Goal: Transaction & Acquisition: Subscribe to service/newsletter

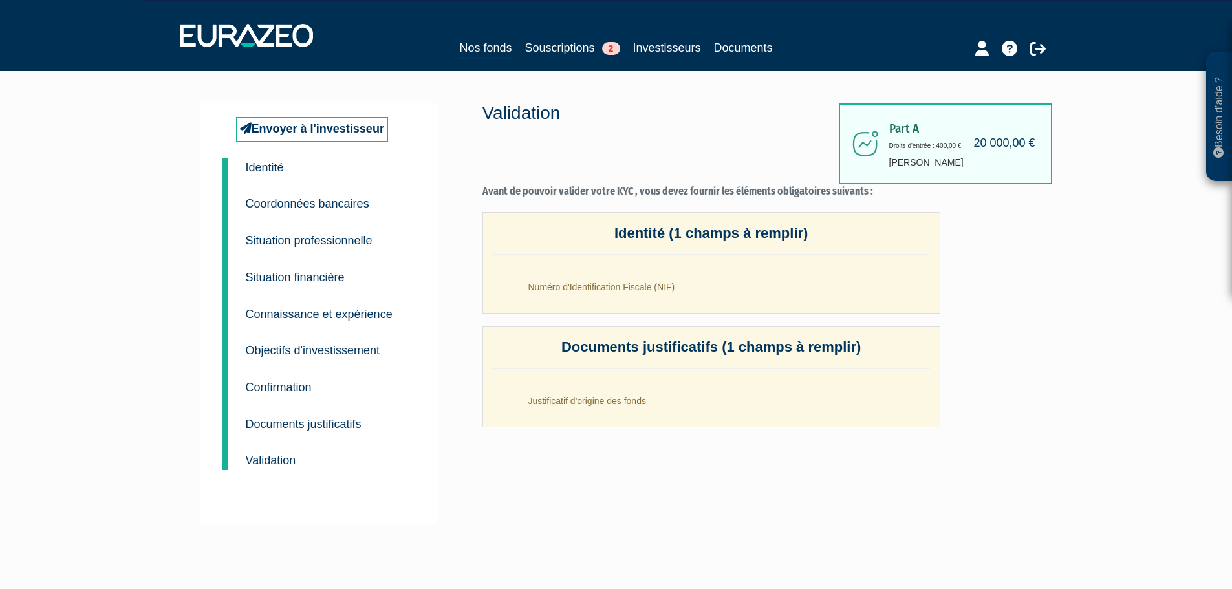
click at [573, 78] on div "Envoyer à l'investisseur 1 Identité 2 Coordonnées bancaires 3 Situation profess…" at bounding box center [616, 313] width 813 height 485
click at [576, 56] on link "Souscriptions 2" at bounding box center [572, 48] width 95 height 18
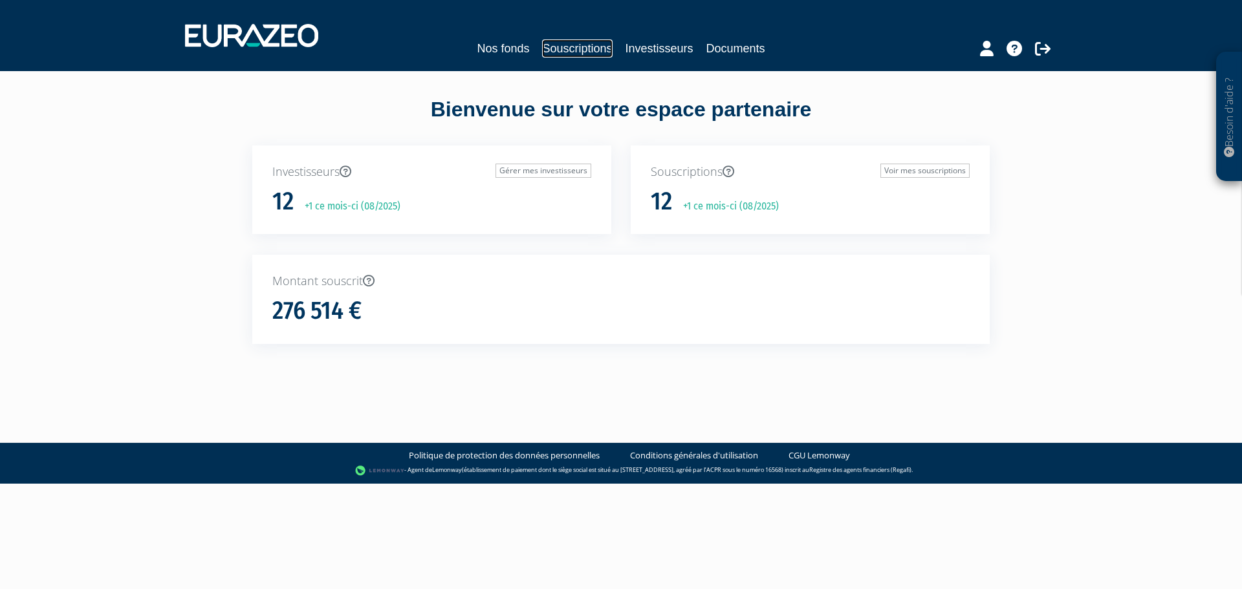
click at [583, 54] on link "Souscriptions" at bounding box center [577, 48] width 70 height 18
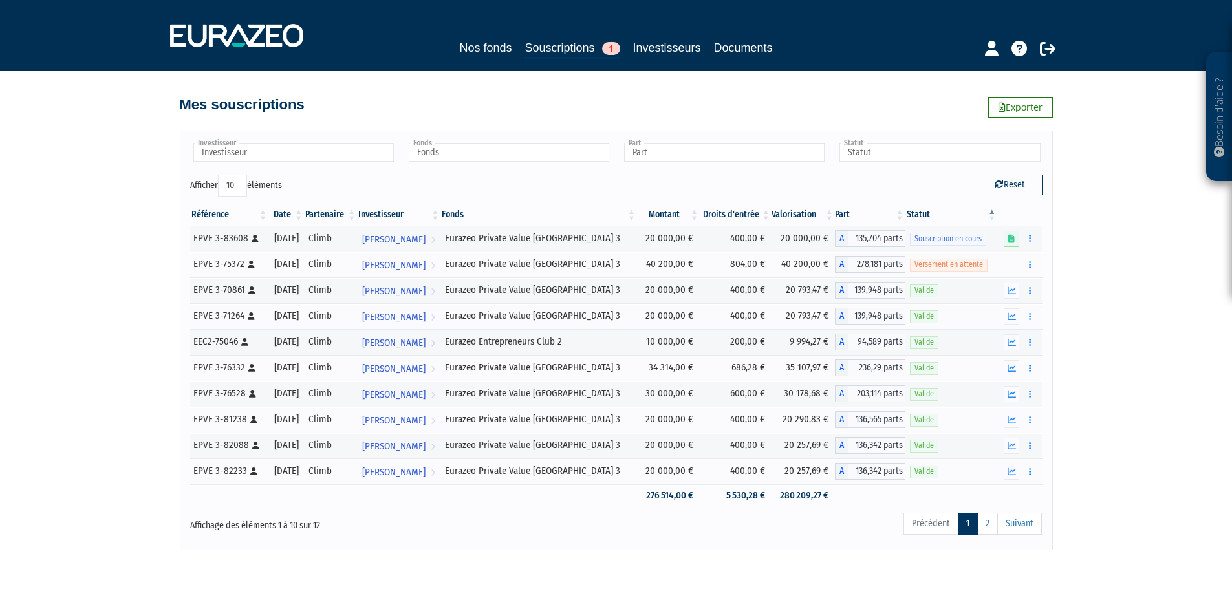
click at [451, 53] on div "Nos fonds Souscriptions 1 Investisseurs Documents" at bounding box center [615, 49] width 607 height 20
click at [486, 43] on link "Nos fonds" at bounding box center [485, 48] width 52 height 18
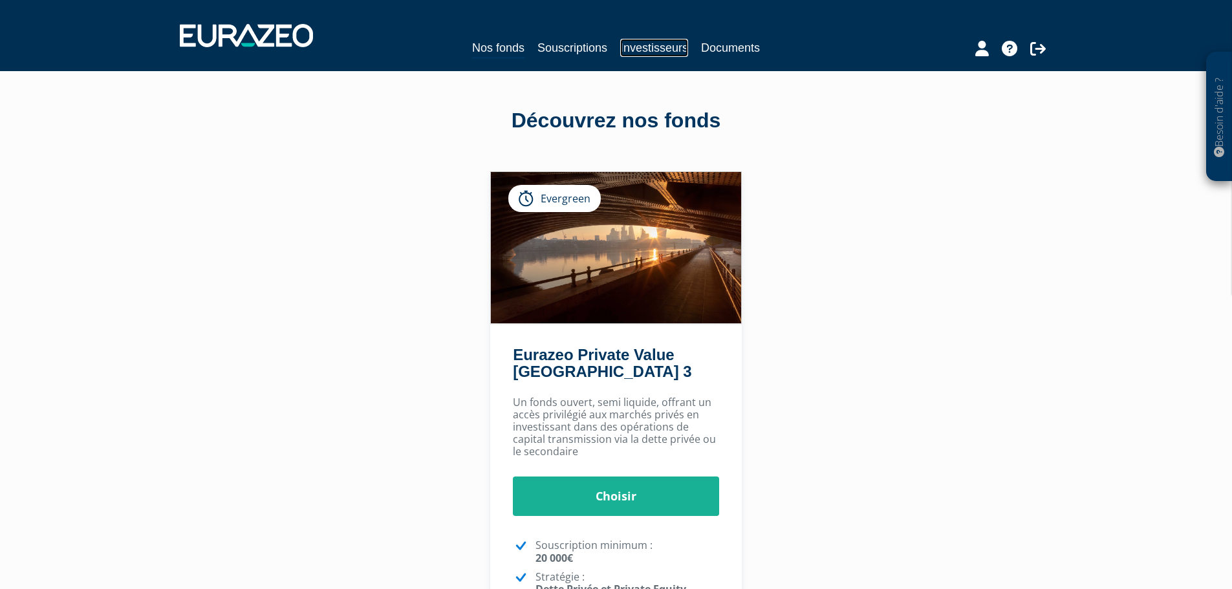
click at [647, 51] on link "Investisseurs" at bounding box center [654, 48] width 68 height 18
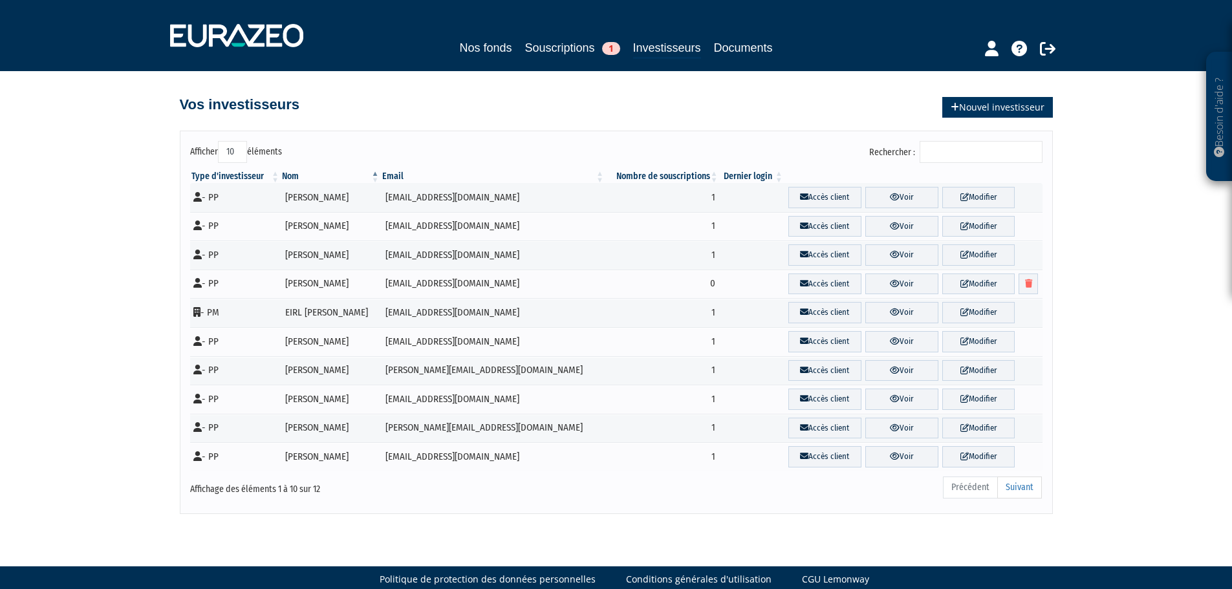
click at [1006, 102] on link "Nouvel investisseur" at bounding box center [998, 107] width 111 height 21
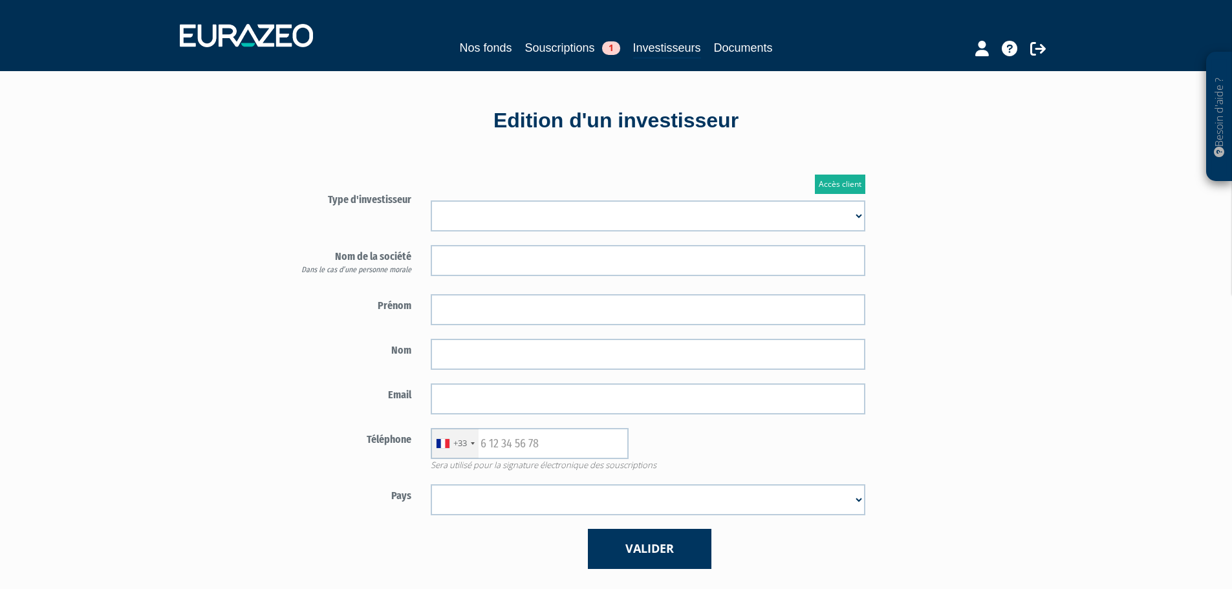
click at [436, 204] on select "Mr [PERSON_NAME] Société" at bounding box center [648, 216] width 435 height 31
select select "1"
click at [431, 201] on select "Mr Mme Société" at bounding box center [648, 216] width 435 height 31
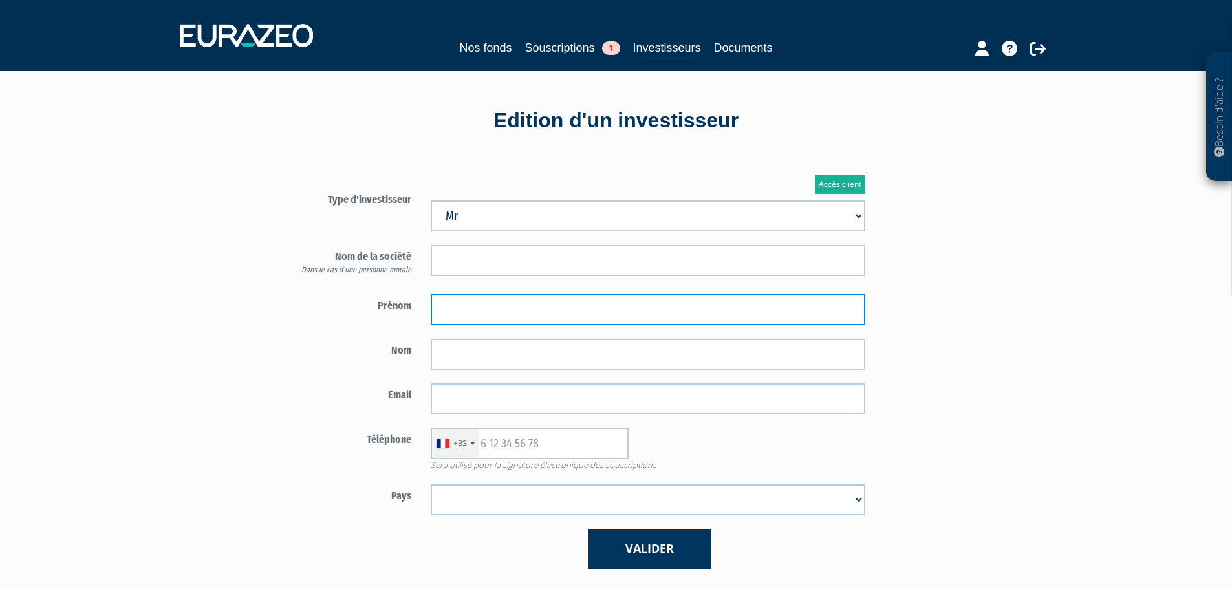
click at [478, 311] on input "text" at bounding box center [648, 309] width 435 height 31
type input "Brandon"
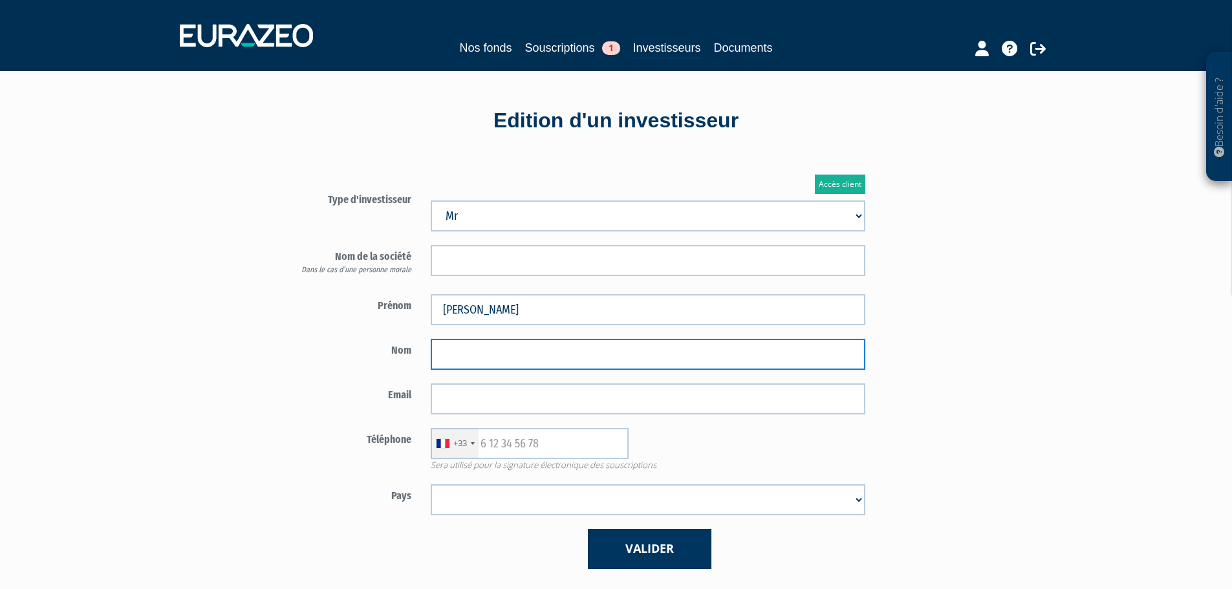
click at [661, 351] on input "text" at bounding box center [648, 354] width 435 height 31
type input "Ayi"
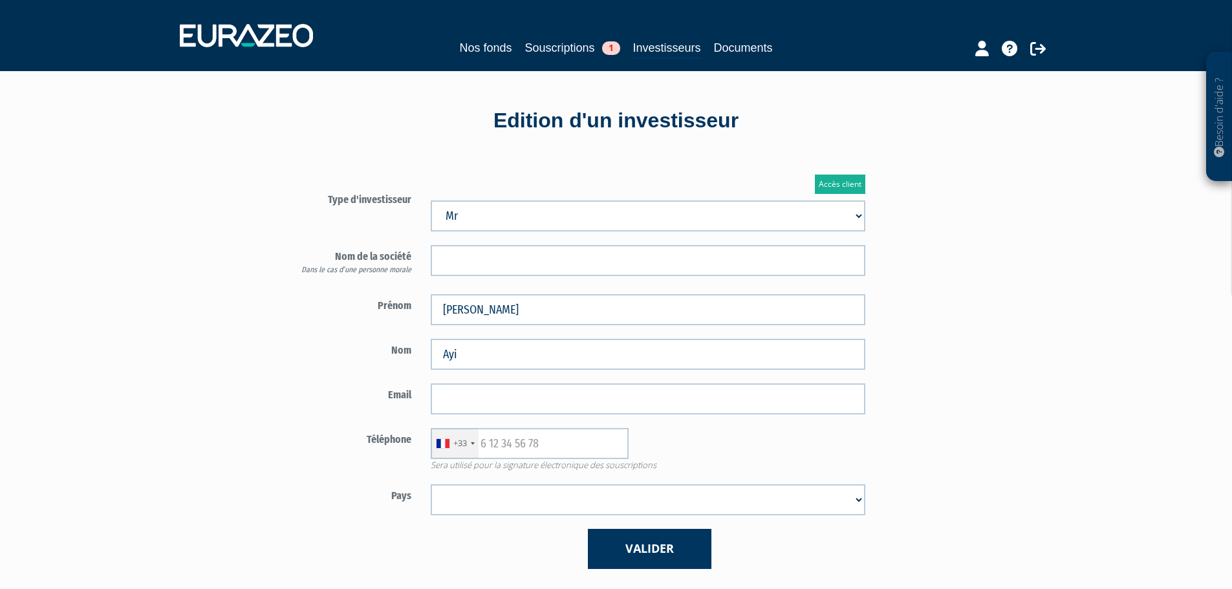
click at [285, 373] on form "Type d'investisseur Mr Mme Société" at bounding box center [573, 378] width 606 height 381
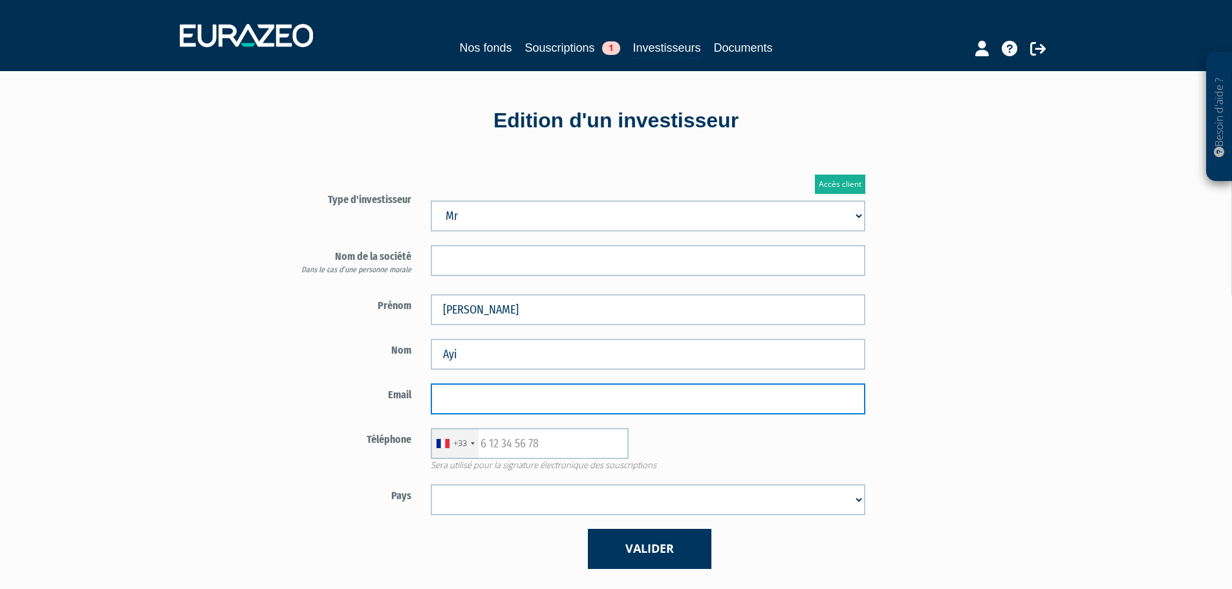
click at [446, 399] on input "email" at bounding box center [648, 399] width 435 height 31
paste input "[EMAIL_ADDRESS][DOMAIN_NAME]"
type input "[EMAIL_ADDRESS][DOMAIN_NAME]"
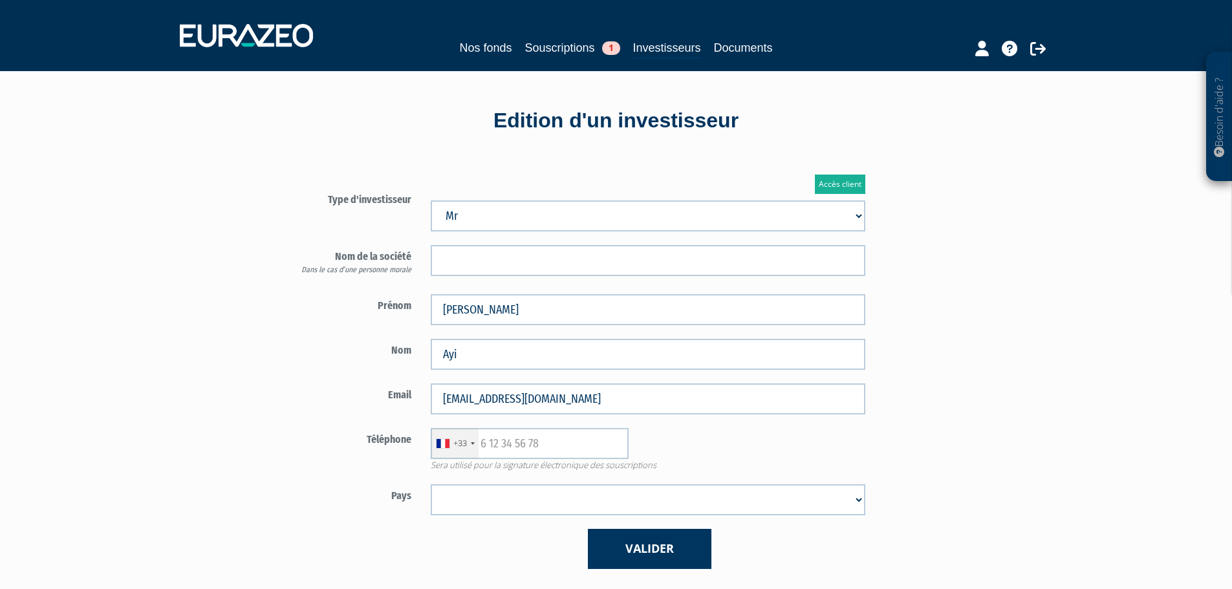
click at [393, 394] on label "Email" at bounding box center [345, 393] width 151 height 19
click at [528, 445] on input "text" at bounding box center [530, 443] width 198 height 31
paste input "601424350"
type input "601424350"
click at [685, 444] on div "+33 France +33 Germany (Deutschland) +49 Switzerland (Schweiz) +41 Belgium (Bel…" at bounding box center [648, 443] width 454 height 31
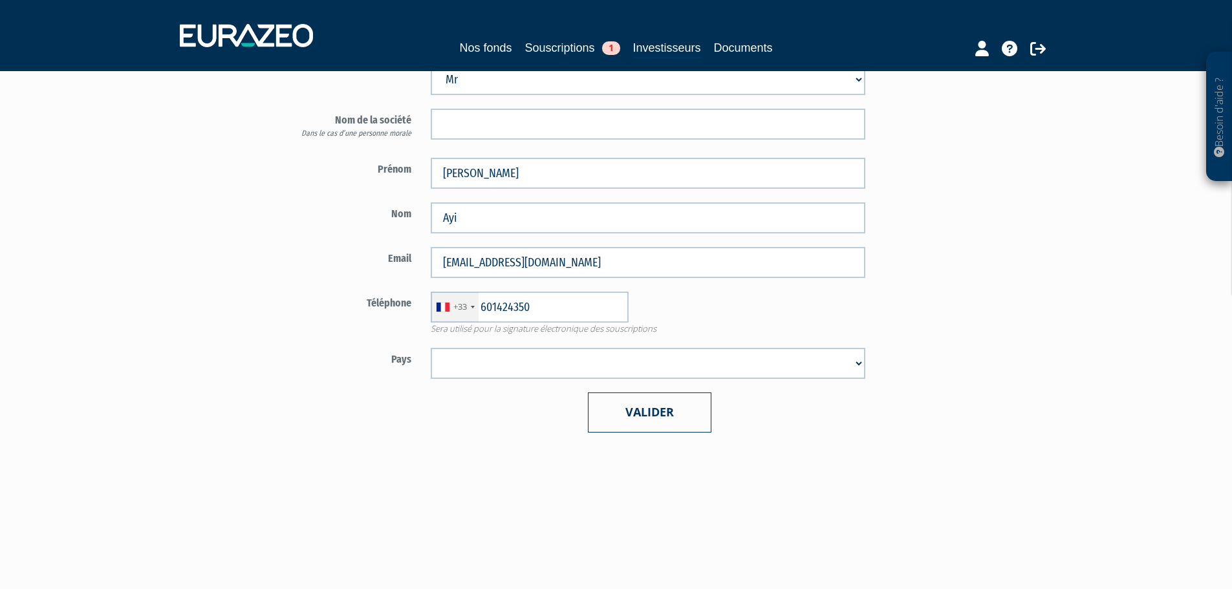
scroll to position [138, 0]
click at [640, 376] on select "Afghanistan Afrique du Sud Albanie Algérie Allemagne Andorre Angola Anguilla An…" at bounding box center [648, 362] width 435 height 31
select select "75"
click at [431, 347] on select "Afghanistan Afrique du Sud Albanie Algérie Allemagne Andorre Angola Anguilla An…" at bounding box center [648, 362] width 435 height 31
click at [612, 391] on form "Type d'investisseur Mr Mme Société" at bounding box center [573, 240] width 606 height 381
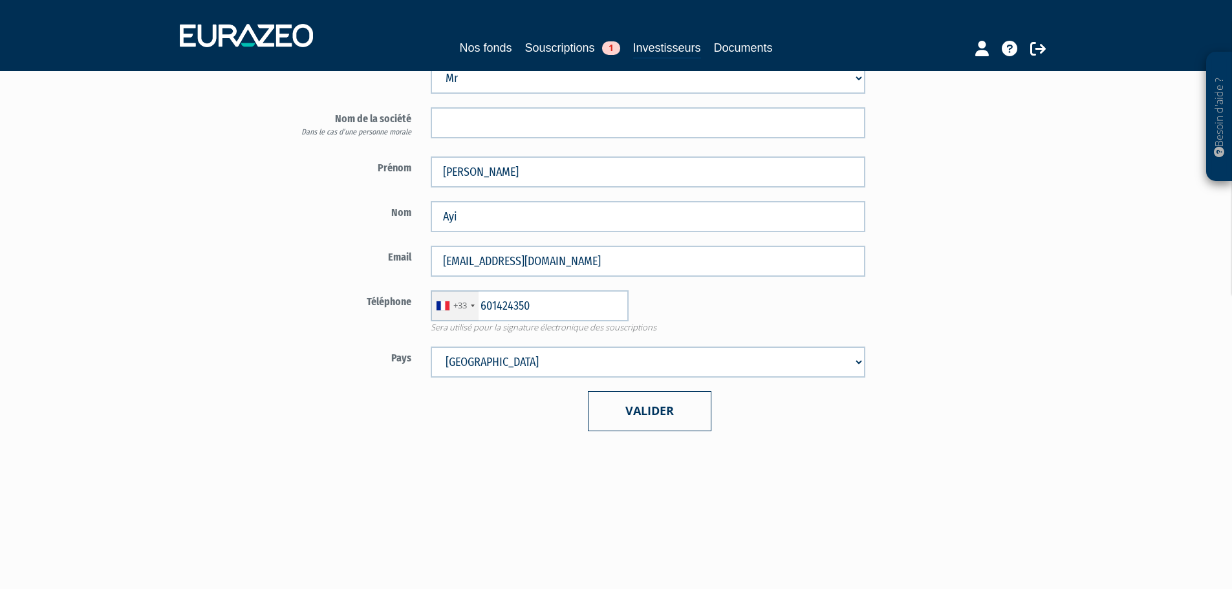
click at [639, 408] on button "Valider" at bounding box center [650, 410] width 124 height 39
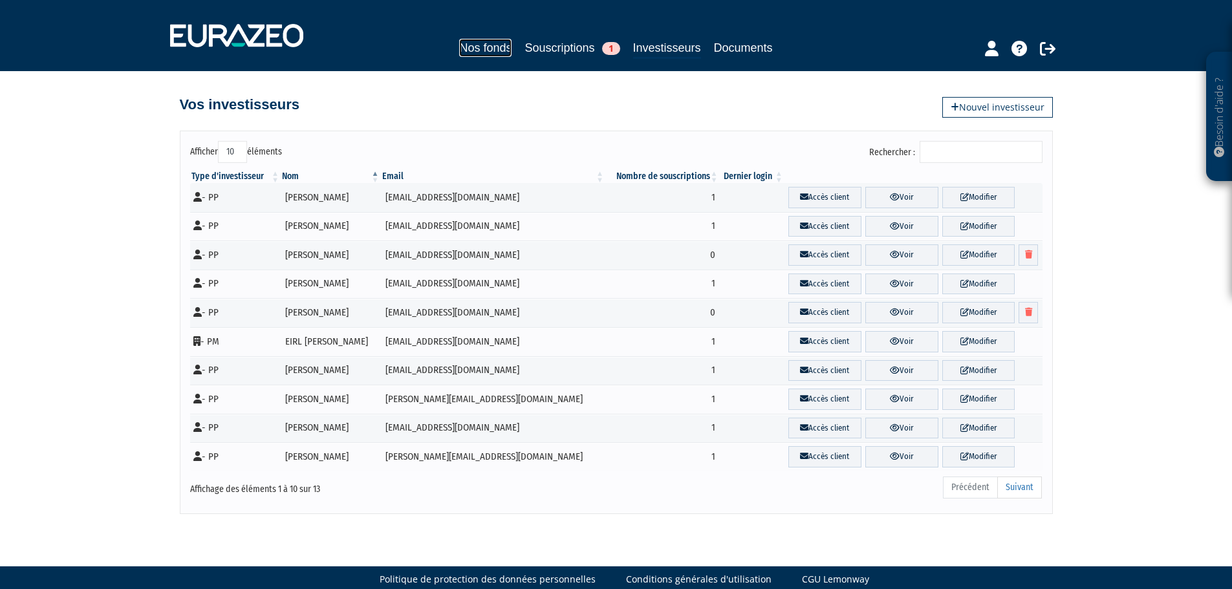
click at [492, 51] on link "Nos fonds" at bounding box center [485, 48] width 52 height 18
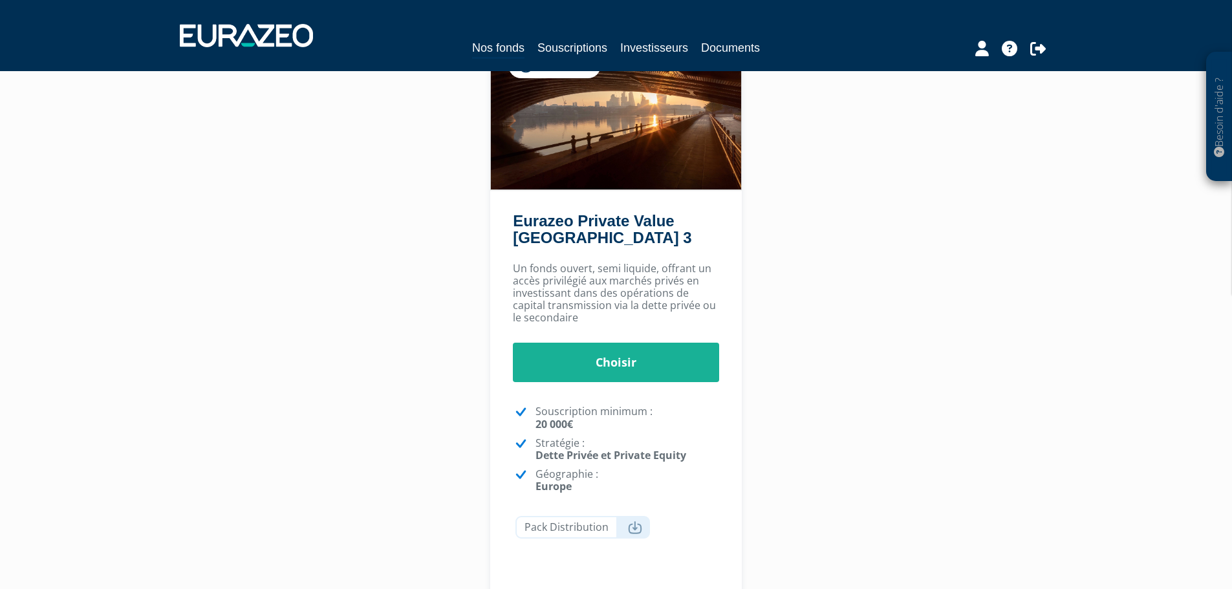
scroll to position [135, 0]
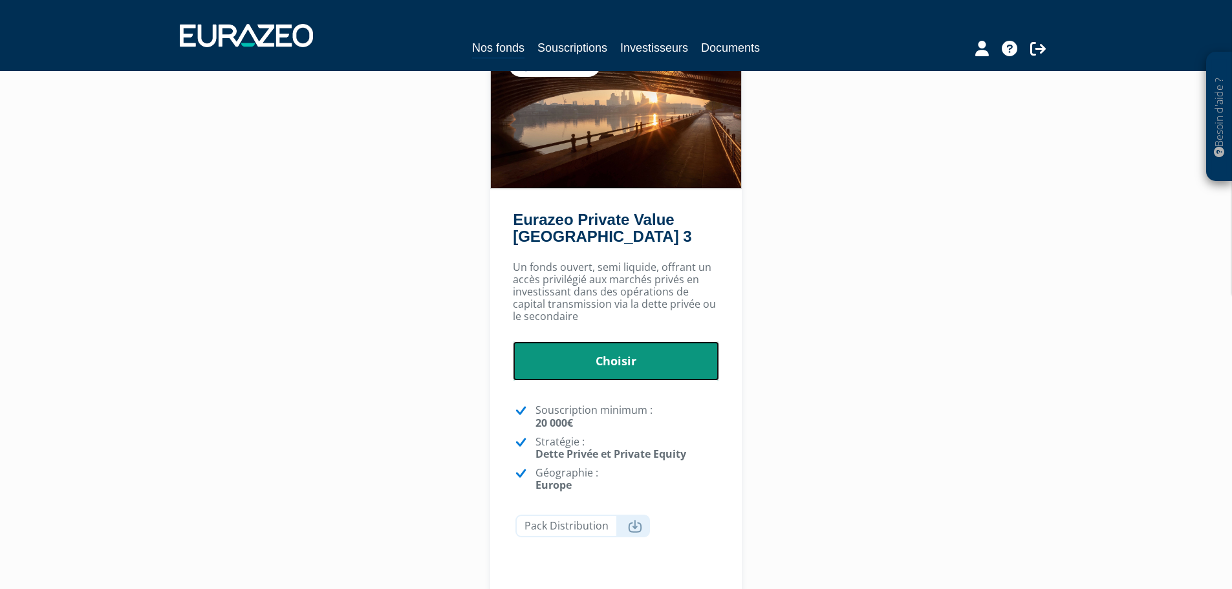
click at [667, 374] on link "Choisir" at bounding box center [616, 362] width 206 height 40
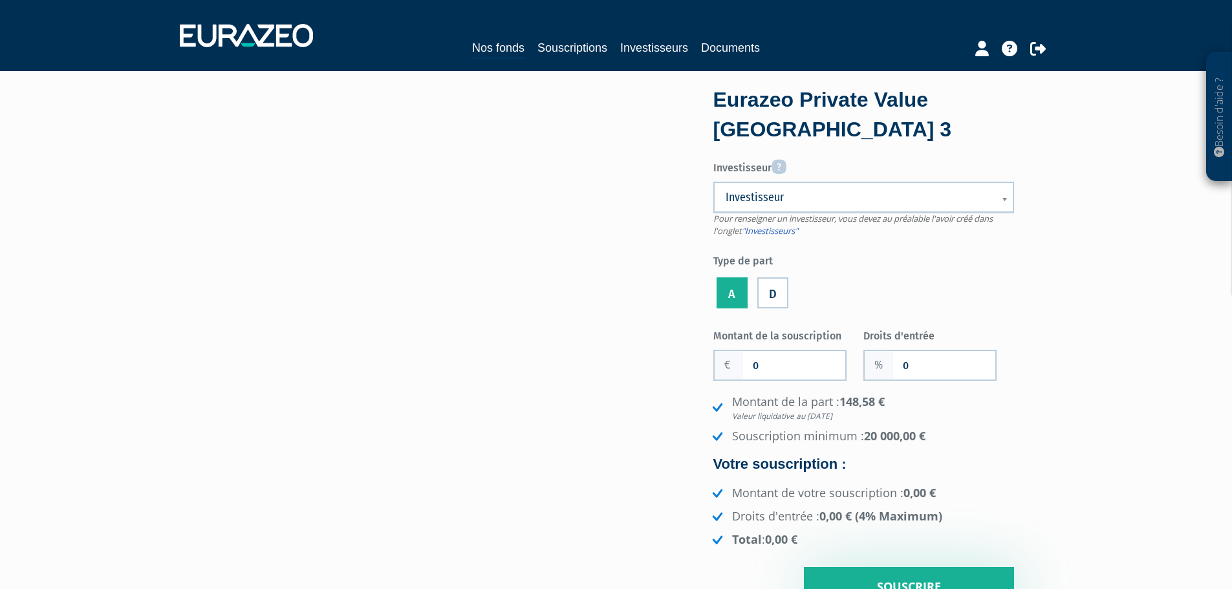
click at [747, 205] on span "Investisseur" at bounding box center [855, 198] width 259 height 16
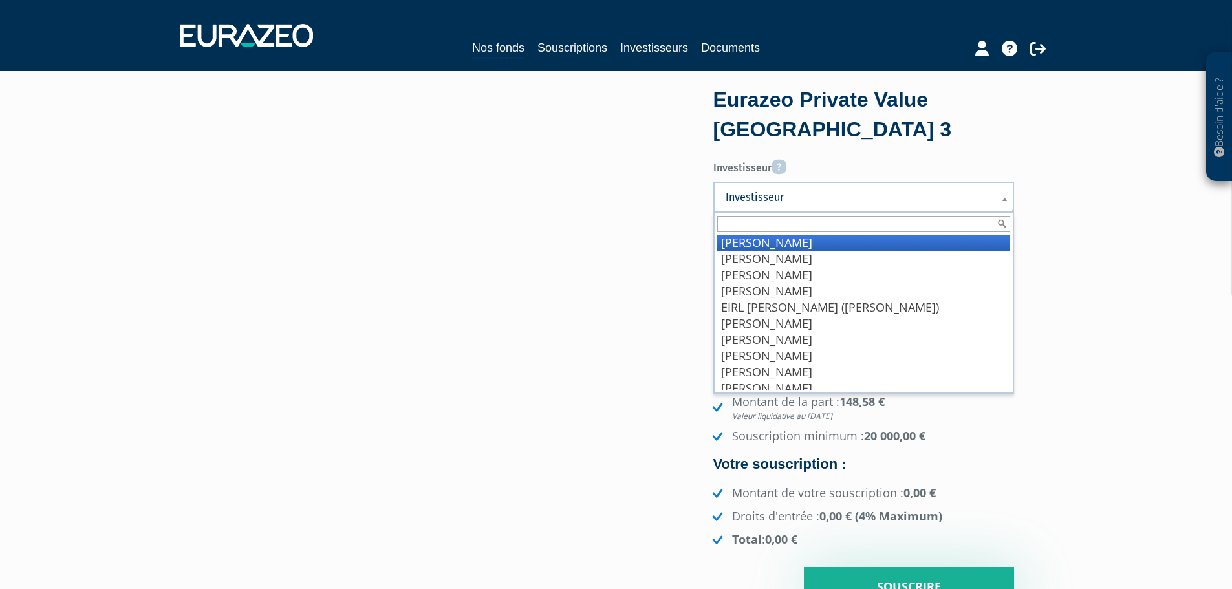
click at [760, 246] on li "[PERSON_NAME]" at bounding box center [863, 243] width 293 height 16
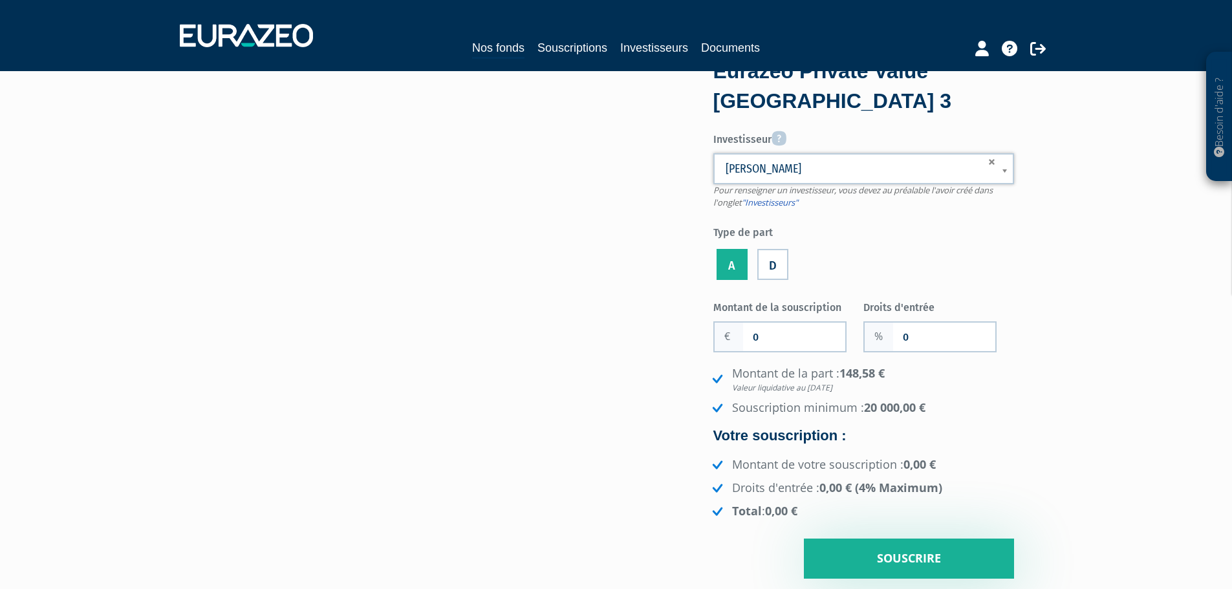
scroll to position [29, 0]
click at [819, 337] on input "0" at bounding box center [794, 336] width 102 height 28
type input "20 000"
click at [926, 331] on input "0" at bounding box center [944, 336] width 102 height 28
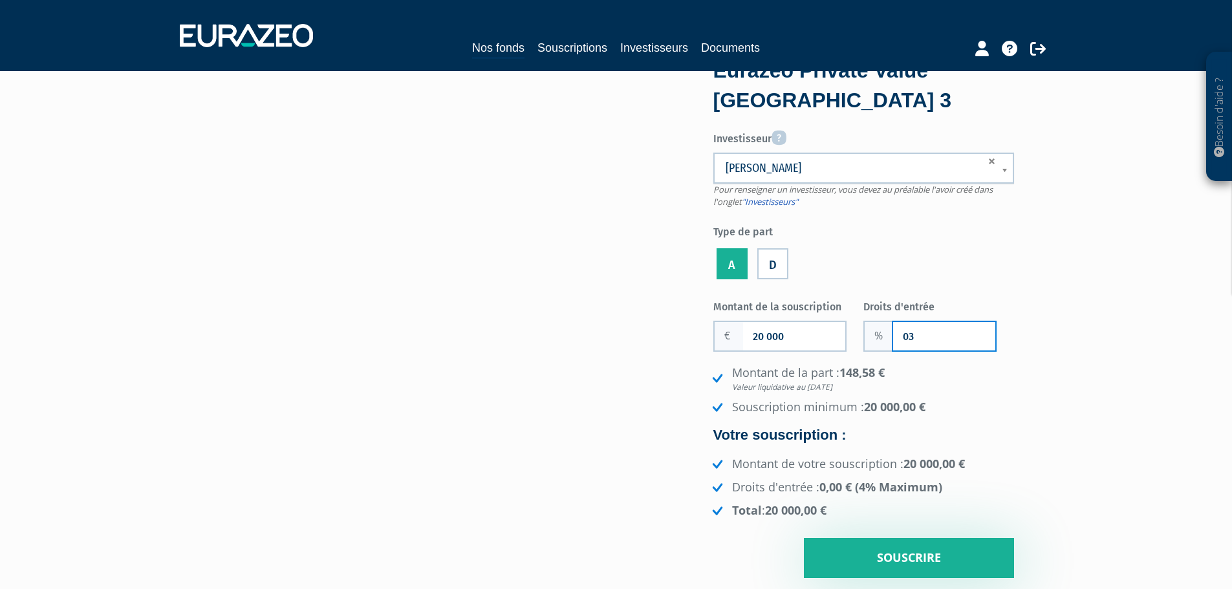
type input "0"
type input "3"
type input "2"
click at [1022, 395] on div "Eurazeo Private Value Europe 3 Investisseur Pour renseigner un investisseur, vo…" at bounding box center [888, 319] width 272 height 517
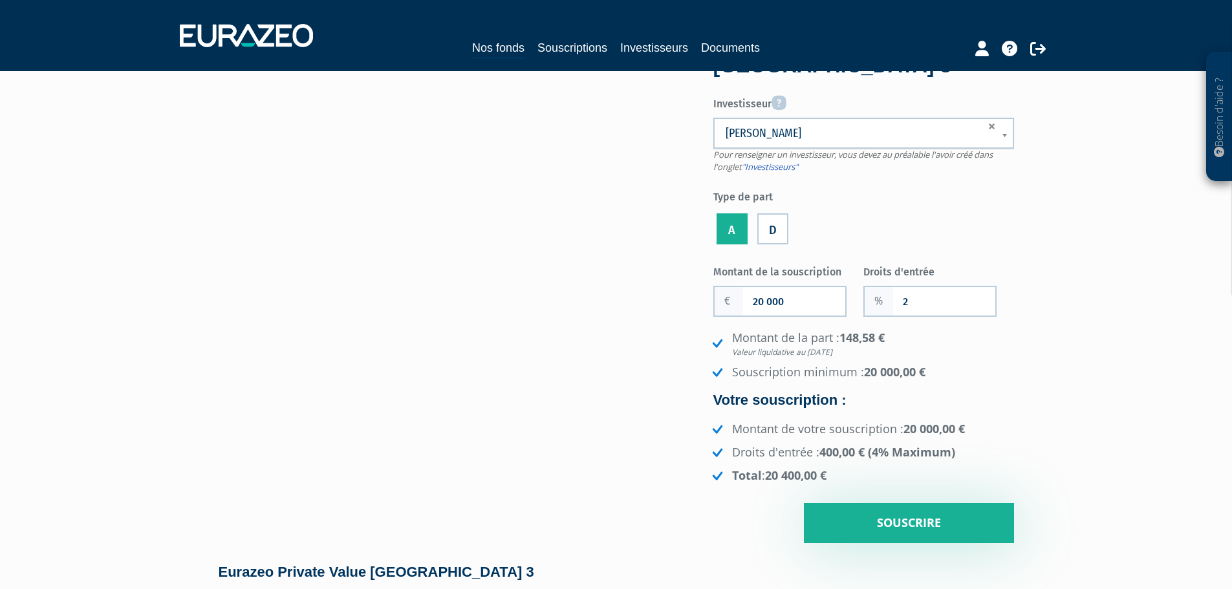
scroll to position [66, 0]
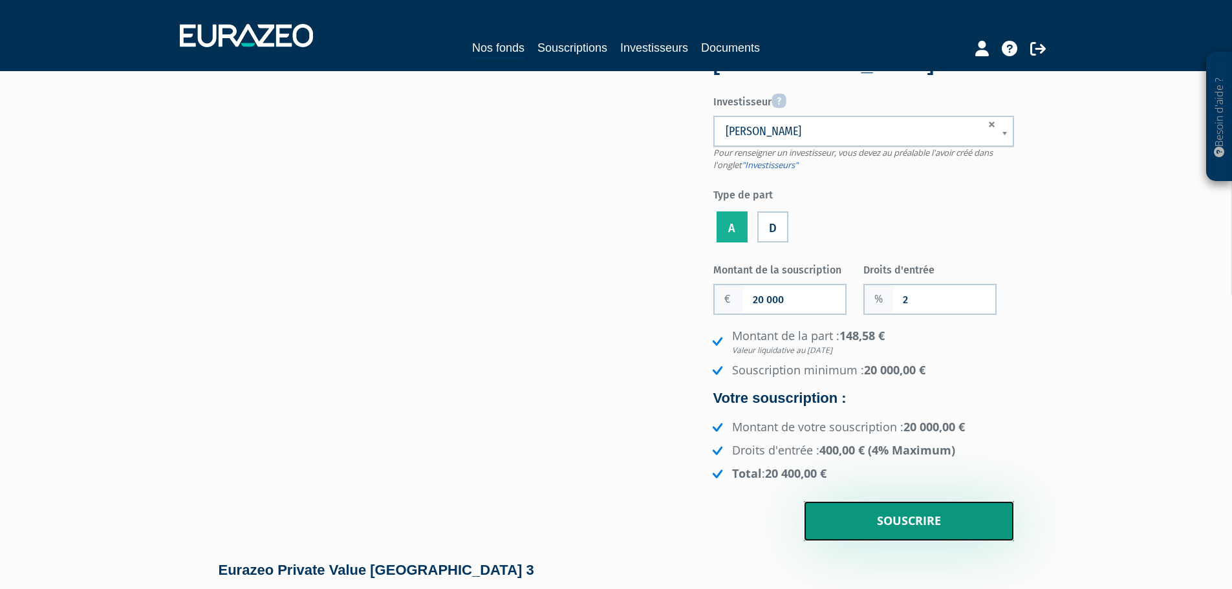
click at [899, 511] on input "Souscrire" at bounding box center [909, 521] width 210 height 40
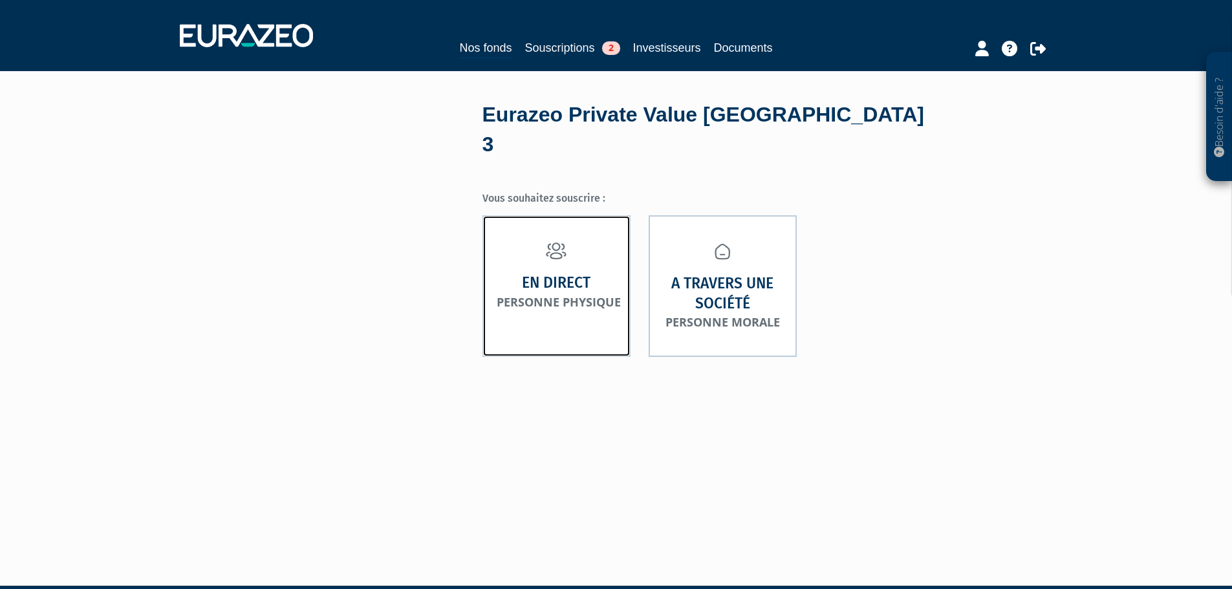
click at [600, 256] on link "En direct Personne physique" at bounding box center [557, 286] width 148 height 142
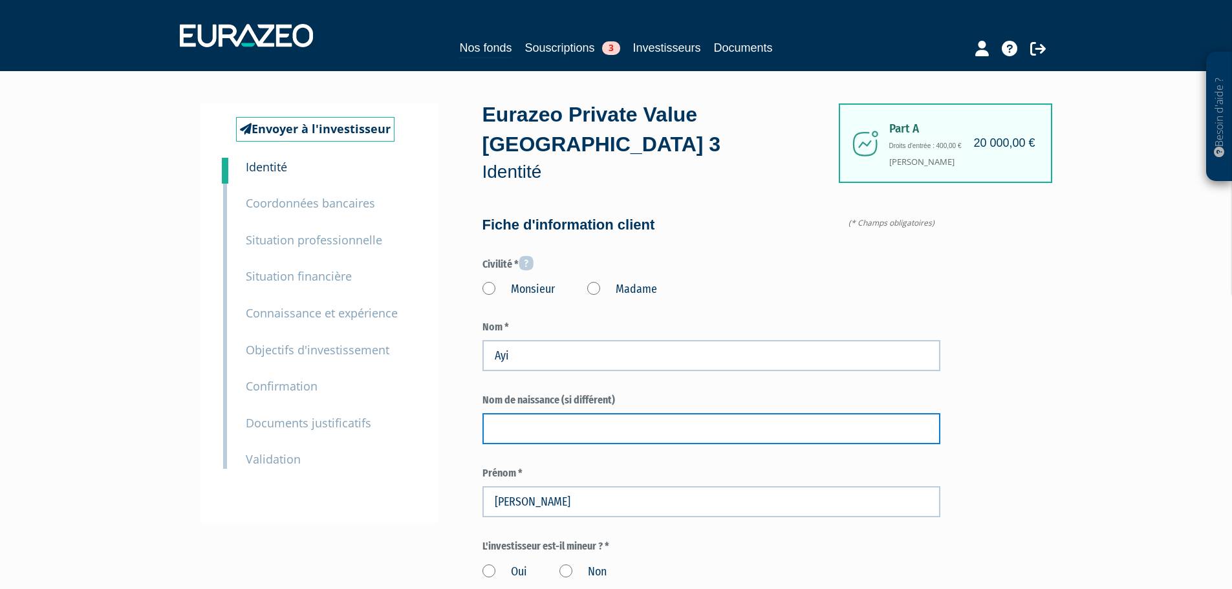
click at [527, 413] on input "text" at bounding box center [712, 428] width 458 height 31
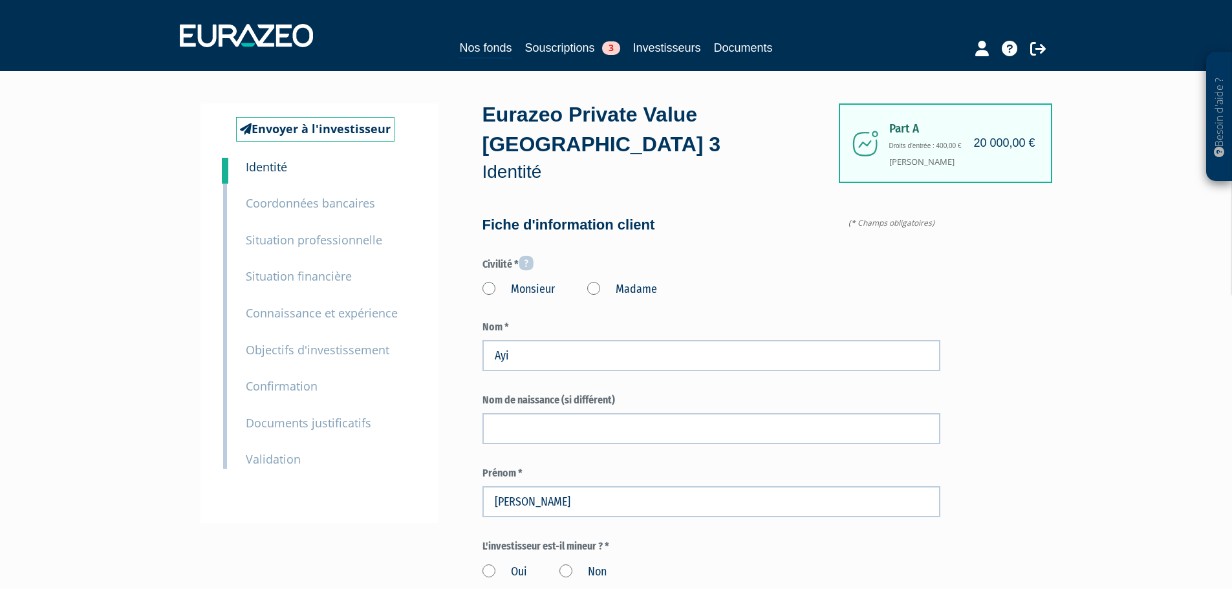
click at [483, 281] on label "Monsieur" at bounding box center [519, 289] width 72 height 17
click at [0, 0] on input "Monsieur" at bounding box center [0, 0] width 0 height 0
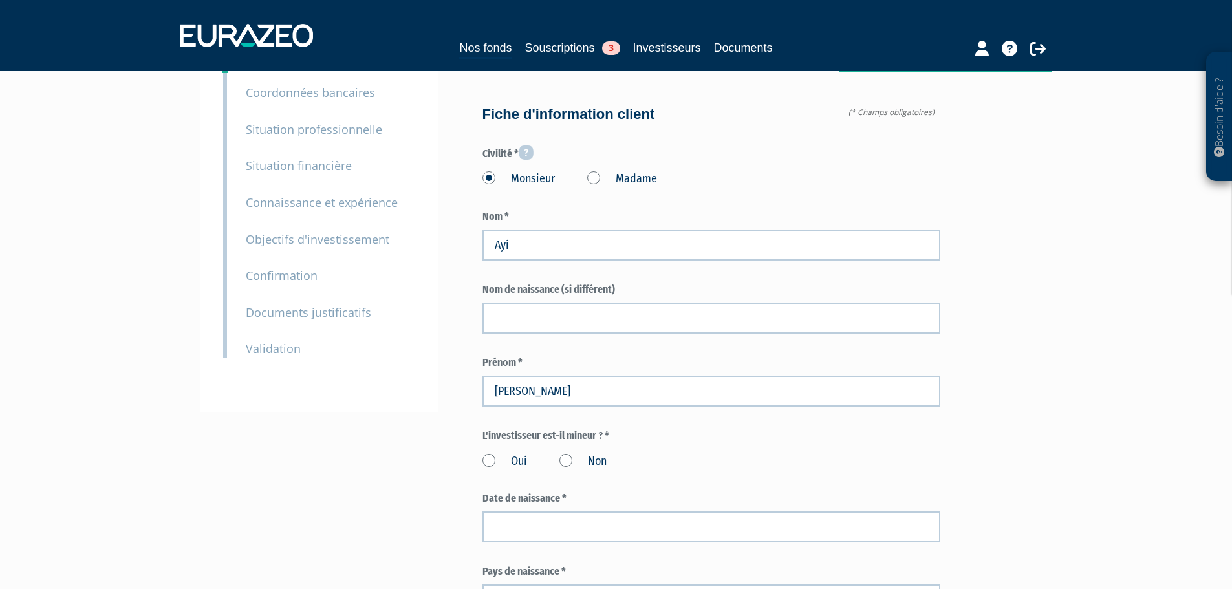
scroll to position [129, 0]
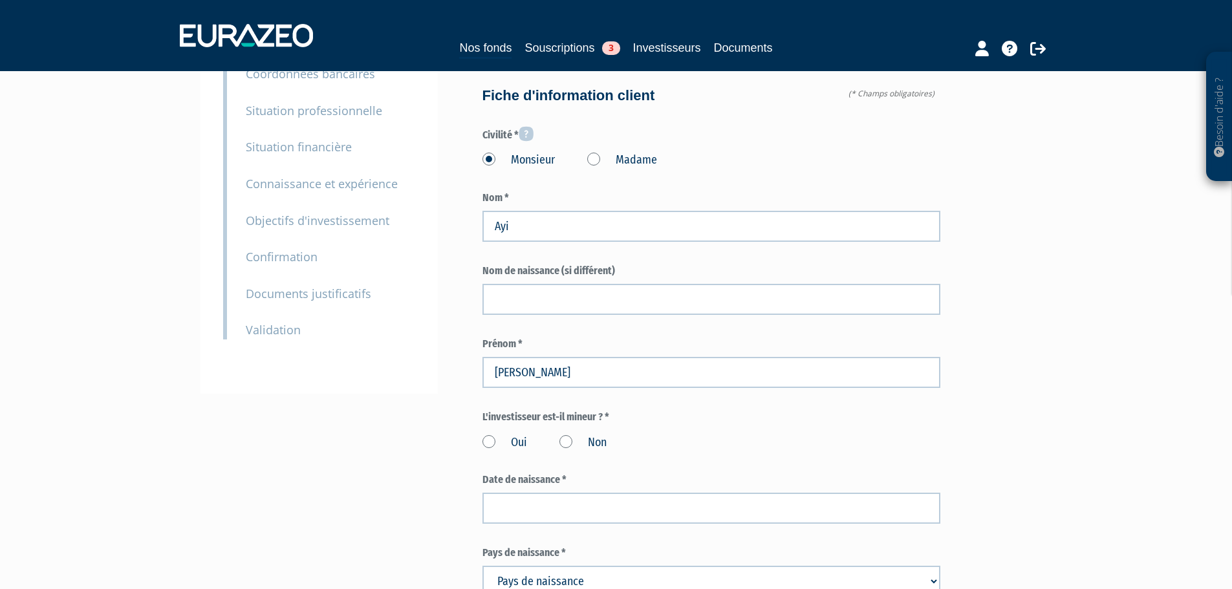
click at [585, 430] on div "Oui Non" at bounding box center [712, 440] width 458 height 21
click at [569, 435] on label "Non" at bounding box center [583, 443] width 47 height 17
click at [0, 0] on input "Non" at bounding box center [0, 0] width 0 height 0
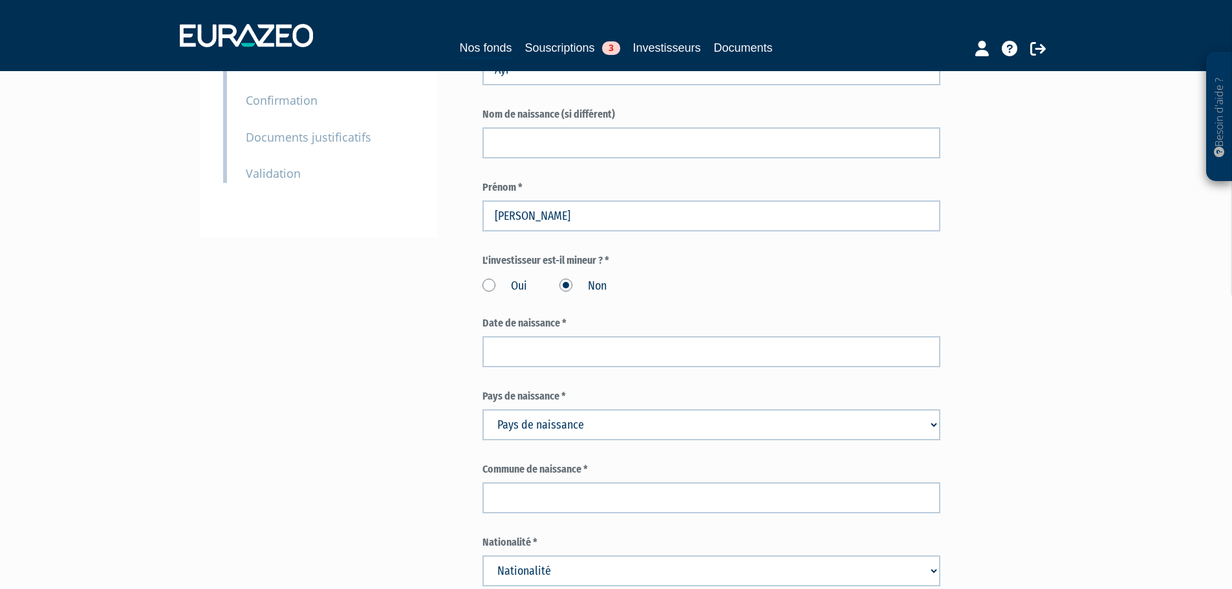
scroll to position [323, 0]
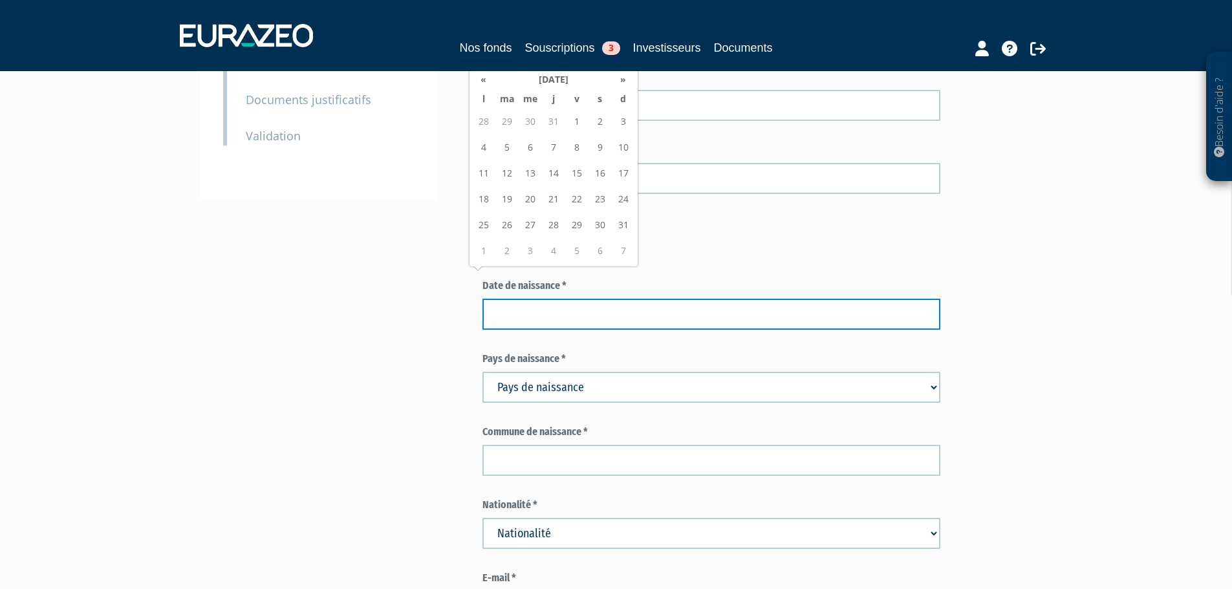
click at [604, 299] on input at bounding box center [712, 314] width 458 height 31
type input "10/02/1995"
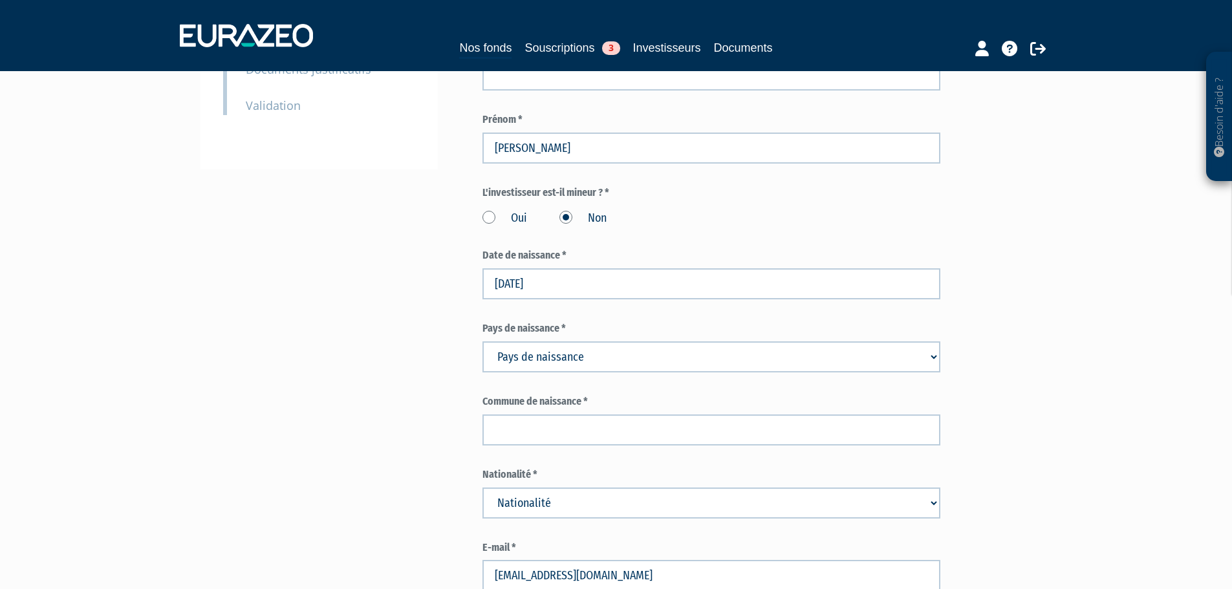
scroll to position [355, 0]
click at [574, 341] on select "Pays de naissance Afghanistan Afrique du Sud Albanie Algérie Allemagne Andorre" at bounding box center [712, 356] width 458 height 31
select select "75"
click at [483, 341] on select "Pays de naissance Afghanistan Afrique du Sud Albanie Algérie Allemagne Andorre" at bounding box center [712, 356] width 458 height 31
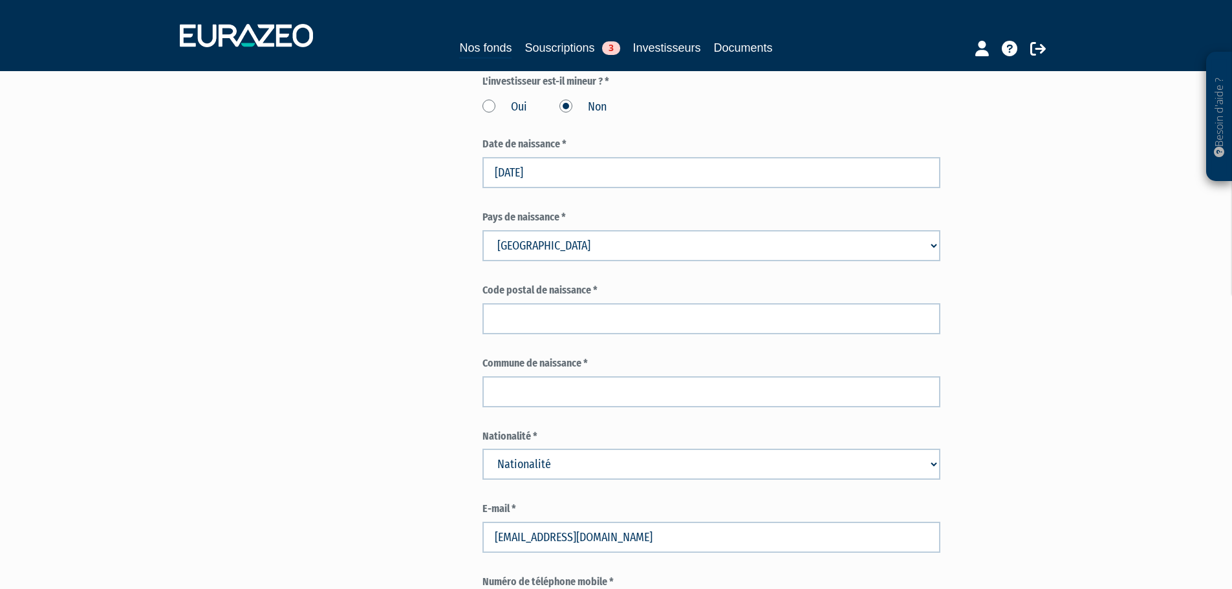
scroll to position [466, 0]
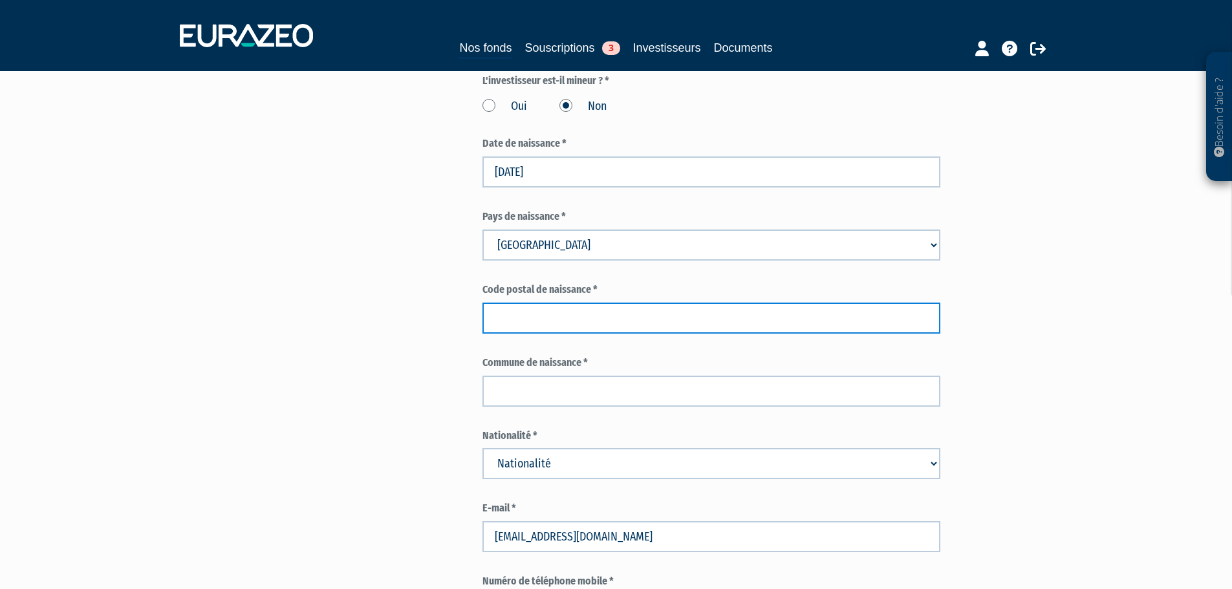
click at [527, 303] on input "text" at bounding box center [712, 318] width 458 height 31
type input "77"
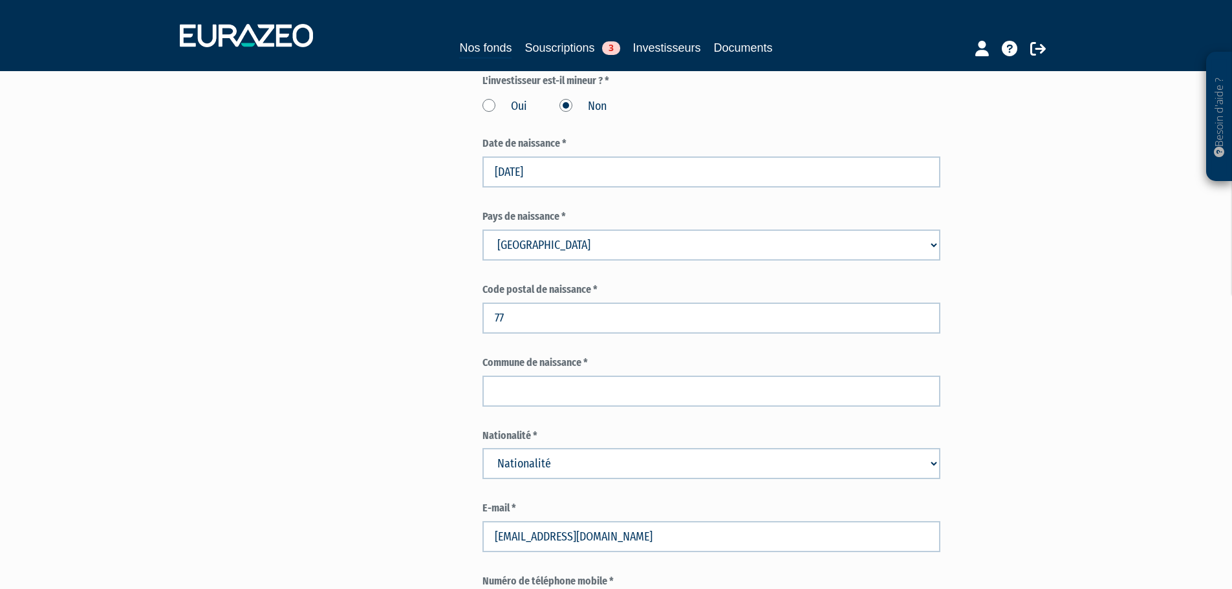
click at [421, 278] on div "Envoyer à l'investisseur 1 Identité 2 Coordonnées bancaires 3 Situation profess…" at bounding box center [616, 563] width 813 height 1850
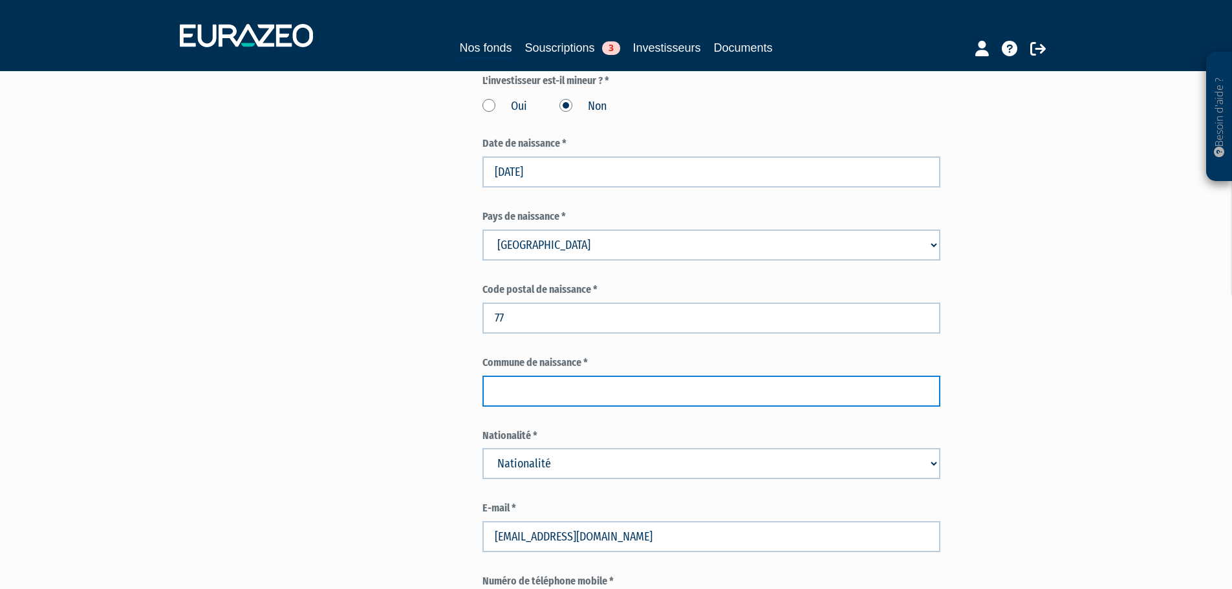
click at [591, 376] on input "text" at bounding box center [712, 391] width 458 height 31
type input "p"
type input "Pontault-Combault"
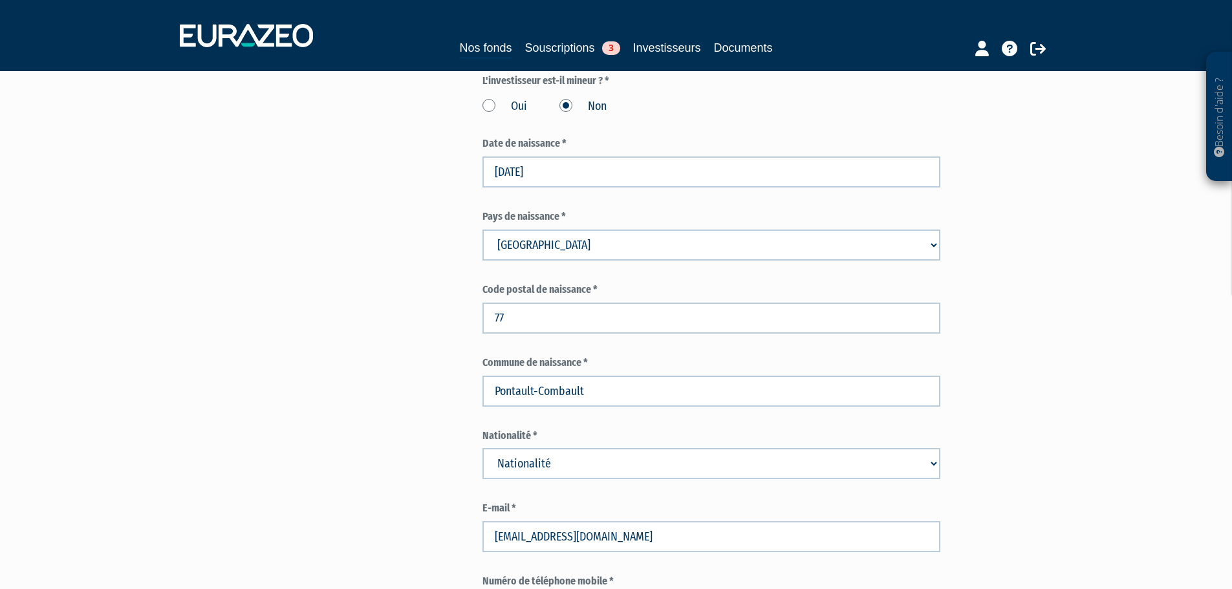
click at [425, 362] on div "Envoyer à l'investisseur 1 Identité 2 Coordonnées bancaires 3 Situation profess…" at bounding box center [616, 563] width 813 height 1850
click at [656, 448] on select "Nationalité Afghanistan Afrique du Sud Albanie Algérie Allemagne Andorre" at bounding box center [712, 463] width 458 height 31
select select "75"
click at [483, 448] on select "Nationalité Afghanistan Afrique du Sud Albanie Algérie Allemagne Andorre" at bounding box center [712, 463] width 458 height 31
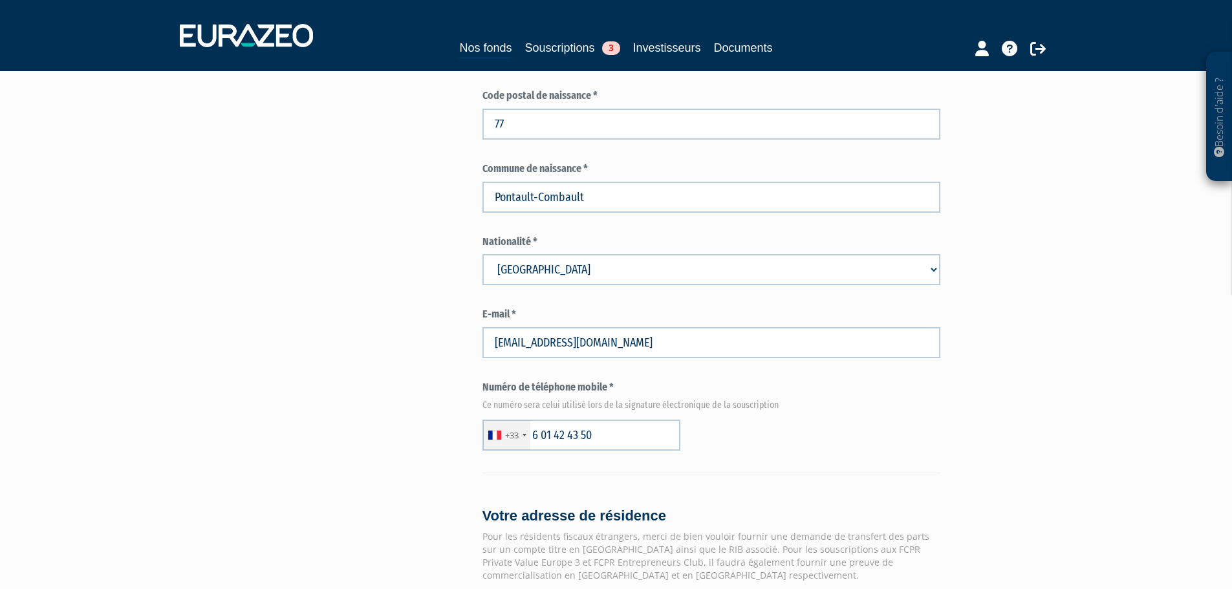
scroll to position [854, 0]
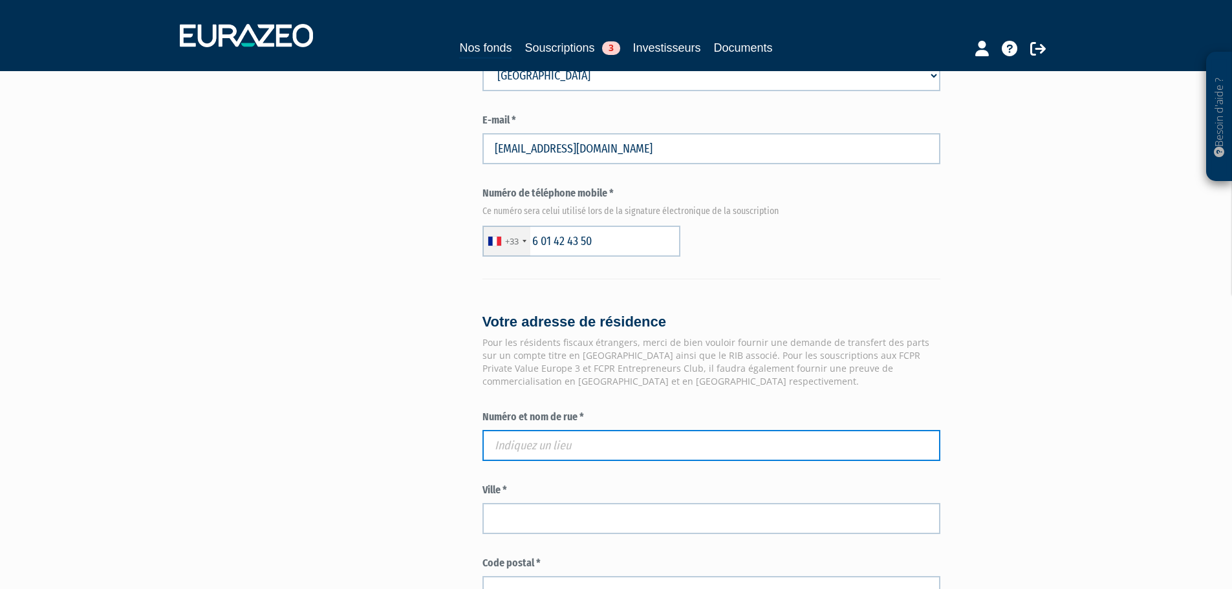
click at [605, 430] on input "text" at bounding box center [712, 445] width 458 height 31
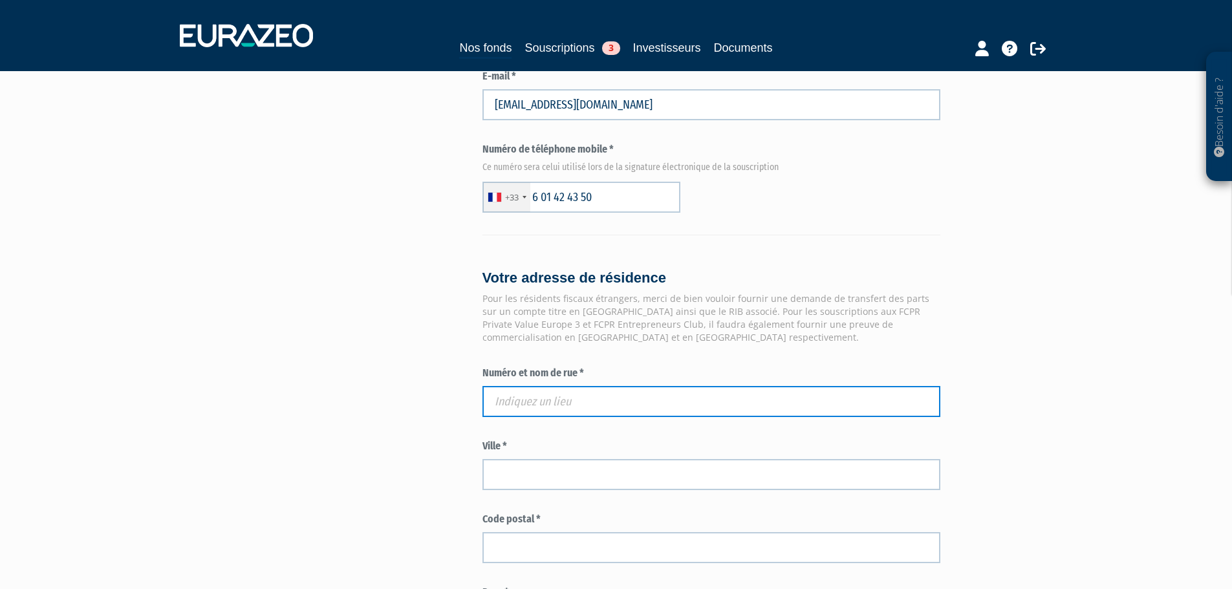
scroll to position [919, 0]
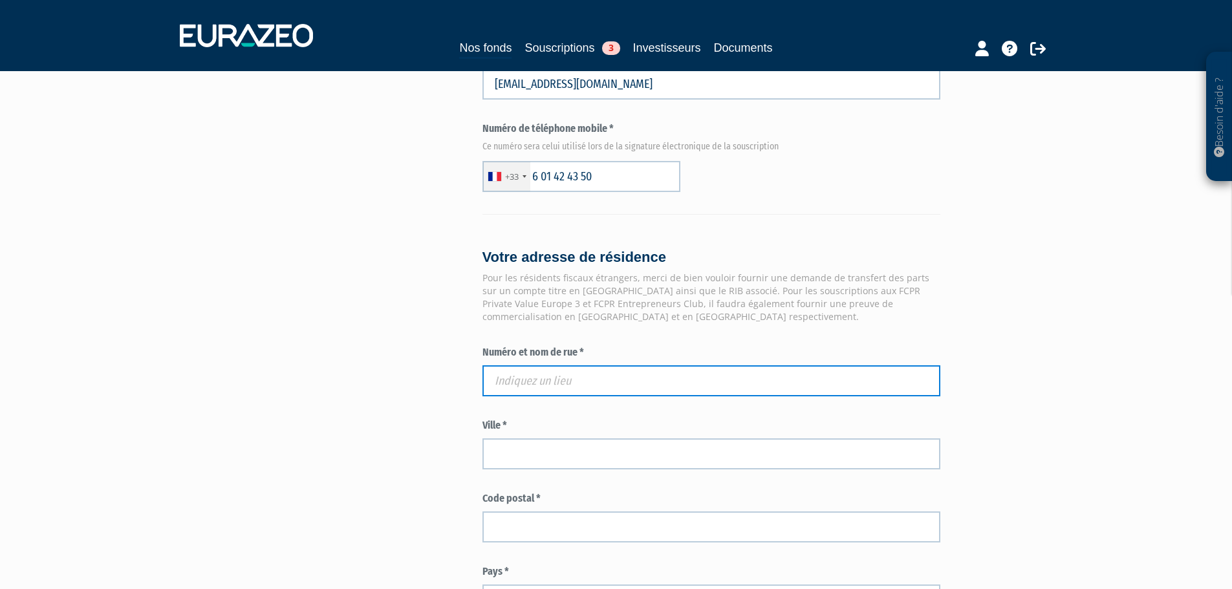
click at [564, 366] on input "text" at bounding box center [712, 381] width 458 height 31
paste input "1 RUE DU MARNOIS"
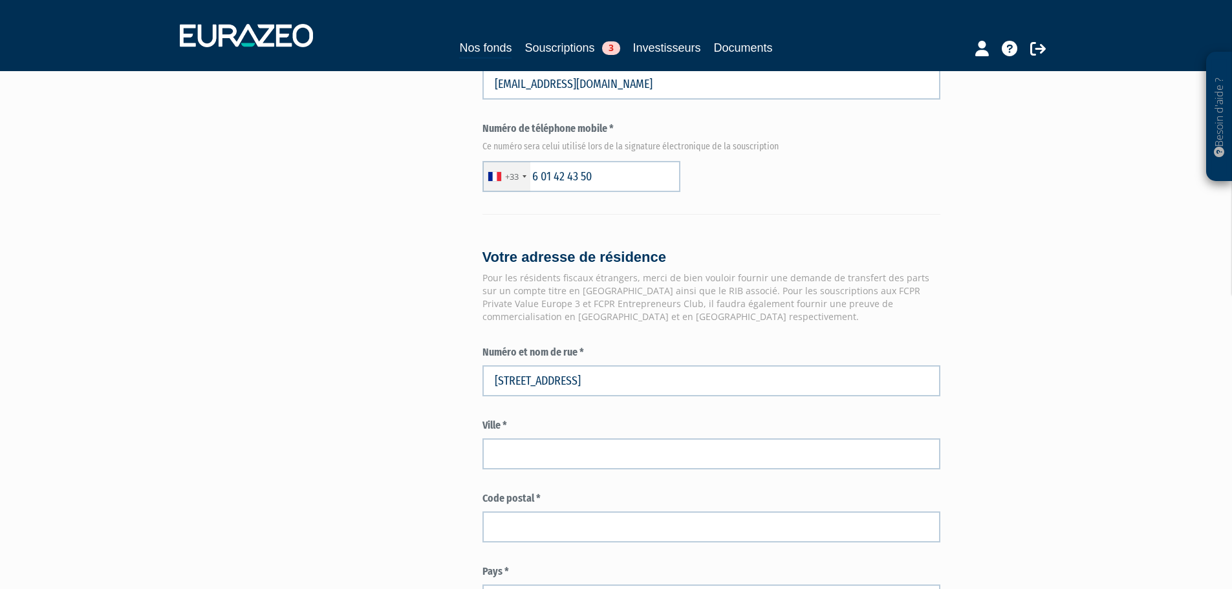
type input "1 Rue du Marnois, Noisy-le-Grand, France"
type input "Noisy-le-Grand"
type input "93160"
type input "1 Rue du Marnois"
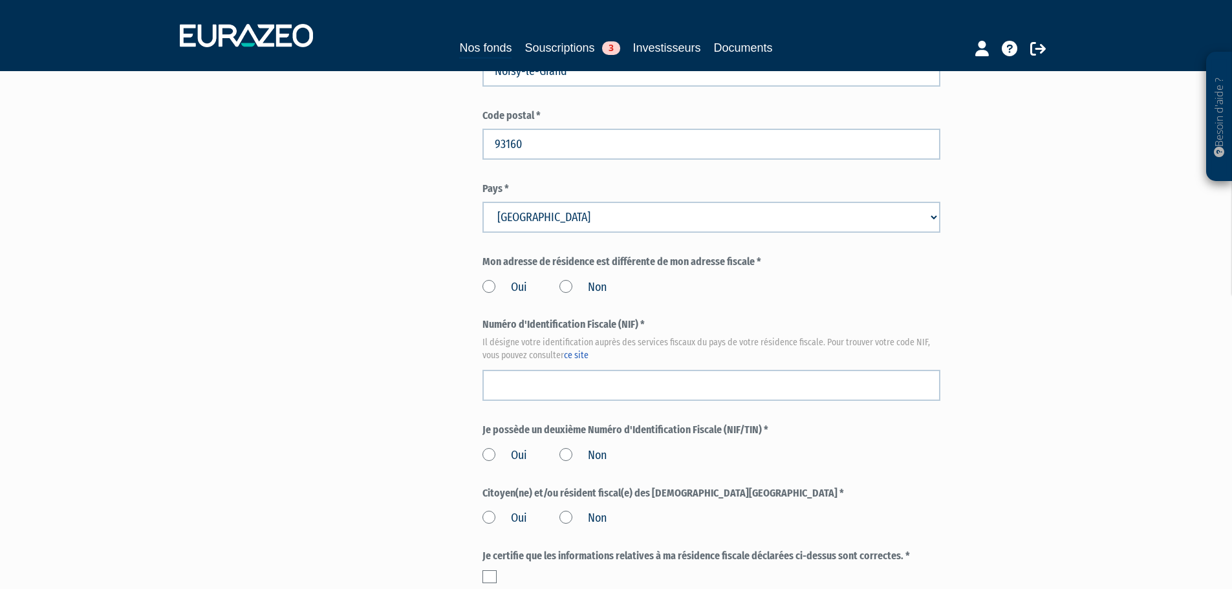
scroll to position [1307, 0]
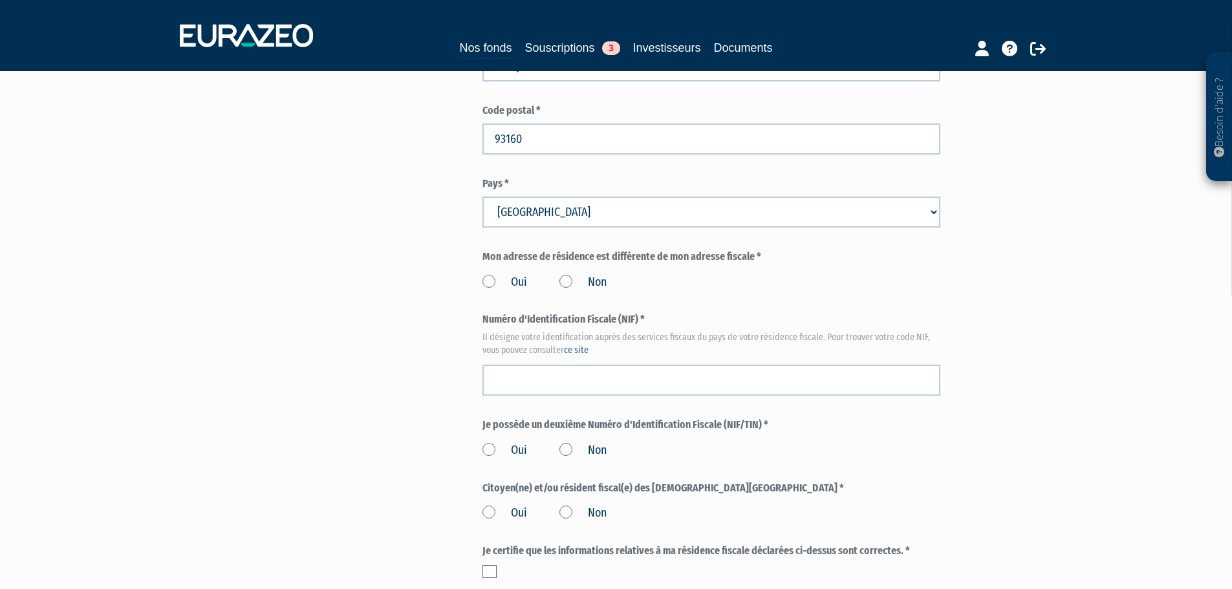
click at [569, 274] on label "Non" at bounding box center [583, 282] width 47 height 17
click at [0, 0] on input "Non" at bounding box center [0, 0] width 0 height 0
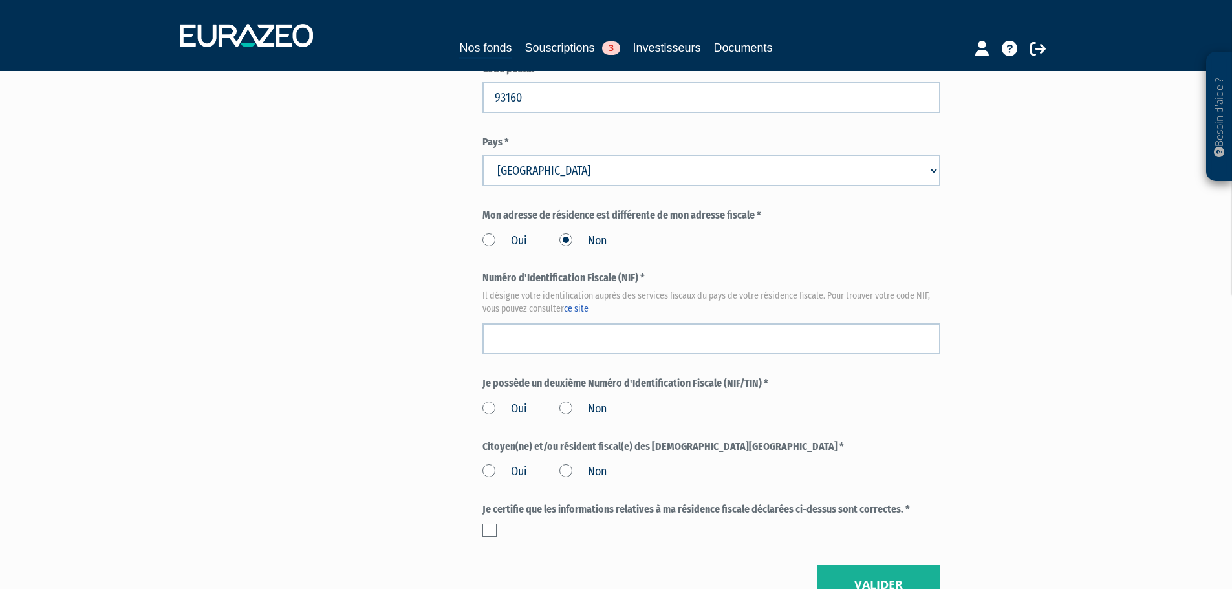
scroll to position [1371, 0]
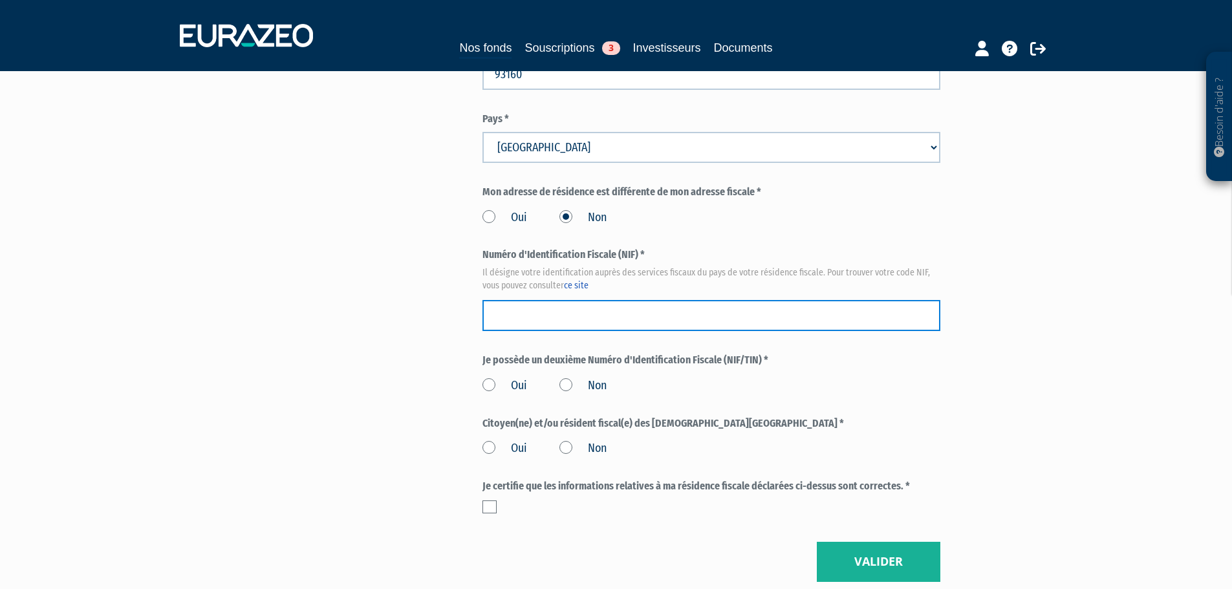
click at [558, 300] on input "text" at bounding box center [712, 315] width 458 height 31
paste input "30 27 181 716 342"
type input "30 27 181 716 342"
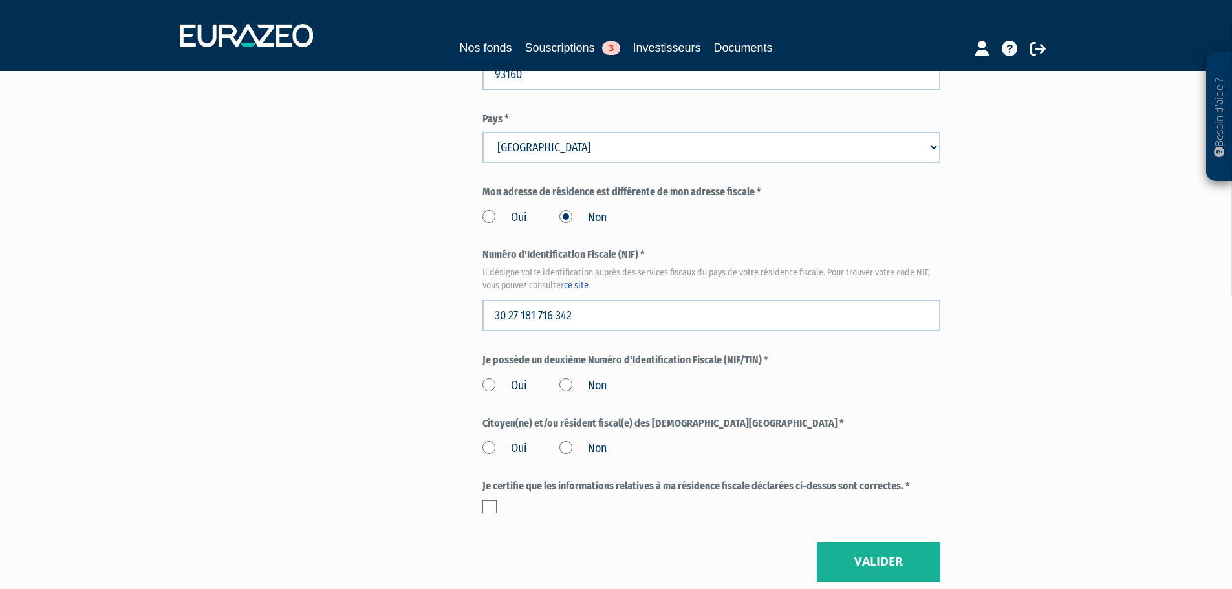
click at [567, 378] on label "Non" at bounding box center [583, 386] width 47 height 17
click at [0, 0] on input "Non" at bounding box center [0, 0] width 0 height 0
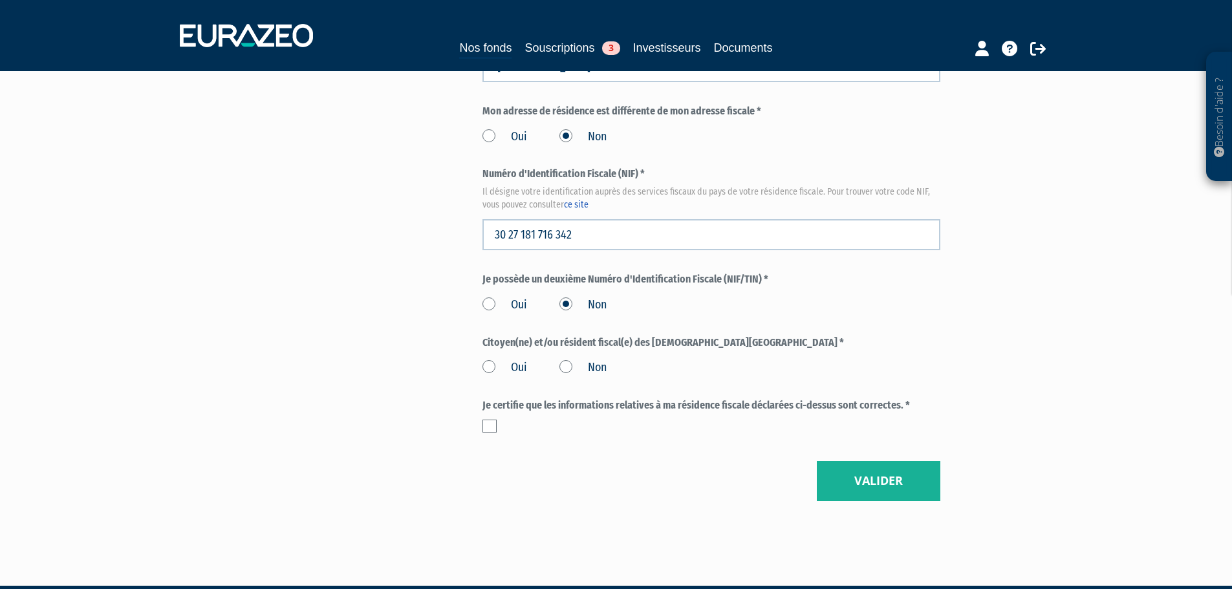
scroll to position [1460, 0]
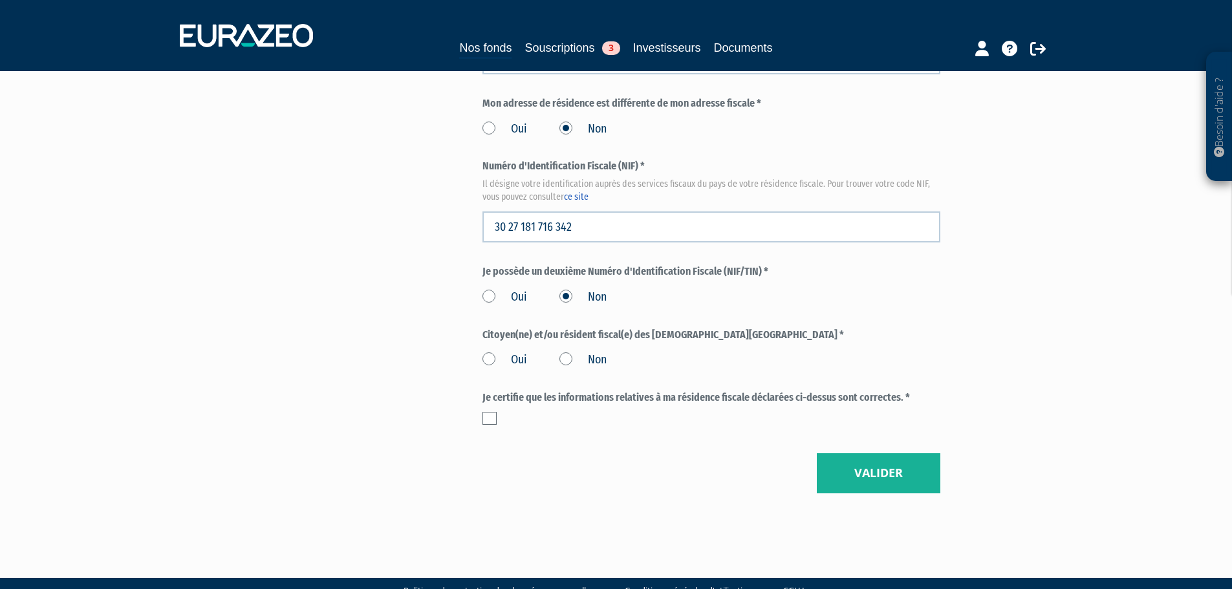
click at [565, 352] on label "Non" at bounding box center [583, 360] width 47 height 17
click at [0, 0] on input "Non" at bounding box center [0, 0] width 0 height 0
click at [491, 412] on label at bounding box center [490, 418] width 14 height 13
click at [0, 0] on input "checkbox" at bounding box center [0, 0] width 0 height 0
click at [926, 454] on button "Valider" at bounding box center [879, 474] width 124 height 40
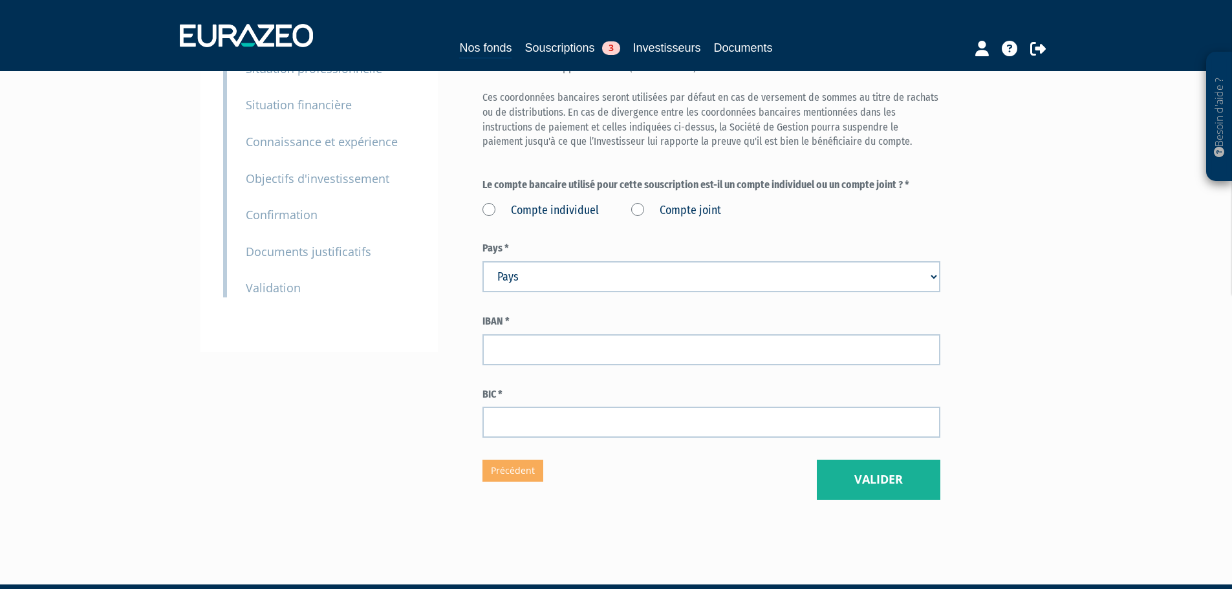
scroll to position [179, 0]
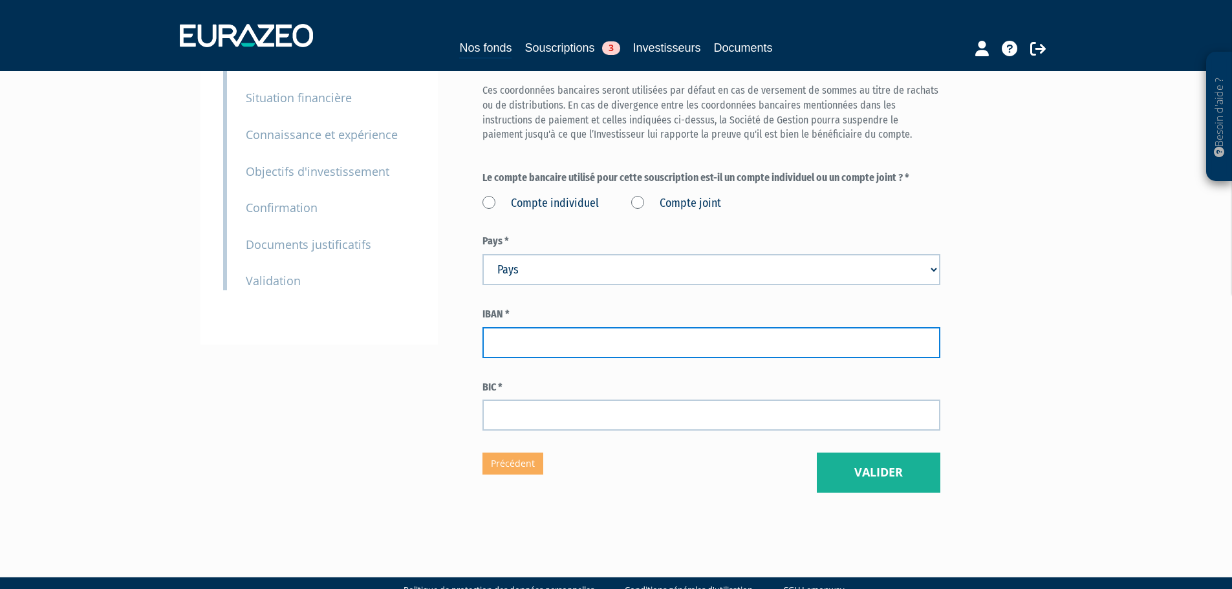
click at [549, 327] on input "text" at bounding box center [712, 342] width 458 height 31
paste input "[FINANCIAL_ID]"
type input "[FINANCIAL_ID]"
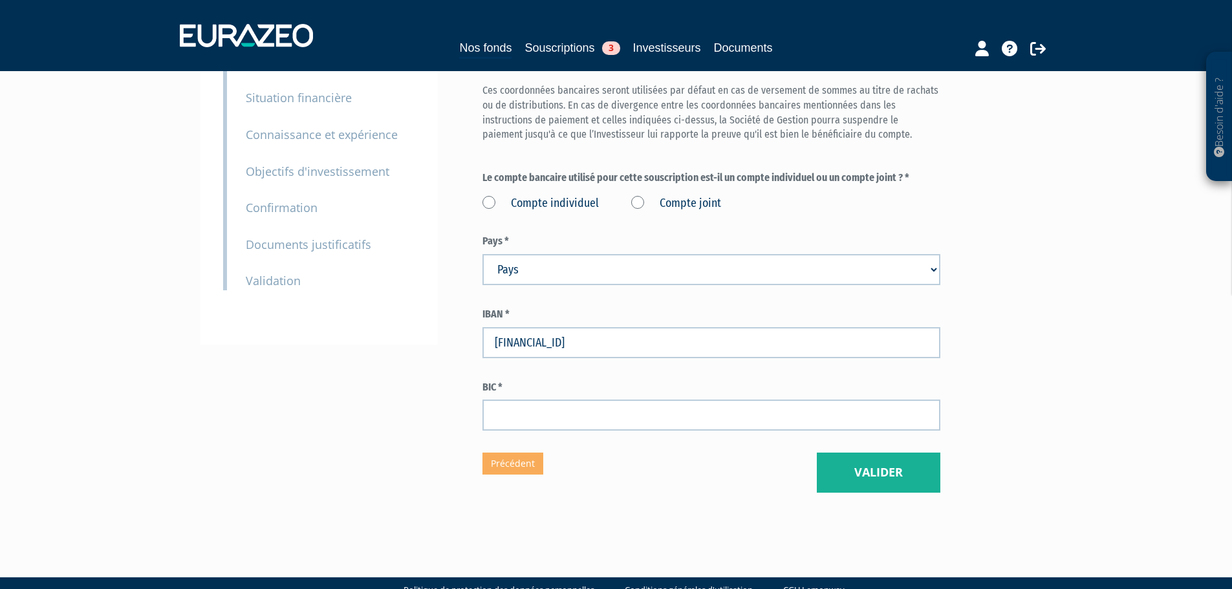
click at [477, 356] on div "Envoyer à l'investisseur 1 Identité 2 Coordonnées bancaires 3 Situation profess…" at bounding box center [616, 209] width 813 height 568
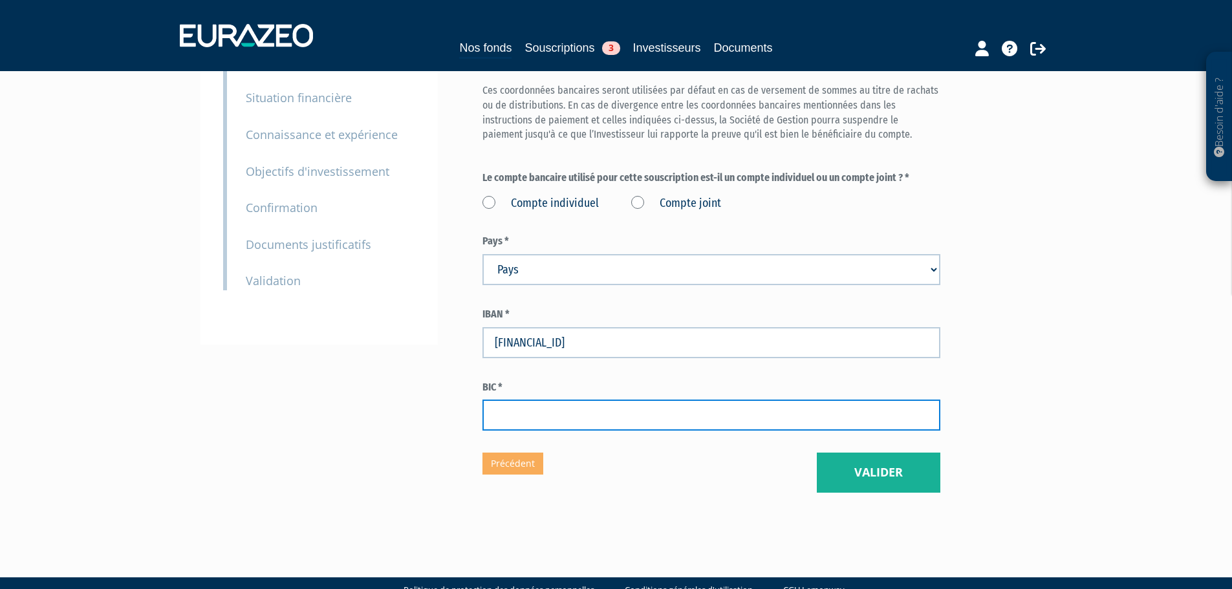
click at [525, 400] on input "text" at bounding box center [712, 415] width 458 height 31
paste input "[SWIFT_CODE]"
type input "[SWIFT_CODE]"
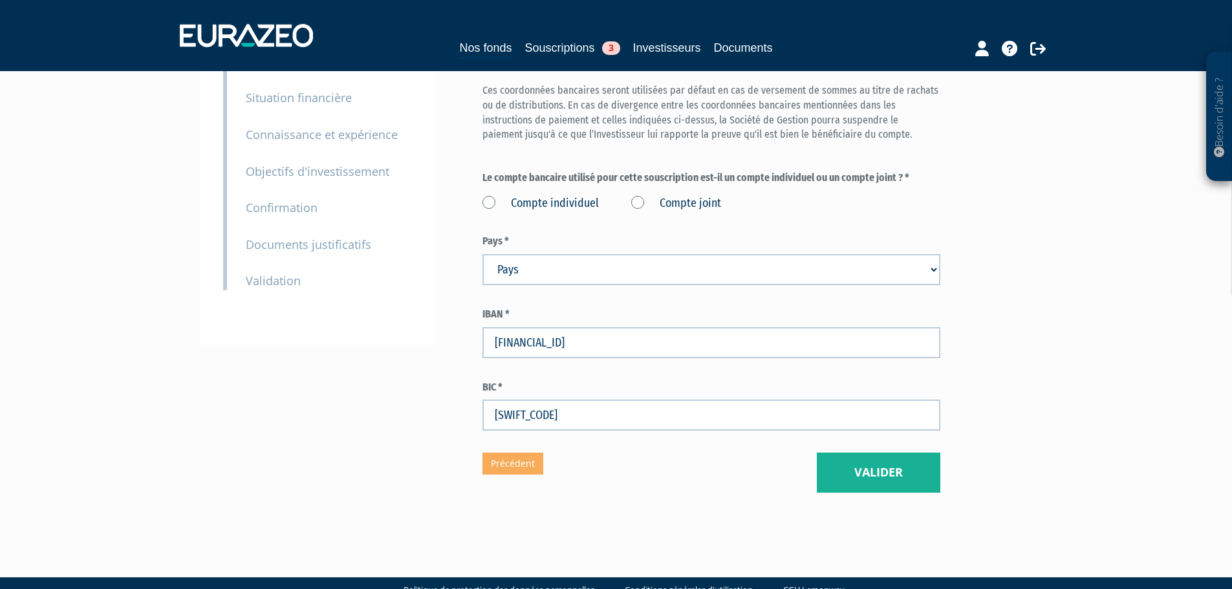
click at [637, 455] on div "Eurazeo Private Value Europe 3 Coordonnées bancaires (* Champs obligatoires) Ce…" at bounding box center [712, 209] width 458 height 568
click at [891, 466] on div "Envoyer à l'investisseur 1 Identité 2 Coordonnées bancaires 3 Situation profess…" at bounding box center [616, 209] width 813 height 633
click at [895, 453] on button "Valider" at bounding box center [879, 473] width 124 height 40
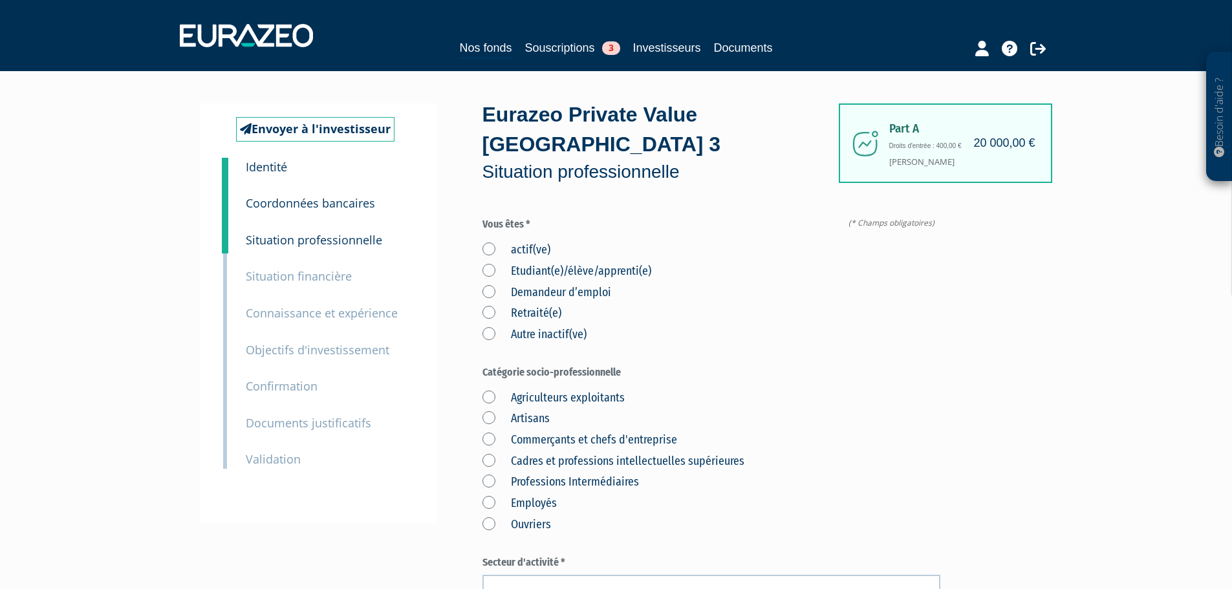
click at [339, 206] on small "Coordonnées bancaires" at bounding box center [310, 203] width 129 height 16
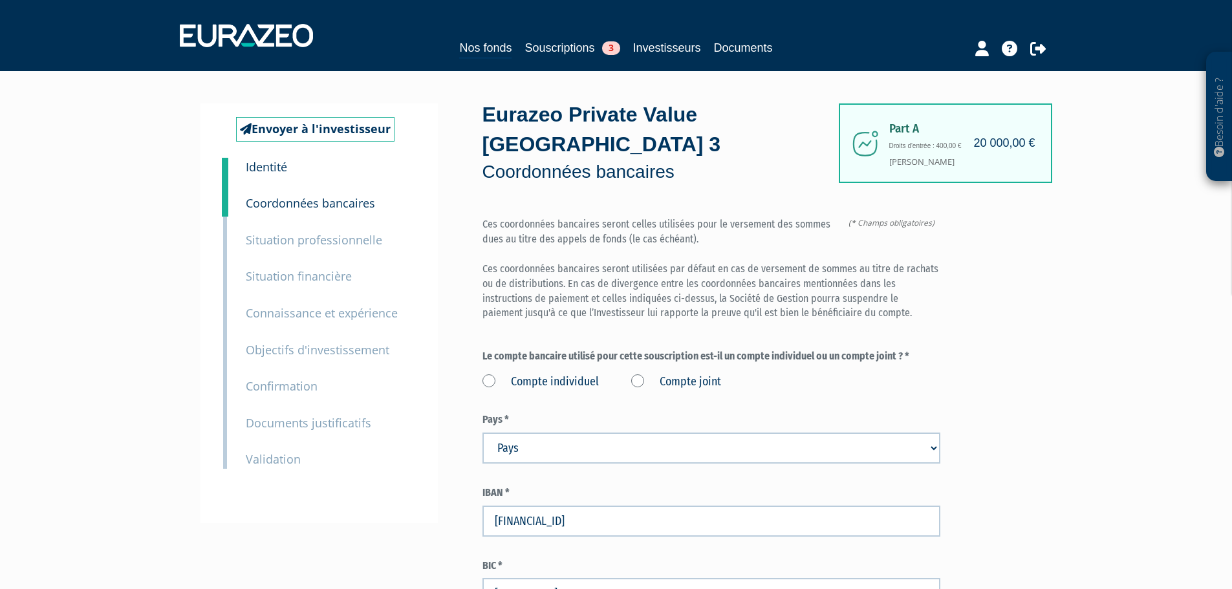
click at [576, 374] on label "Compte individuel" at bounding box center [541, 382] width 116 height 17
click at [0, 0] on individuel "Compte individuel" at bounding box center [0, 0] width 0 height 0
click at [568, 433] on select "Pays [GEOGRAPHIC_DATA] [GEOGRAPHIC_DATA] [GEOGRAPHIC_DATA] [GEOGRAPHIC_DATA] [G…" at bounding box center [712, 448] width 458 height 31
select select "75"
click at [483, 433] on select "Pays [GEOGRAPHIC_DATA] [GEOGRAPHIC_DATA] [GEOGRAPHIC_DATA] [GEOGRAPHIC_DATA] [G…" at bounding box center [712, 448] width 458 height 31
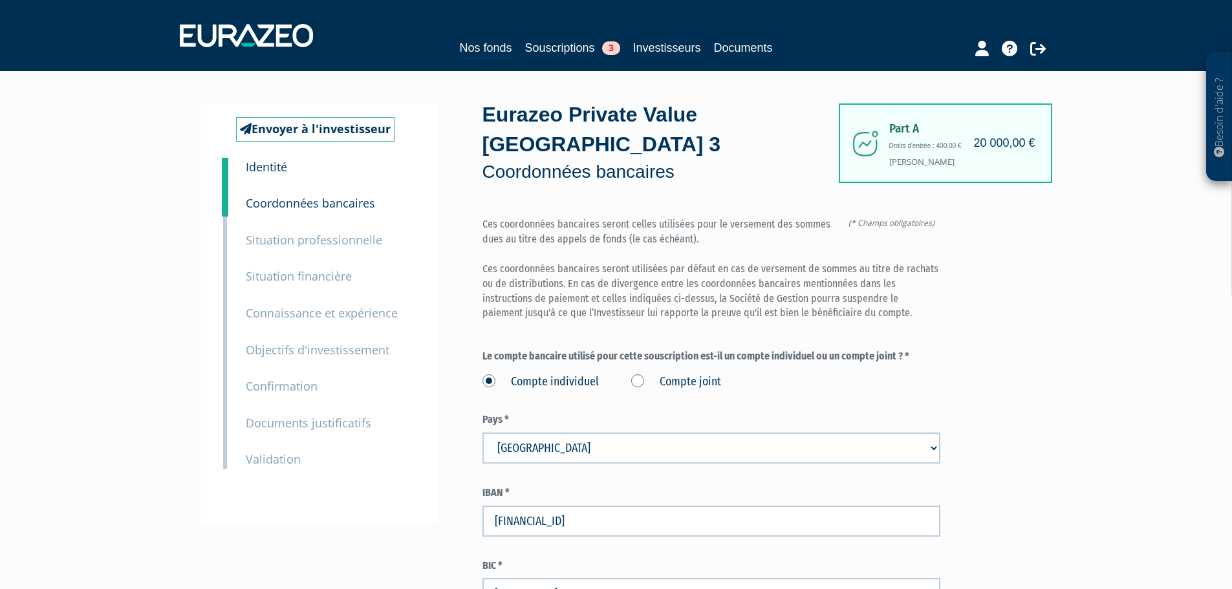
click at [458, 422] on div "Envoyer à l'investisseur 1 Identité 2 Coordonnées bancaires 3 Situation profess…" at bounding box center [616, 388] width 813 height 568
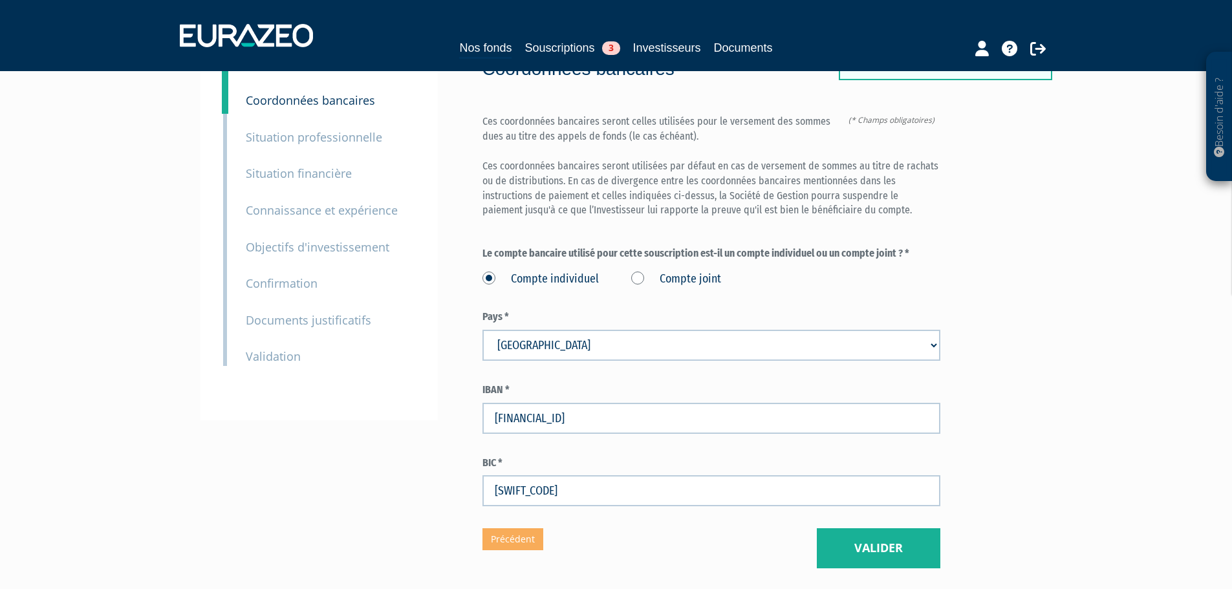
scroll to position [179, 0]
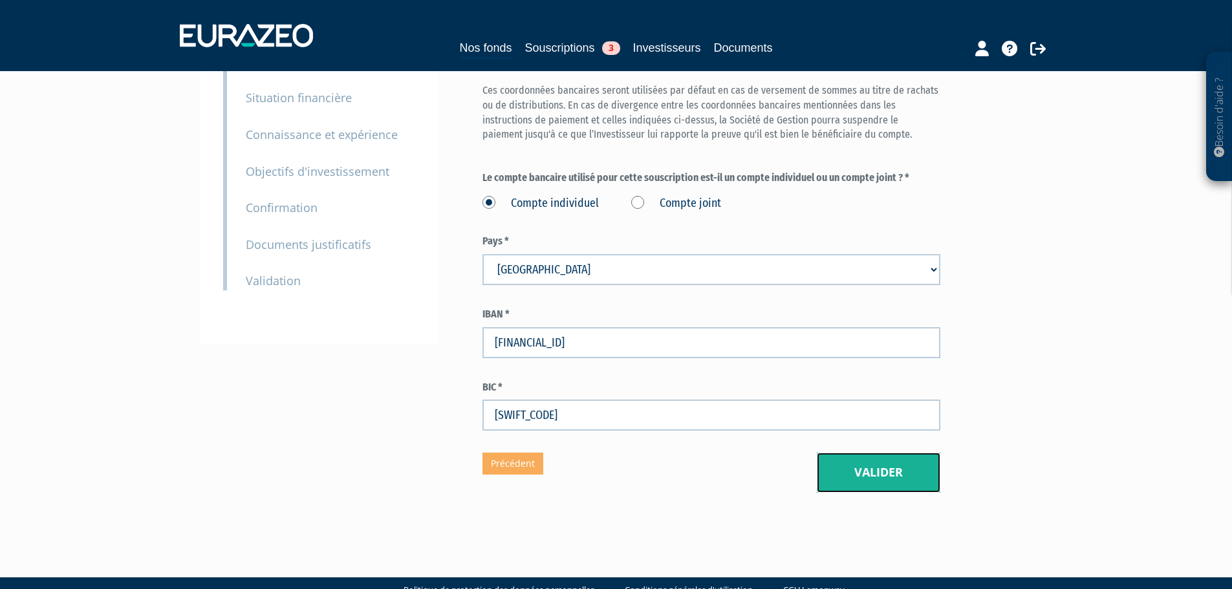
click at [846, 453] on button "Valider" at bounding box center [879, 473] width 124 height 40
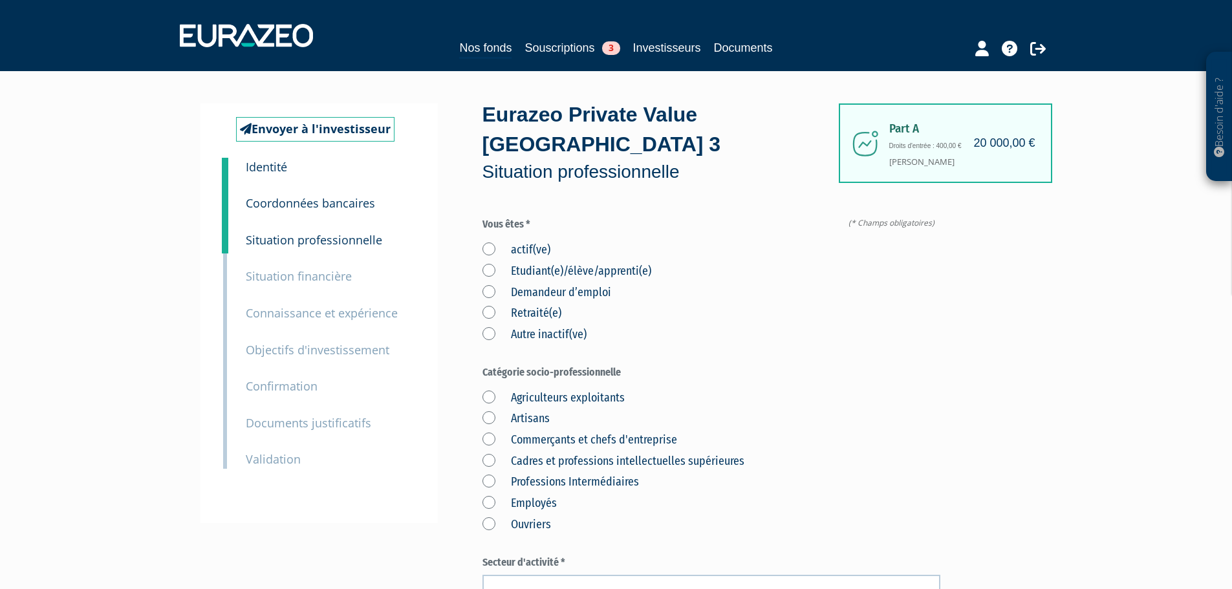
click at [525, 242] on label "actif(ve)" at bounding box center [517, 250] width 68 height 17
click at [0, 0] on input "actif(ve)" at bounding box center [0, 0] width 0 height 0
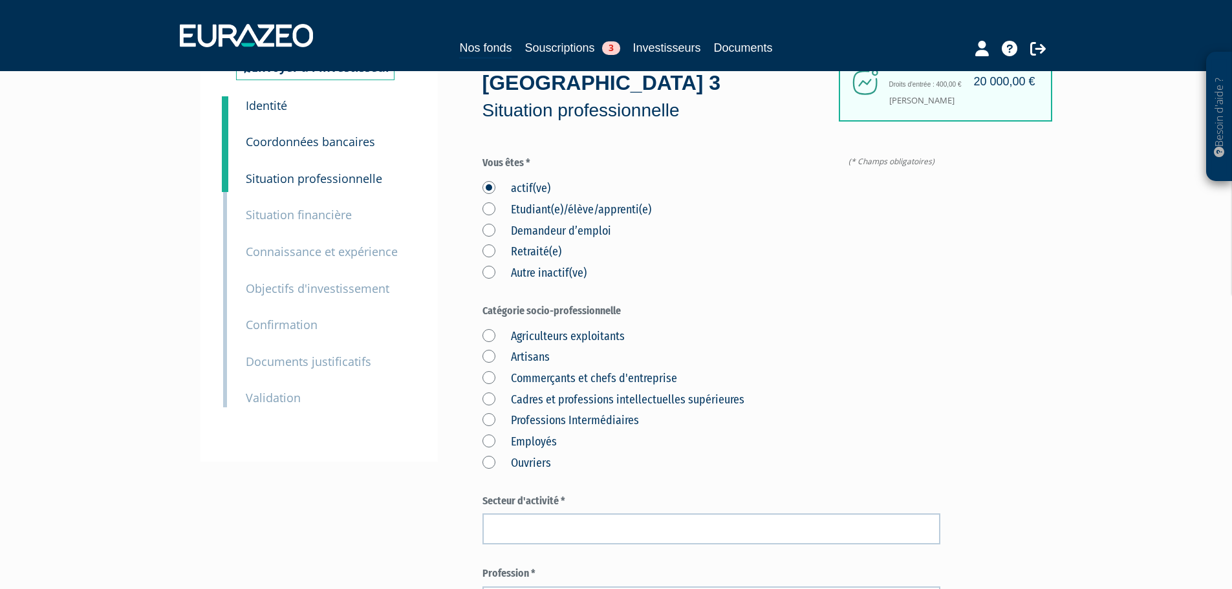
scroll to position [65, 0]
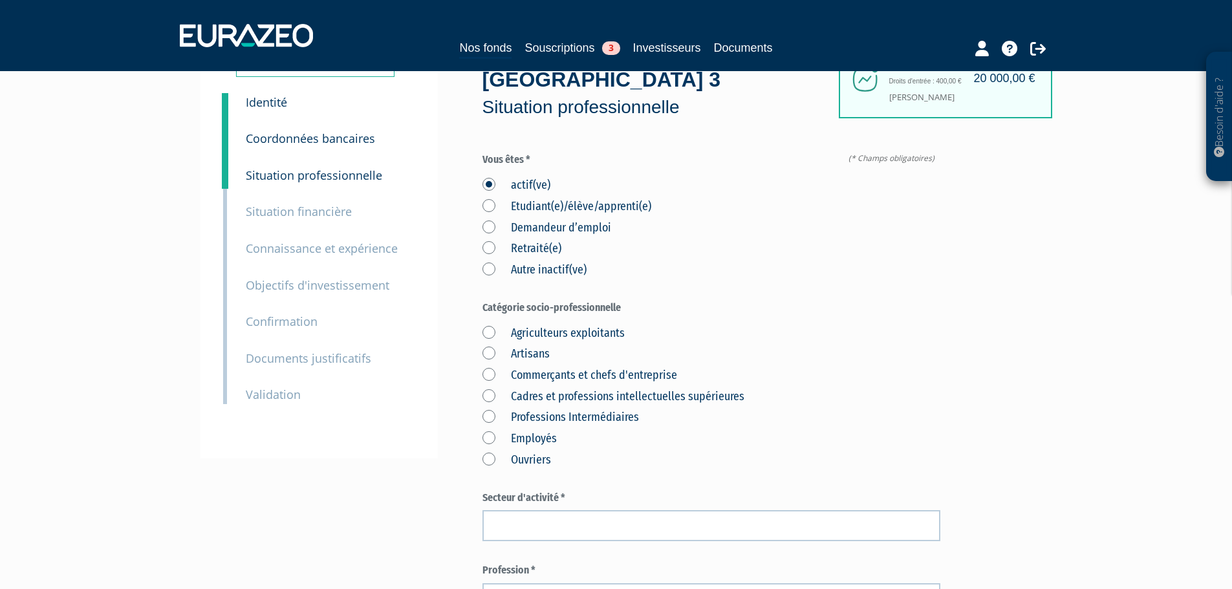
click at [547, 389] on label "Cadres et professions intellectuelles supérieures" at bounding box center [614, 397] width 262 height 17
click at [0, 0] on supérieures "Cadres et professions intellectuelles supérieures" at bounding box center [0, 0] width 0 height 0
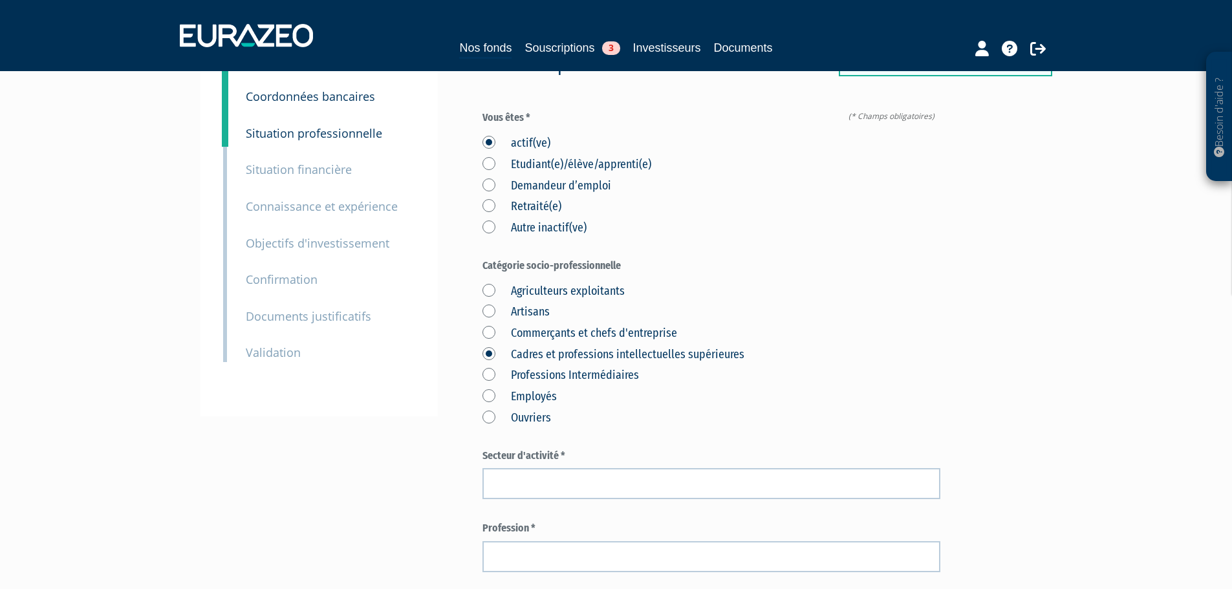
scroll to position [129, 0]
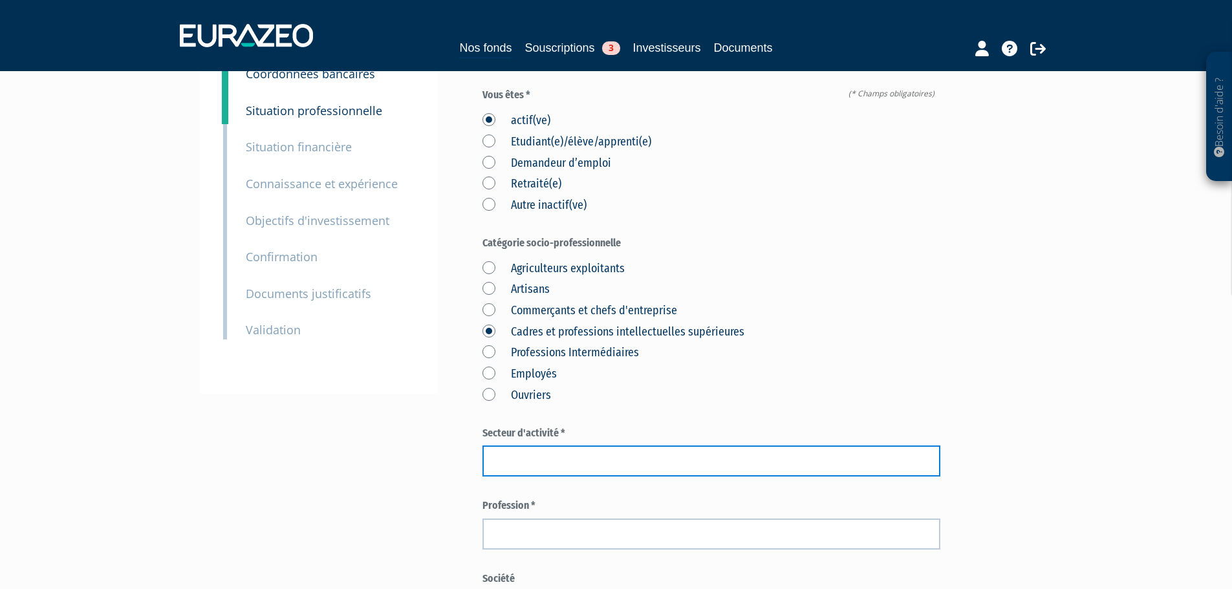
click at [549, 446] on input "text" at bounding box center [712, 461] width 458 height 31
click at [522, 446] on input "INgénieur" at bounding box center [712, 461] width 458 height 31
type input "Ingénieur"
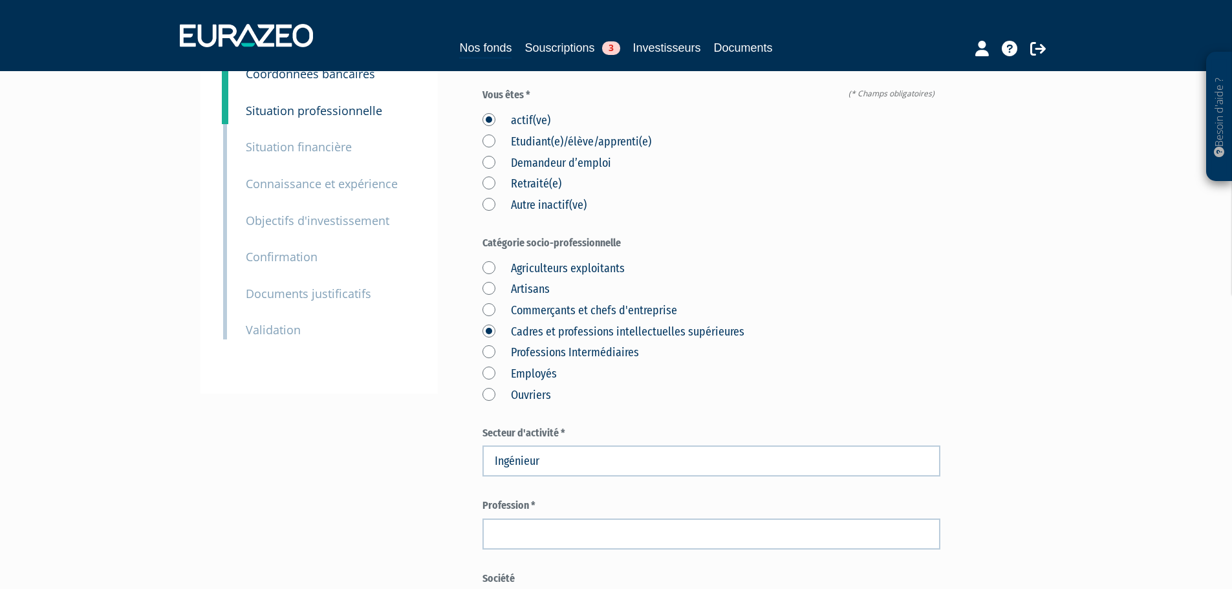
click at [522, 499] on div "Profession *" at bounding box center [712, 524] width 458 height 51
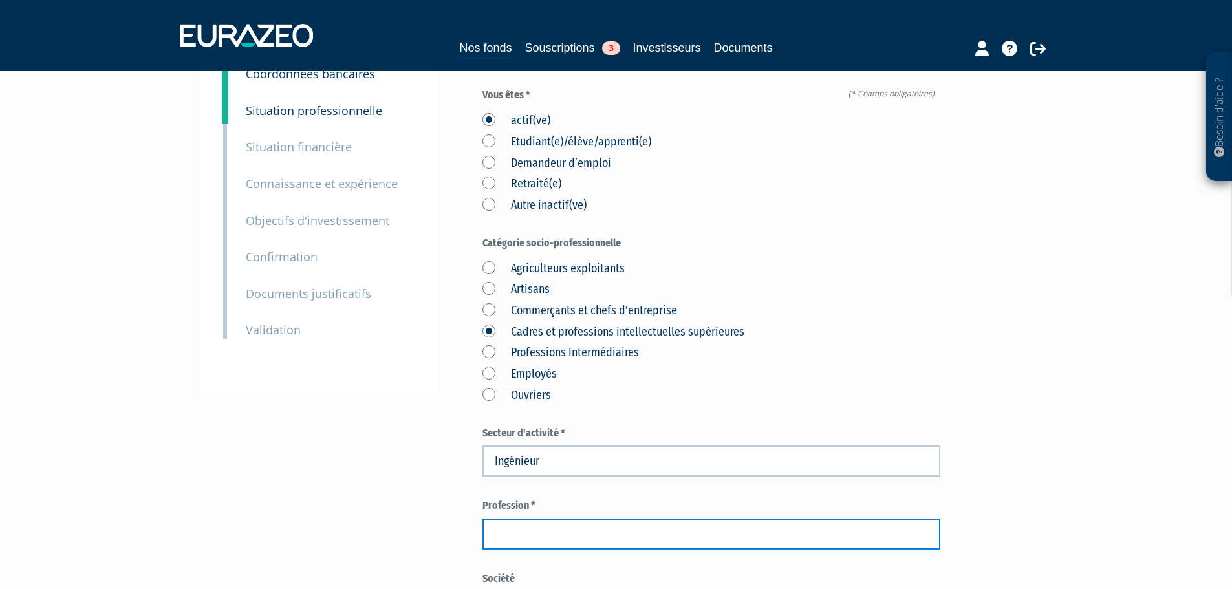
click at [531, 519] on input "text" at bounding box center [712, 534] width 458 height 31
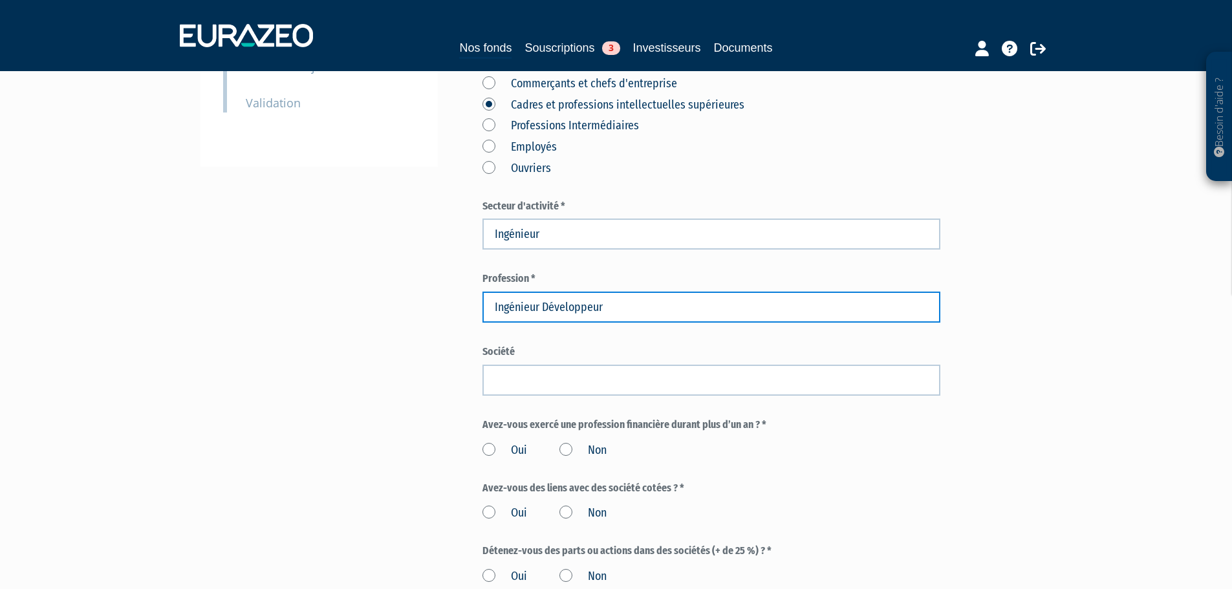
scroll to position [388, 0]
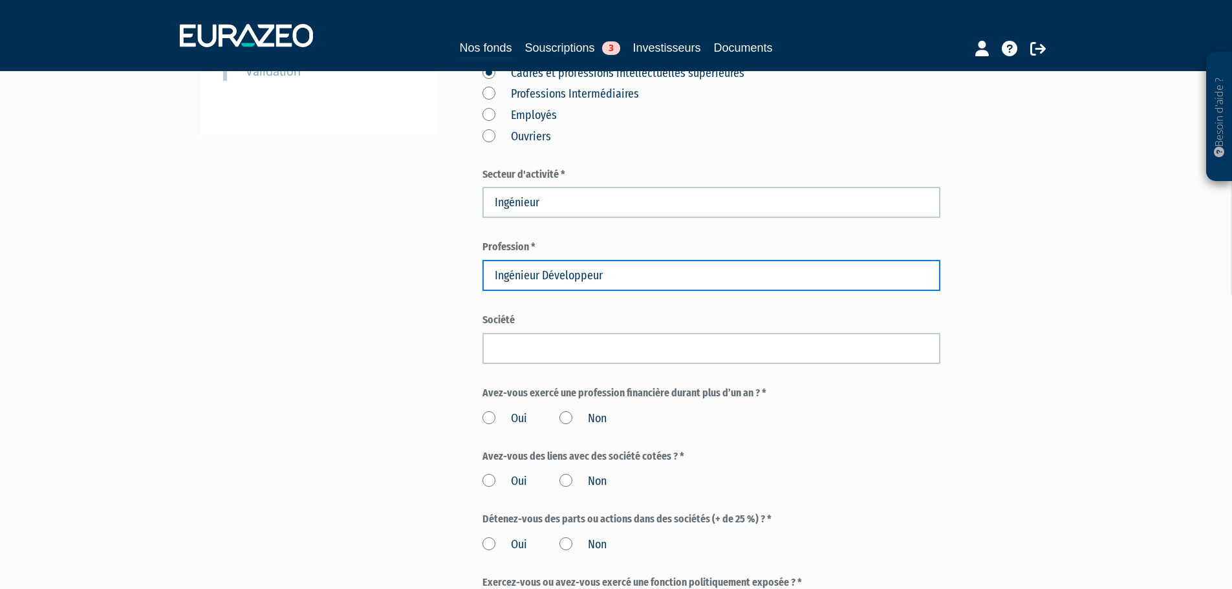
type input "Ingénieur Développeur"
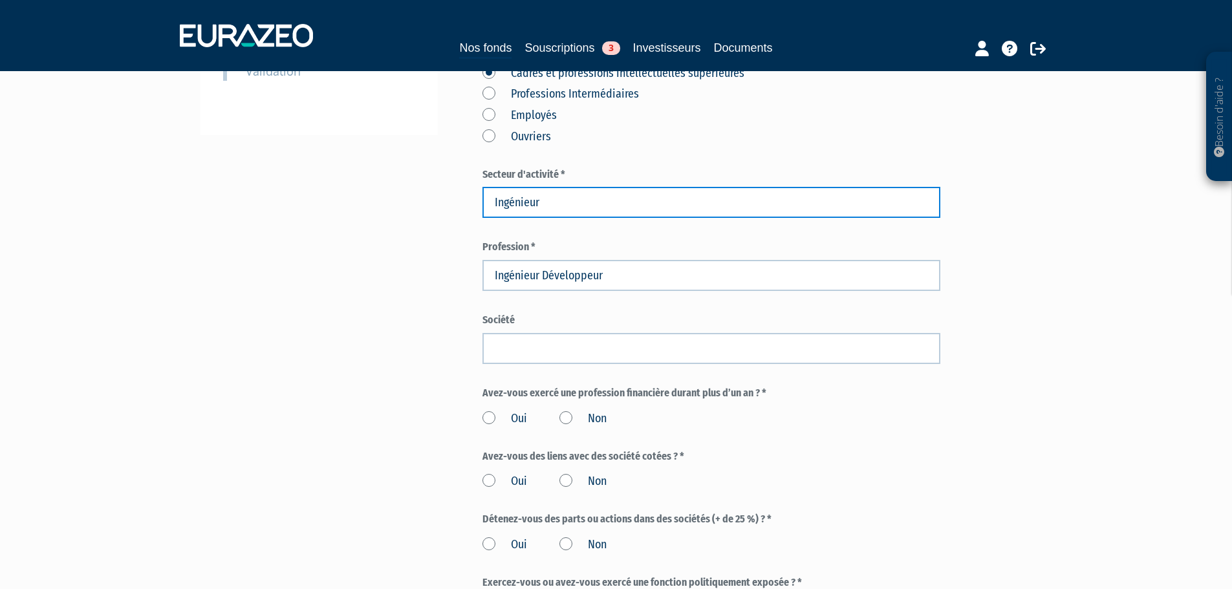
click at [543, 187] on input "Ingénieur" at bounding box center [712, 202] width 458 height 31
click at [536, 187] on input "Infomratique" at bounding box center [712, 202] width 458 height 31
type input "Informatique"
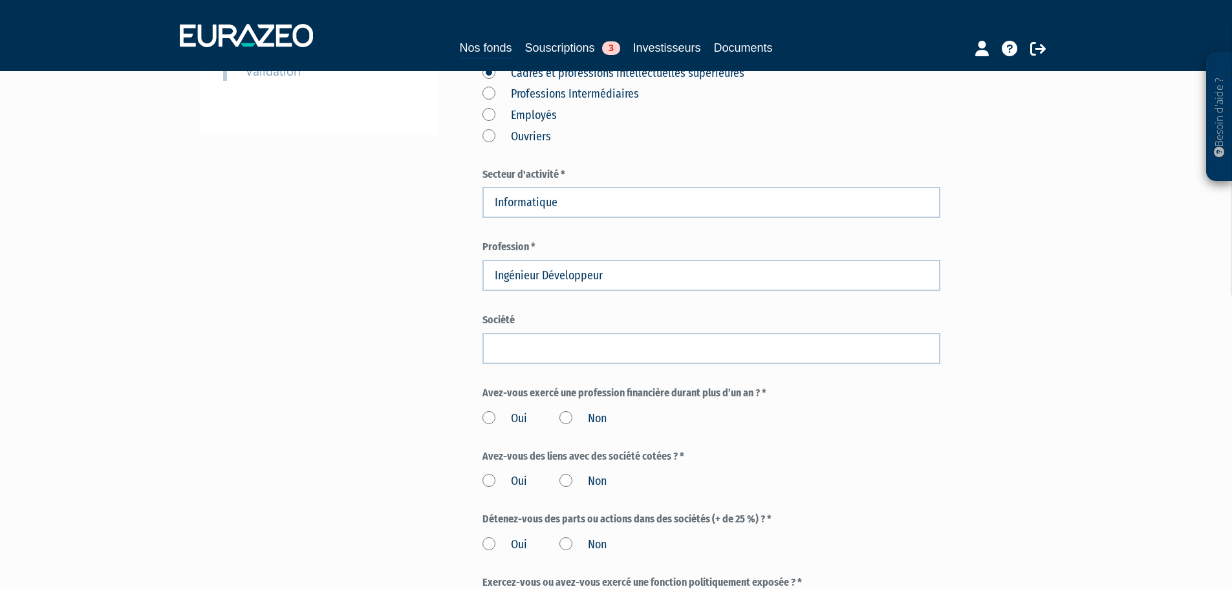
click at [448, 194] on div "Envoyer à l'investisseur 1 Identité 2 Coordonnées bancaires 3 Situation profess…" at bounding box center [616, 245] width 813 height 1060
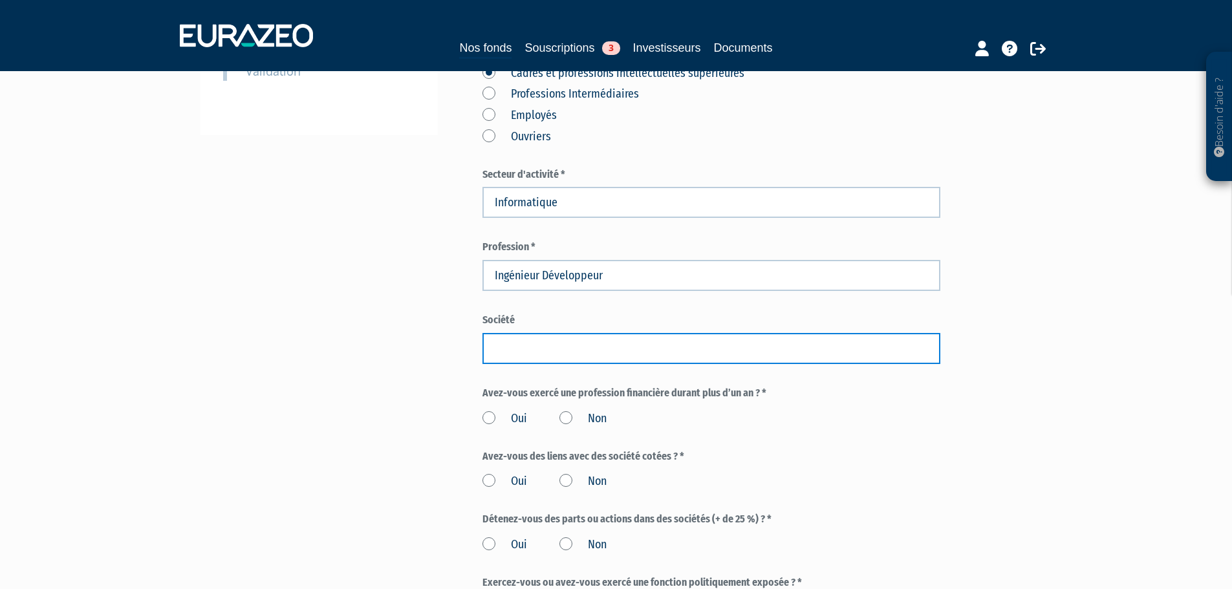
click at [537, 333] on input "text" at bounding box center [712, 348] width 458 height 31
type input "Ingénieur"
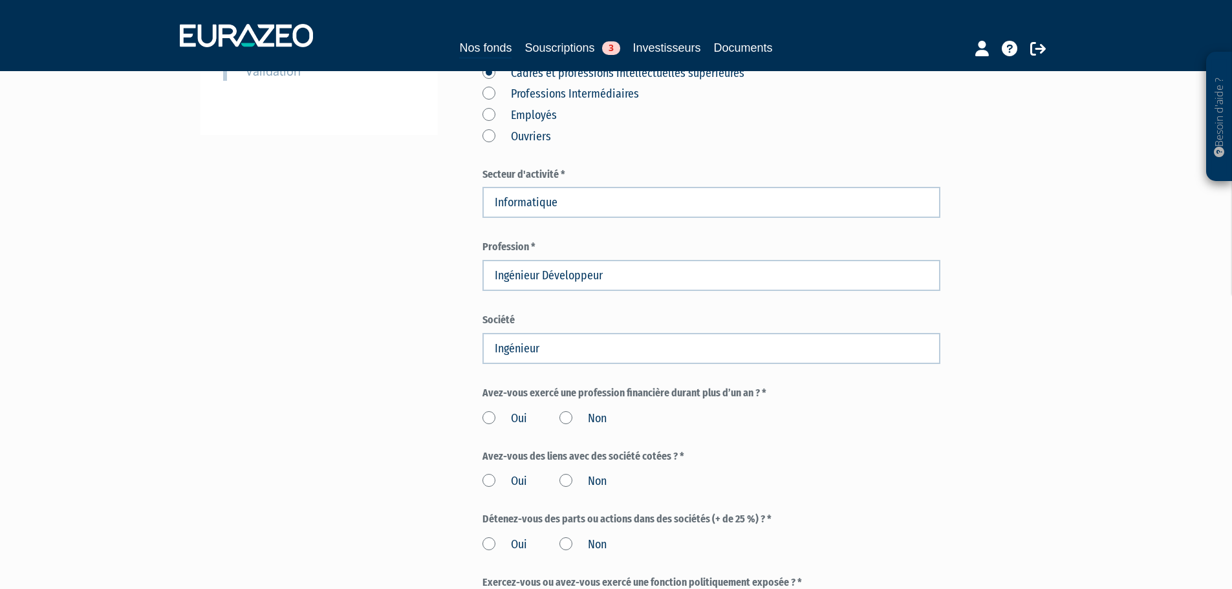
click at [187, 283] on div "Besoin d'aide ? × J'ai besoin d'aide Si vous avez une question à propos du fonc…" at bounding box center [616, 210] width 1232 height 1196
click at [572, 411] on label "Non" at bounding box center [583, 419] width 47 height 17
click at [0, 0] on input "Non" at bounding box center [0, 0] width 0 height 0
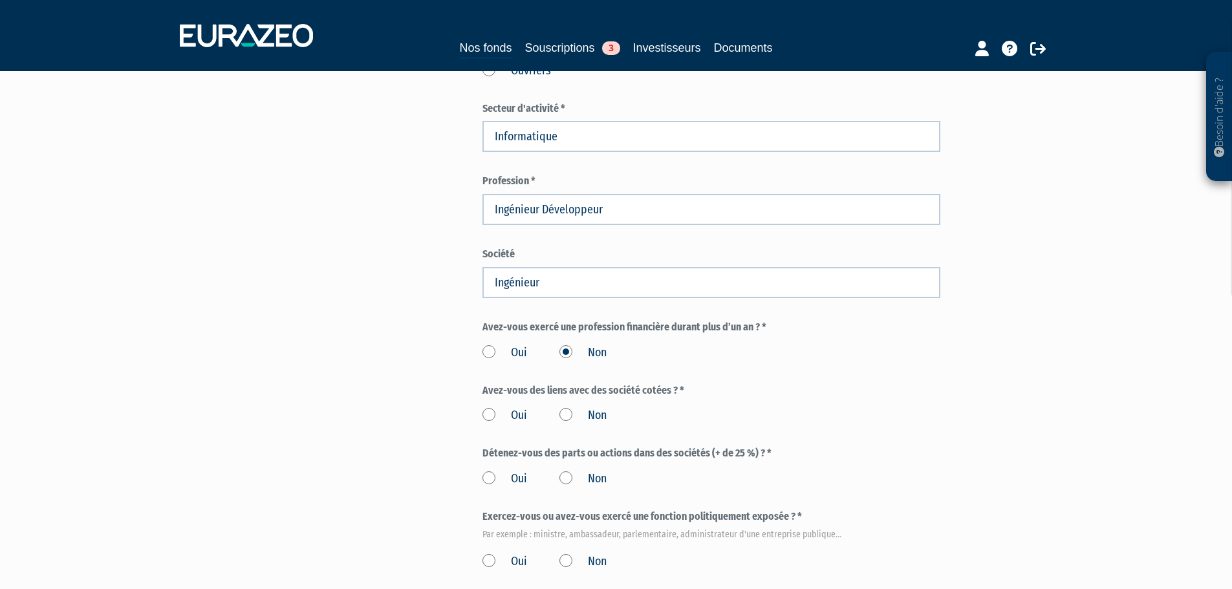
scroll to position [518, 0]
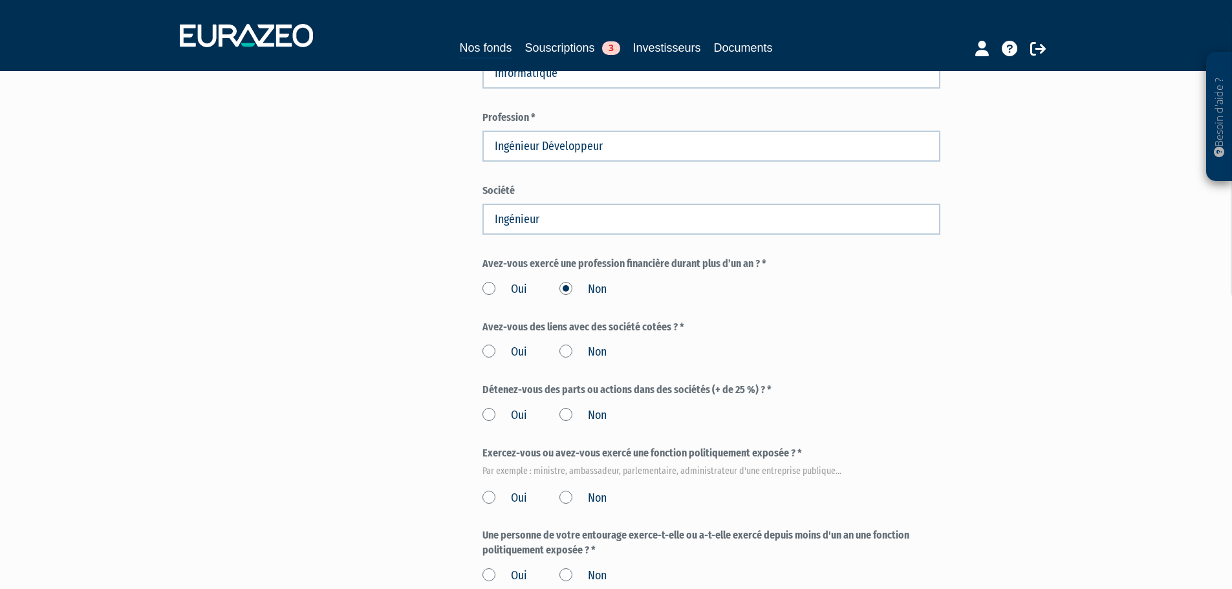
click at [563, 344] on label "Non" at bounding box center [583, 352] width 47 height 17
click at [0, 0] on input "Non" at bounding box center [0, 0] width 0 height 0
click at [562, 408] on label "Non" at bounding box center [583, 416] width 47 height 17
click at [0, 0] on input "Non" at bounding box center [0, 0] width 0 height 0
click at [559, 403] on div "Oui Non" at bounding box center [712, 413] width 458 height 21
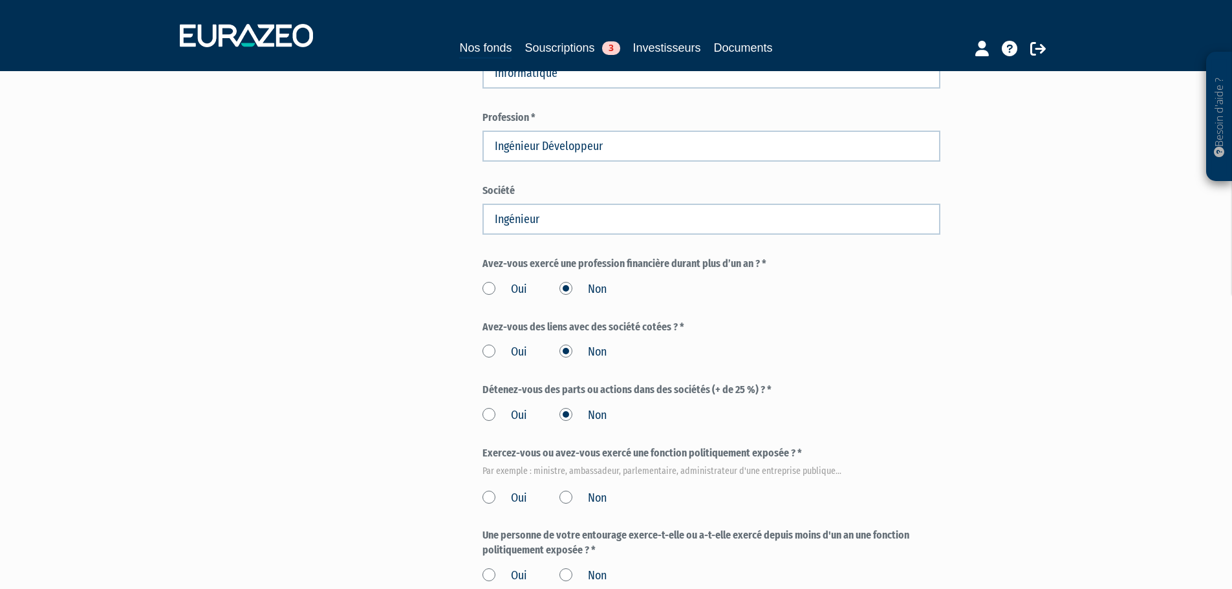
click at [571, 490] on label "Non" at bounding box center [583, 498] width 47 height 17
click at [0, 0] on input "Non" at bounding box center [0, 0] width 0 height 0
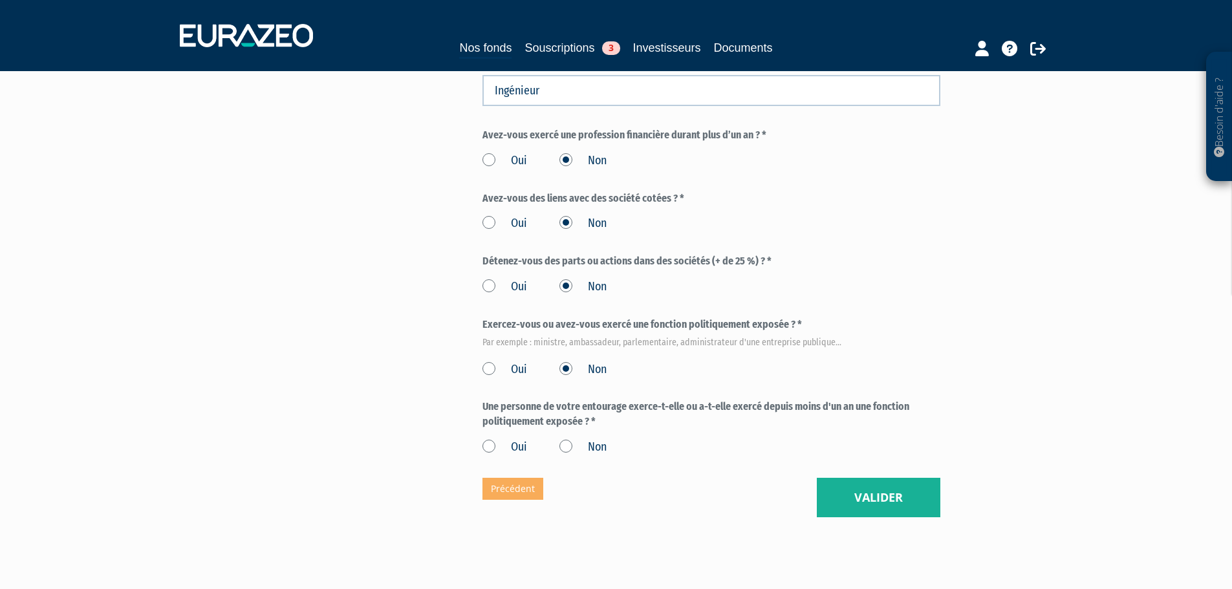
scroll to position [647, 0]
click at [565, 439] on label "Non" at bounding box center [583, 447] width 47 height 17
click at [0, 0] on input "Non" at bounding box center [0, 0] width 0 height 0
click at [859, 477] on button "Valider" at bounding box center [879, 497] width 124 height 40
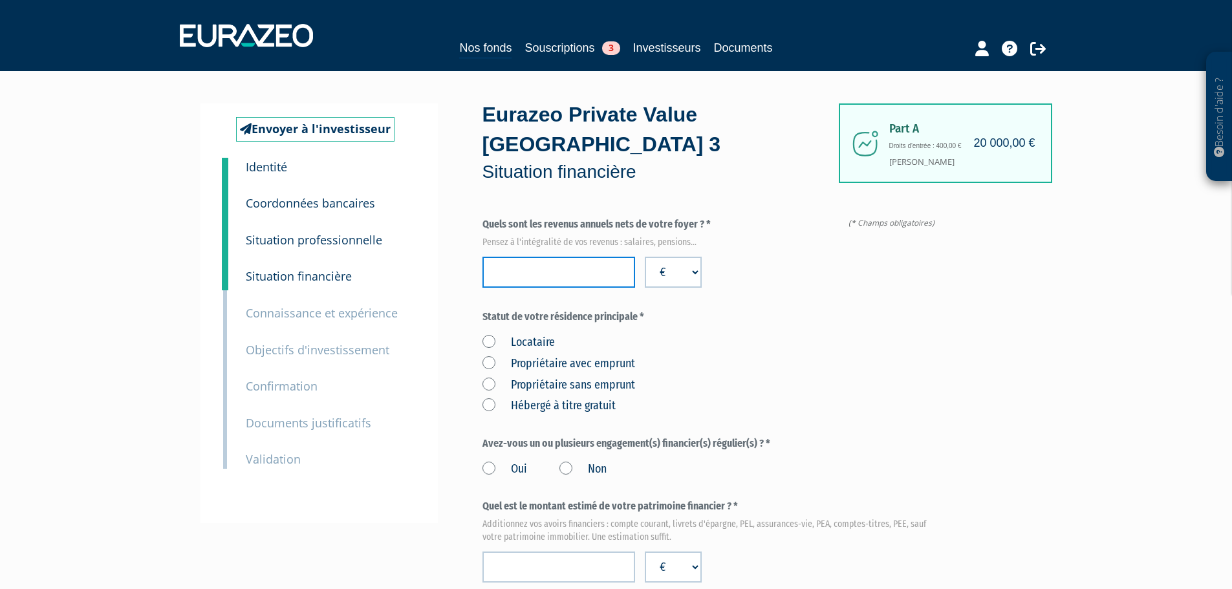
click at [514, 257] on input "number" at bounding box center [559, 272] width 153 height 31
click at [512, 257] on input "number" at bounding box center [559, 272] width 153 height 31
type input "100000"
click at [779, 330] on div "Locataire Propriétaire avec emprunt Propriétaire sans emprunt Hébergé à titre g…" at bounding box center [712, 372] width 458 height 85
click at [534, 356] on label "Propriétaire avec emprunt" at bounding box center [559, 364] width 153 height 17
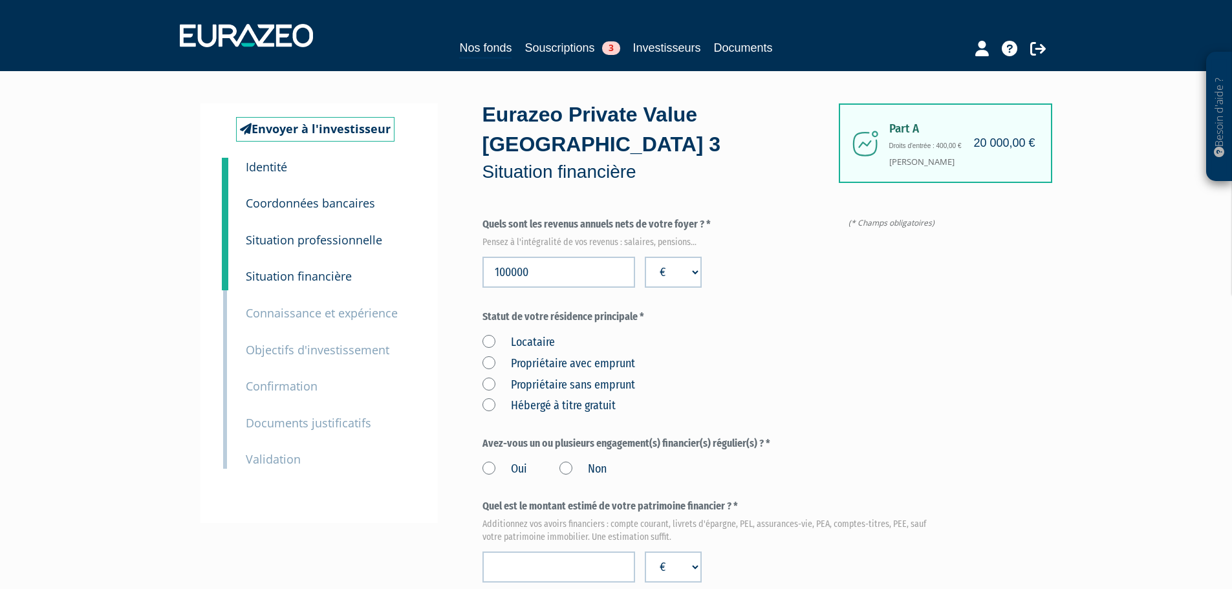
click at [0, 0] on emprunt "Propriétaire avec emprunt" at bounding box center [0, 0] width 0 height 0
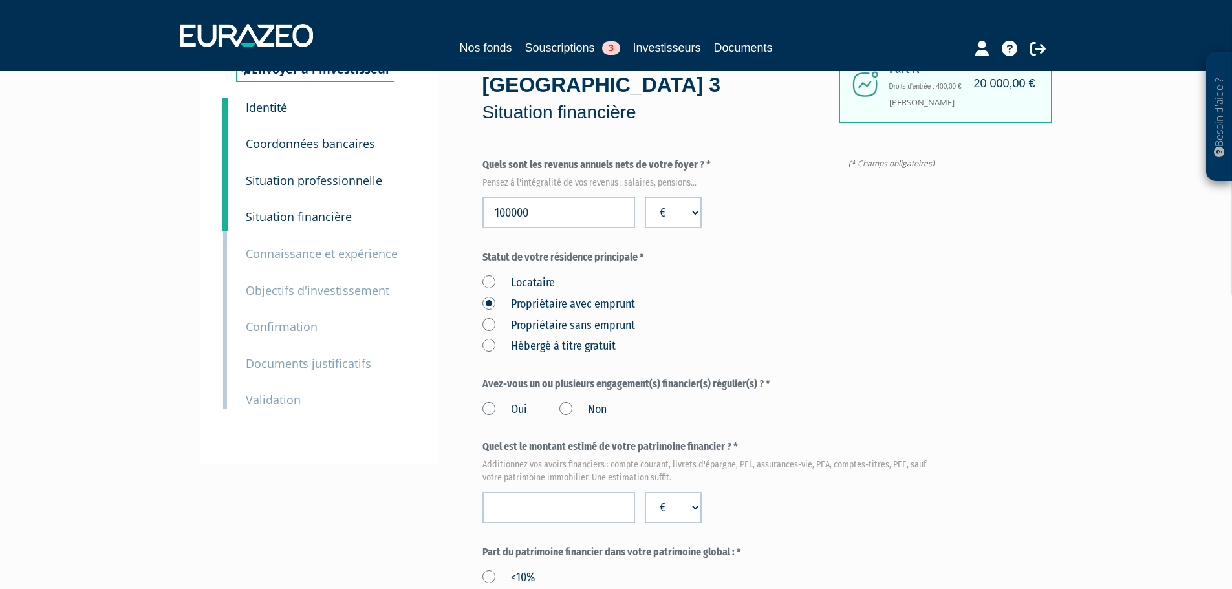
scroll to position [129, 0]
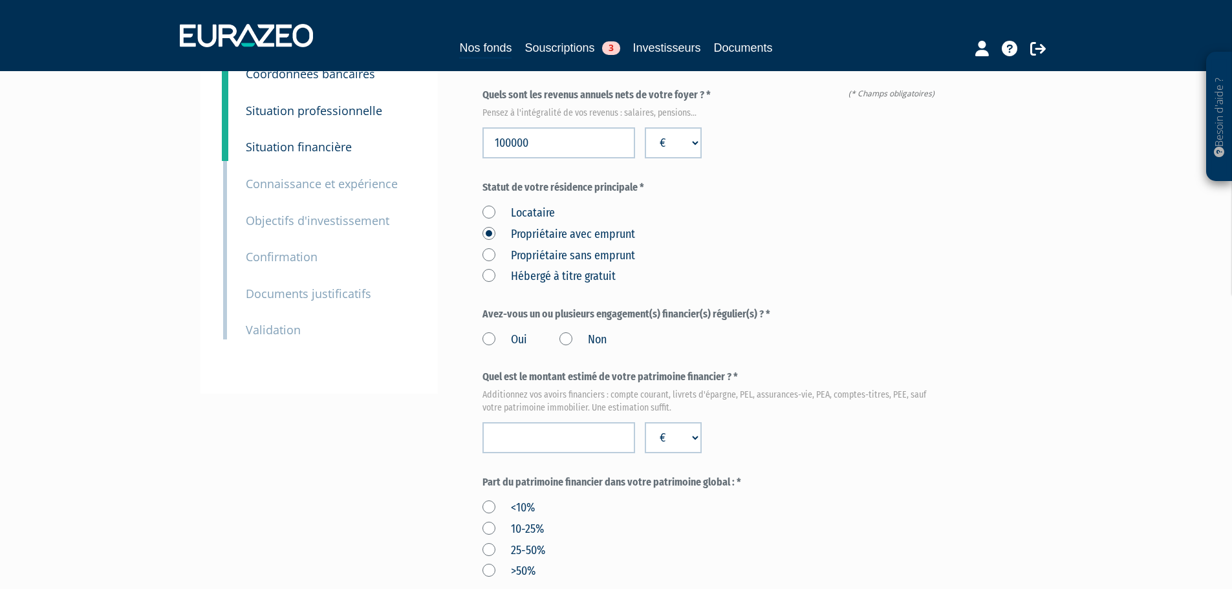
click at [494, 332] on label "Oui" at bounding box center [505, 340] width 45 height 17
click at [0, 0] on input "Oui" at bounding box center [0, 0] width 0 height 0
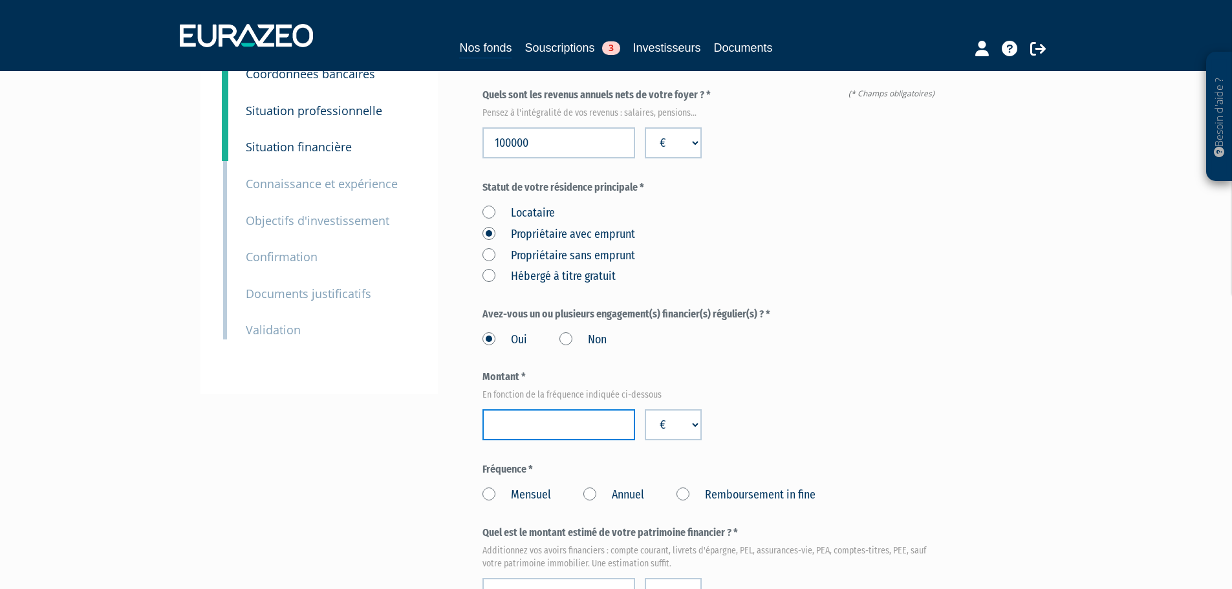
click at [593, 410] on input "number" at bounding box center [559, 425] width 153 height 31
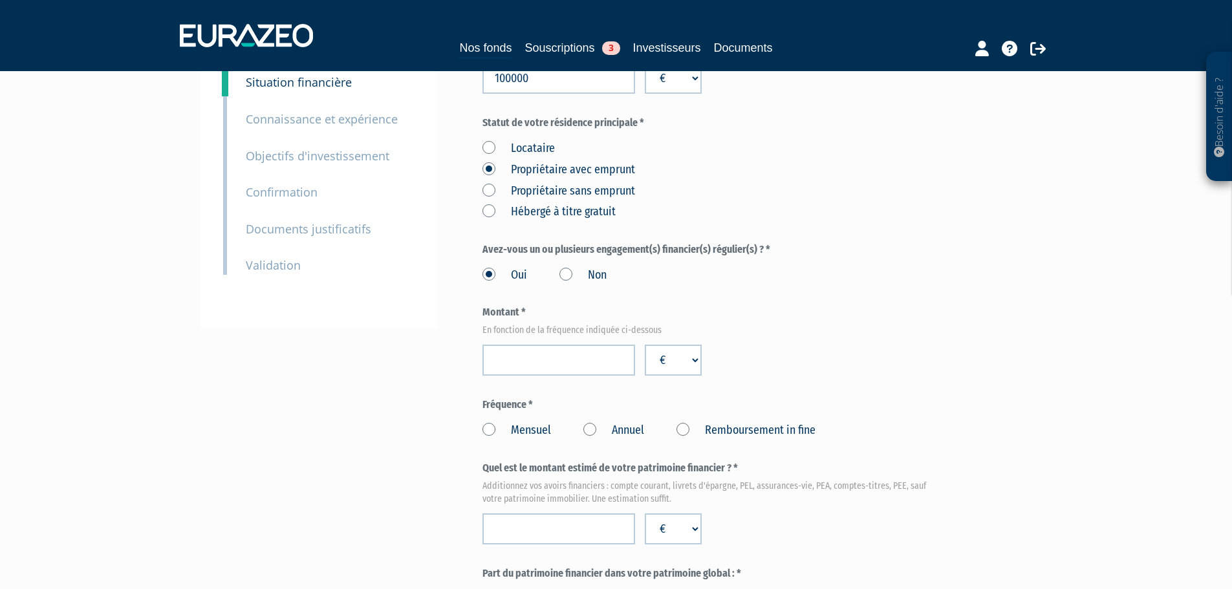
click at [488, 422] on label "Mensuel" at bounding box center [517, 430] width 69 height 17
click at [0, 0] on input "Mensuel" at bounding box center [0, 0] width 0 height 0
click at [518, 345] on input "number" at bounding box center [559, 360] width 153 height 31
type input "1340"
click at [807, 326] on div "Montant * En fonction de la fréquence indiquée ci-dessous 1340 € $ £" at bounding box center [712, 340] width 458 height 71
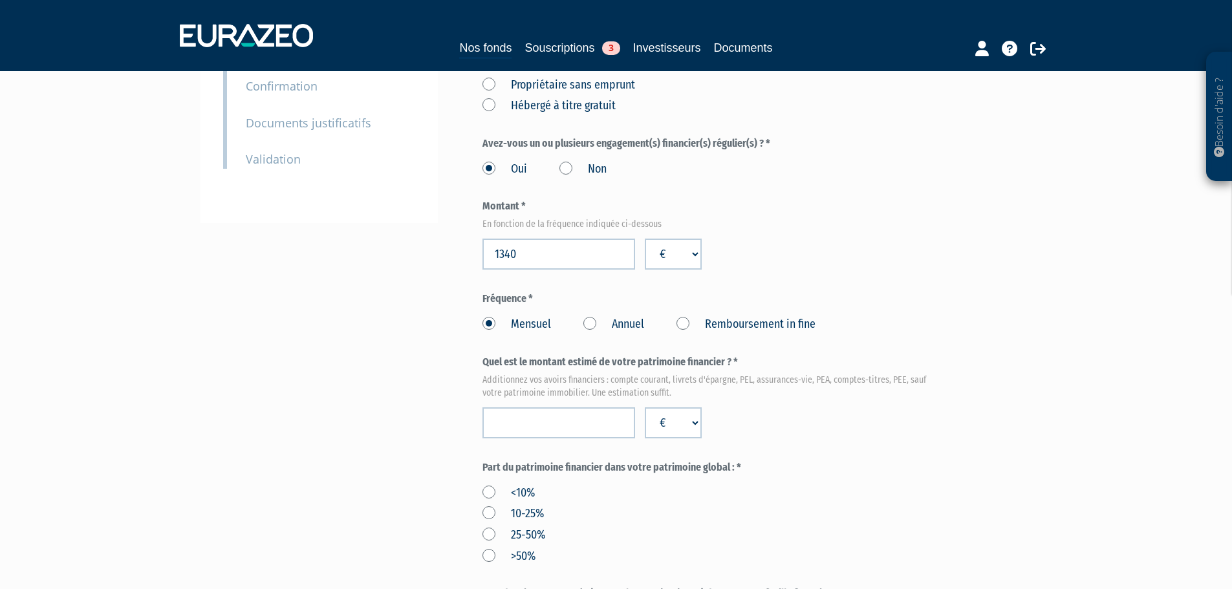
scroll to position [323, 0]
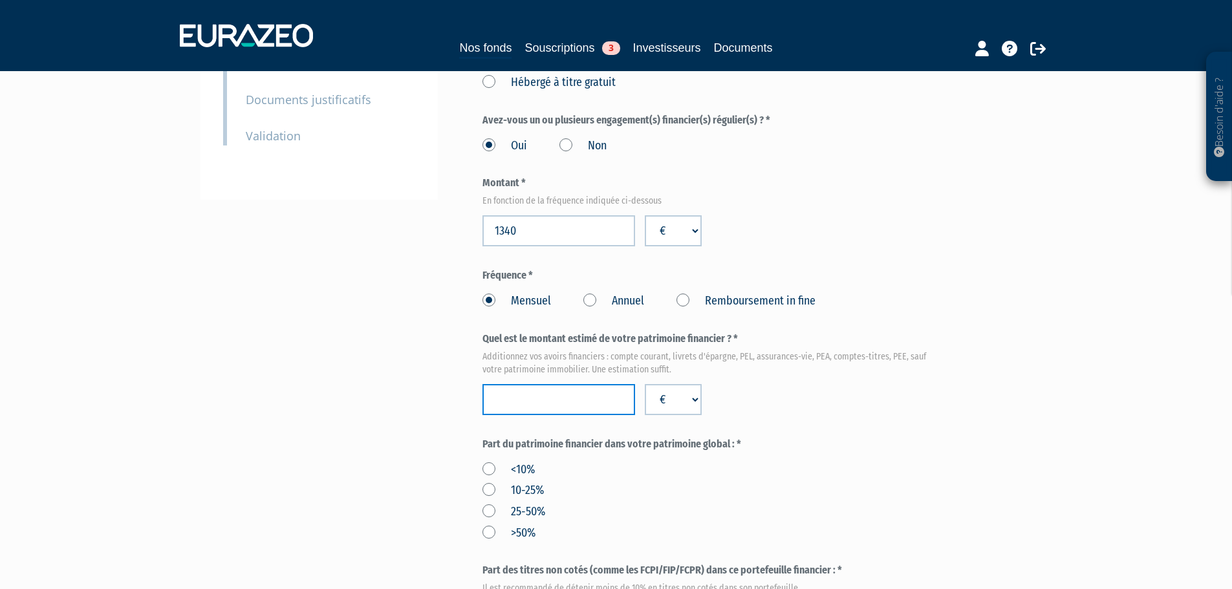
click at [583, 384] on input "number" at bounding box center [559, 399] width 153 height 31
type input "150000"
click at [954, 421] on div "Part A 20 000,00 € Droits d'entrée : 400,00 € [PERSON_NAME] Eurazeo Private Val…" at bounding box center [758, 418] width 550 height 1277
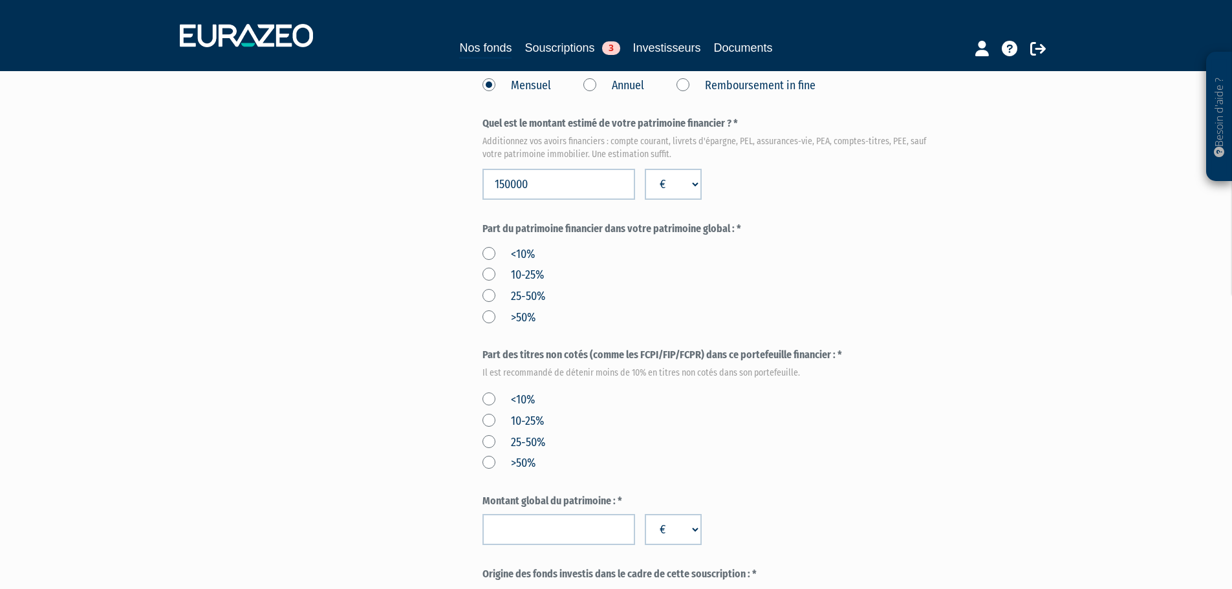
scroll to position [582, 0]
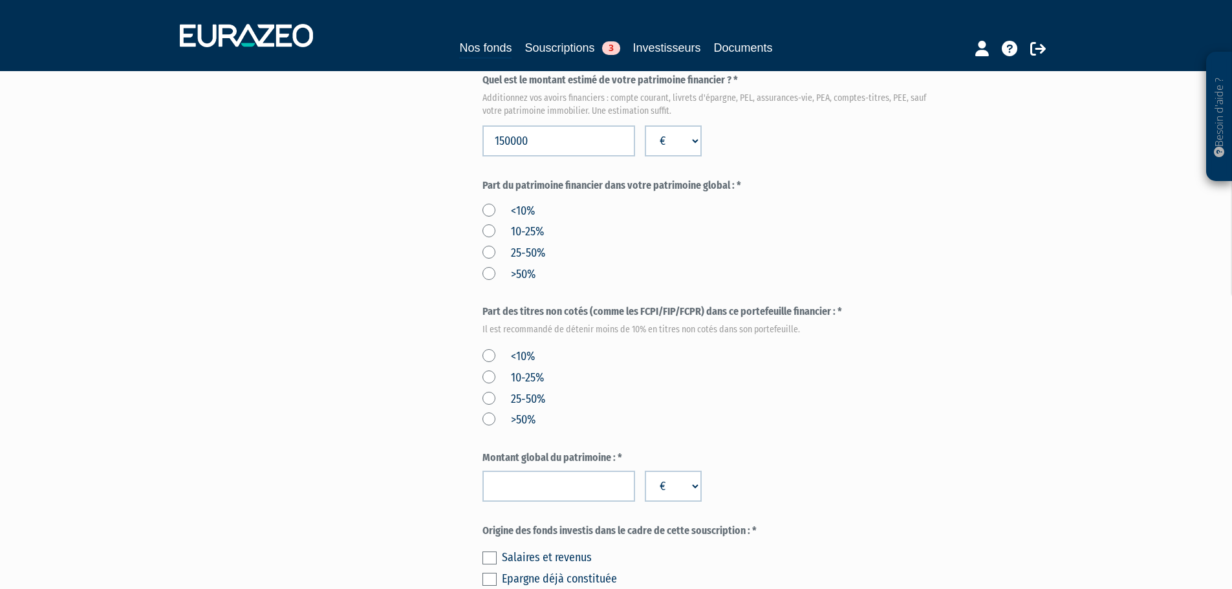
click at [481, 178] on div "Envoyer à l'investisseur 1 Identité 2 Coordonnées bancaires 3 Situation profess…" at bounding box center [616, 159] width 813 height 1277
click at [489, 245] on label "25-50%" at bounding box center [514, 253] width 63 height 17
click at [0, 0] on input "25-50%" at bounding box center [0, 0] width 0 height 0
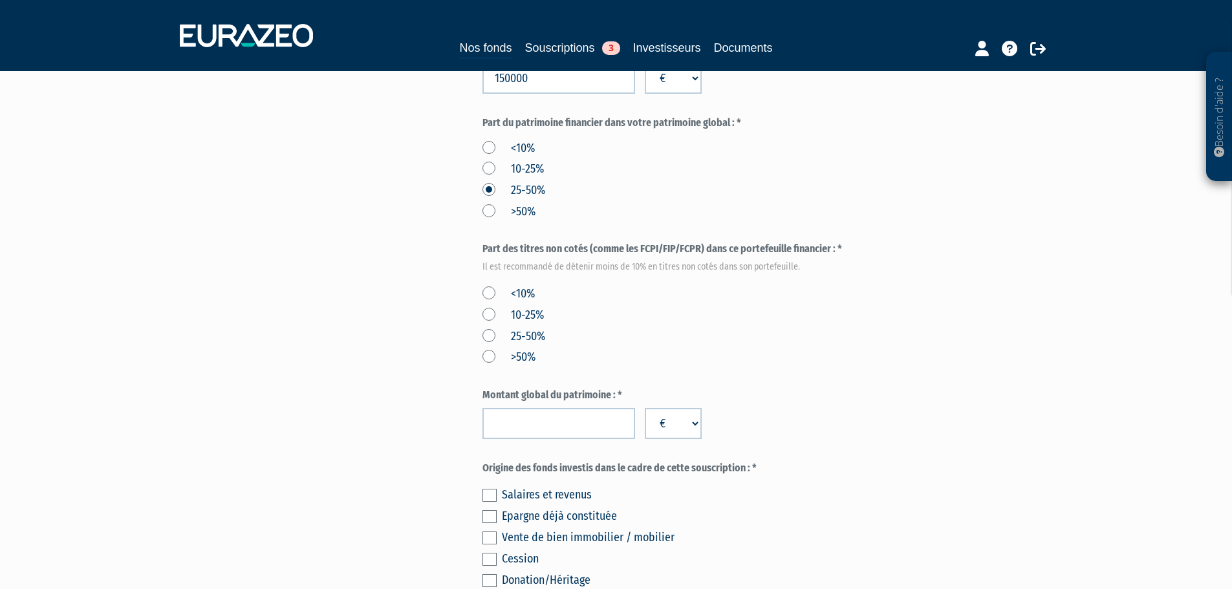
scroll to position [647, 0]
click at [488, 284] on label "<10%" at bounding box center [509, 292] width 52 height 17
click at [0, 0] on input "<10%" at bounding box center [0, 0] width 0 height 0
click at [555, 406] on input "number" at bounding box center [559, 421] width 153 height 31
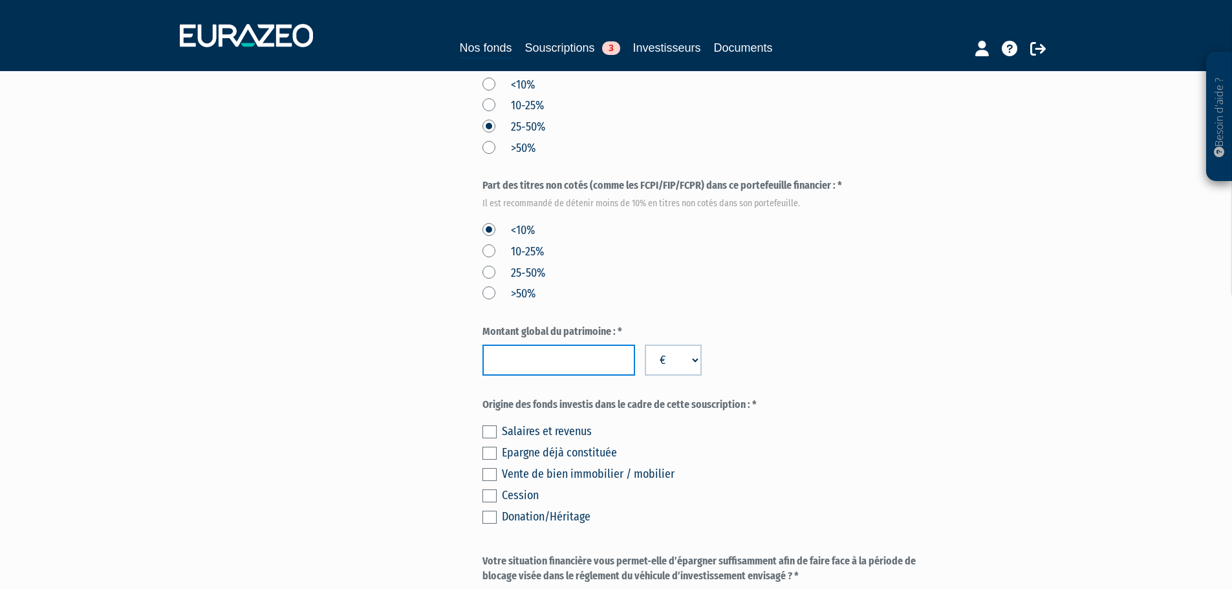
scroll to position [712, 0]
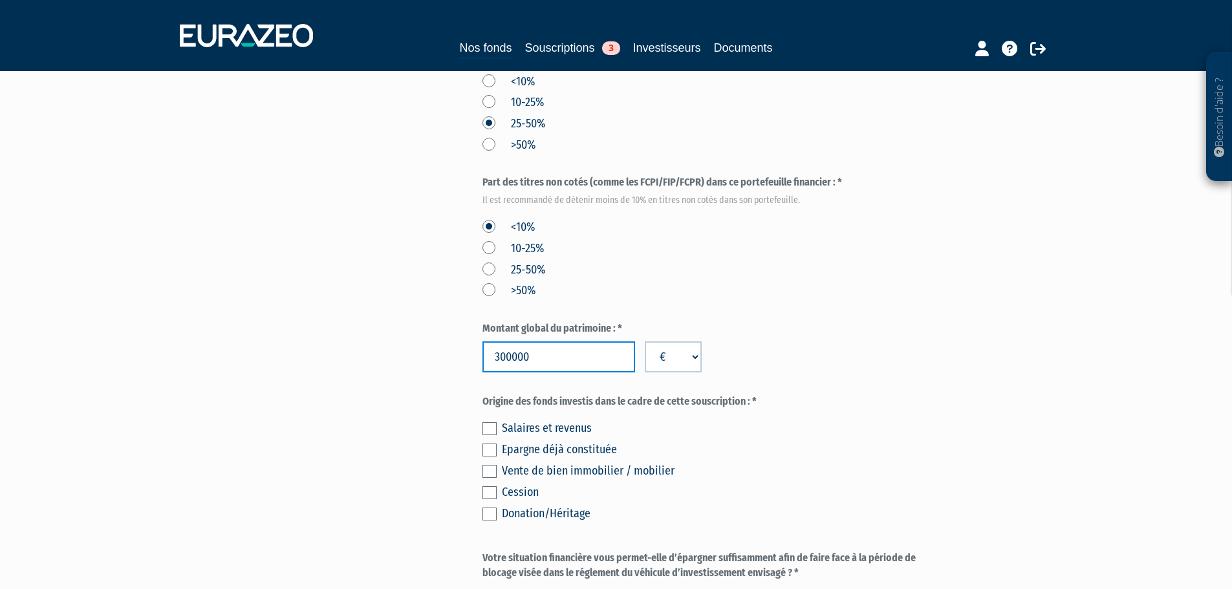
click at [514, 342] on input "300000" at bounding box center [559, 357] width 153 height 31
type input "300000"
click at [804, 395] on label "Origine des fonds investis dans le cadre de cette souscription : *" at bounding box center [712, 402] width 458 height 15
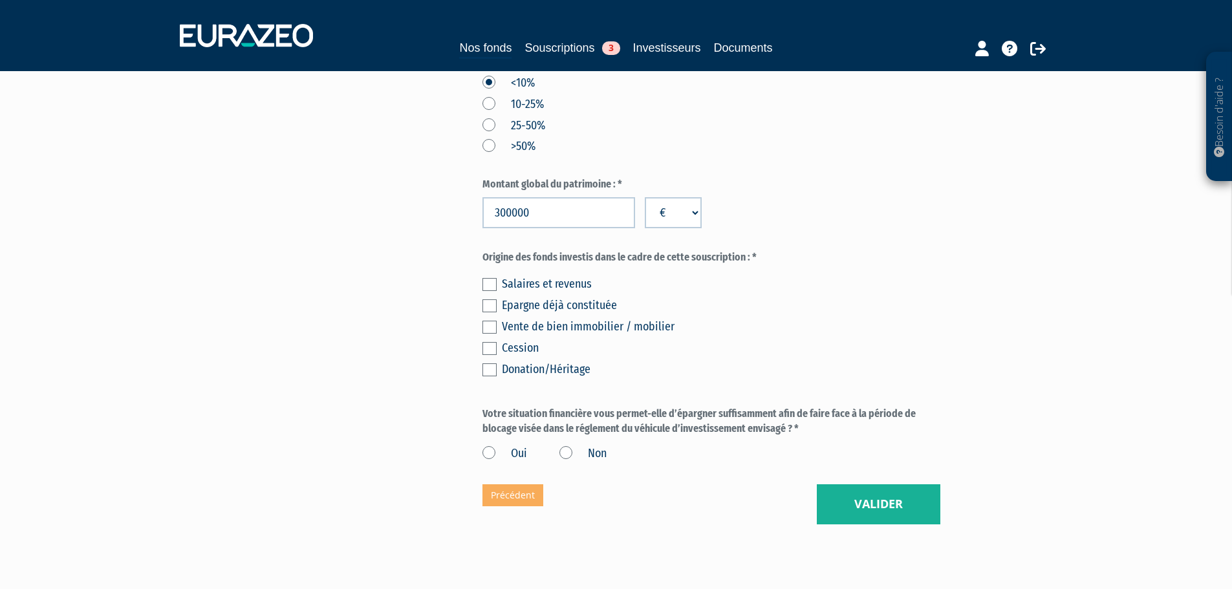
scroll to position [857, 0]
click at [547, 271] on div "Salaires et revenus Epargne déjà constituée Vente de bien immobilier / mobilier…" at bounding box center [712, 324] width 458 height 107
click at [488, 278] on label at bounding box center [490, 284] width 14 height 13
click at [0, 0] on input "checkbox" at bounding box center [0, 0] width 0 height 0
click at [485, 299] on label at bounding box center [490, 305] width 14 height 13
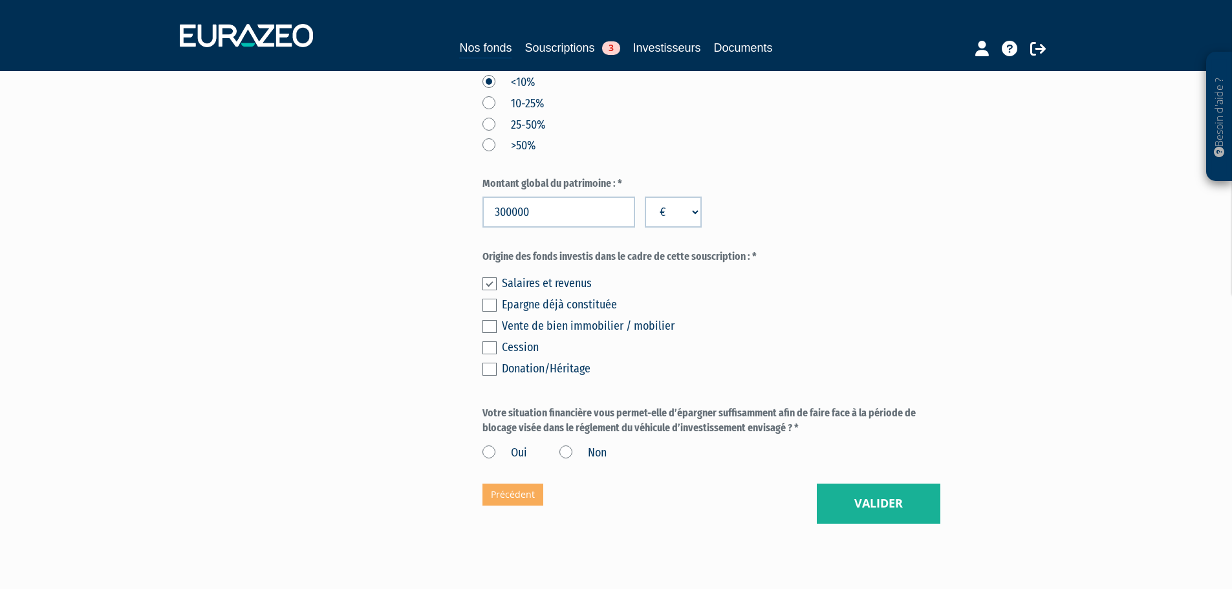
click at [0, 0] on input "checkbox" at bounding box center [0, 0] width 0 height 0
click at [489, 445] on label "Oui" at bounding box center [505, 453] width 45 height 17
click at [0, 0] on input "Oui" at bounding box center [0, 0] width 0 height 0
click at [892, 484] on button "Valider" at bounding box center [879, 504] width 124 height 40
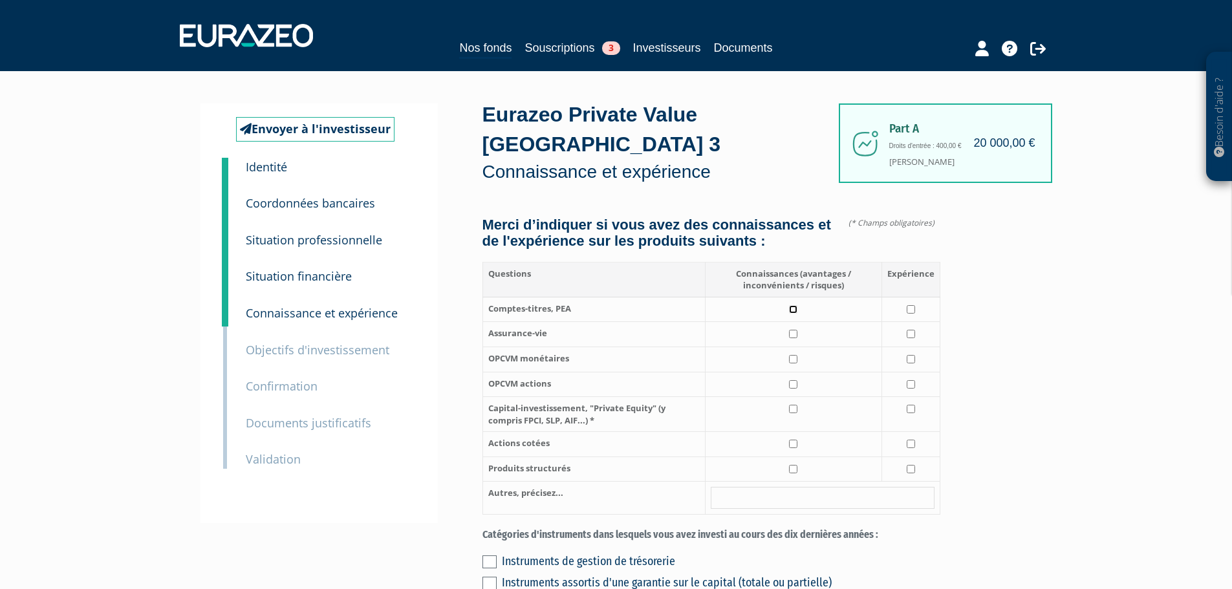
click at [792, 305] on input "checkbox" at bounding box center [793, 309] width 8 height 8
checkbox input "true"
click at [915, 297] on td at bounding box center [911, 309] width 58 height 25
checkbox input "true"
click at [907, 330] on input "checkbox" at bounding box center [911, 334] width 8 height 8
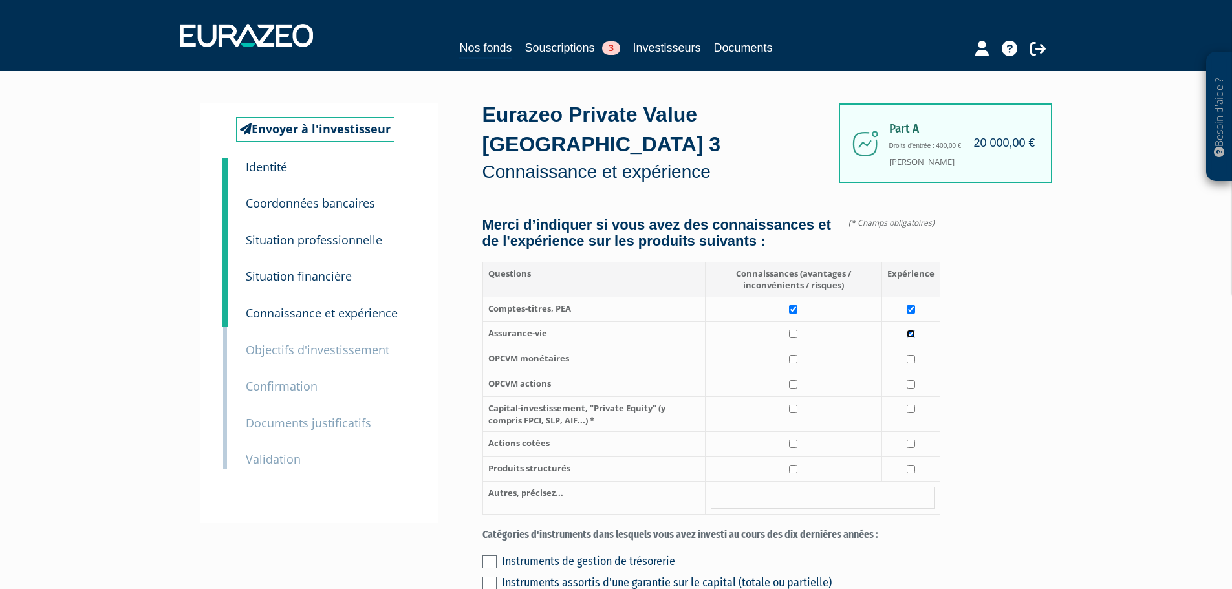
checkbox input "true"
click at [794, 330] on input "checkbox" at bounding box center [793, 334] width 8 height 8
checkbox input "true"
drag, startPoint x: 794, startPoint y: 345, endPoint x: 791, endPoint y: 369, distance: 24.2
click at [794, 355] on input "checkbox" at bounding box center [793, 359] width 8 height 8
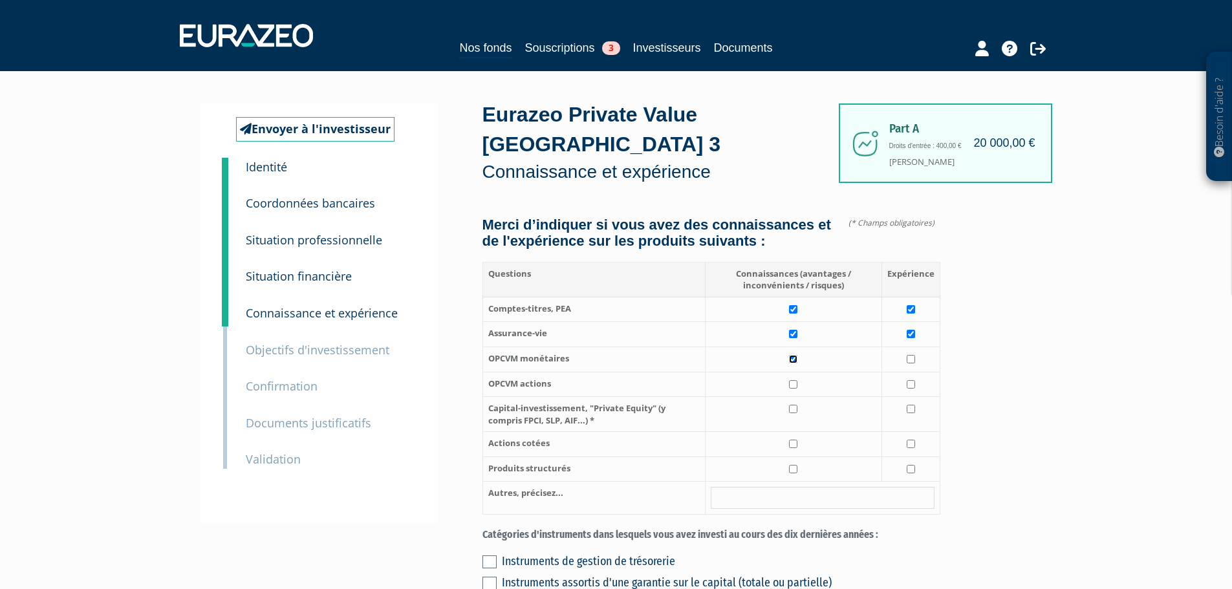
checkbox input "true"
click at [791, 380] on input "checkbox" at bounding box center [793, 384] width 8 height 8
checkbox input "true"
click at [910, 380] on input "checkbox" at bounding box center [911, 384] width 8 height 8
checkbox input "true"
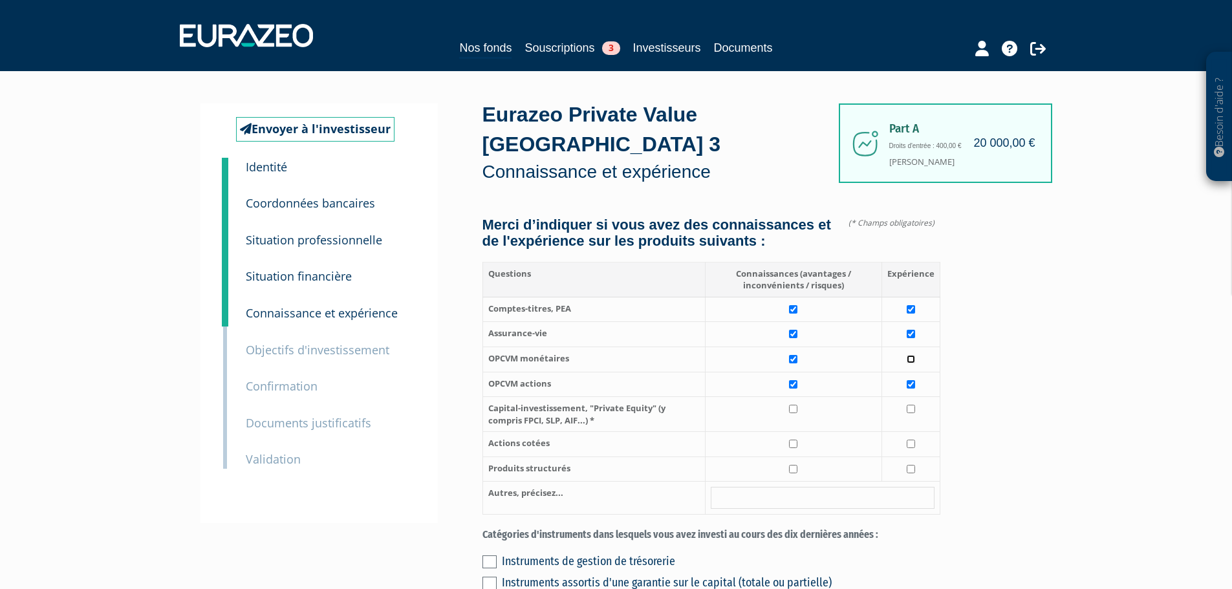
click at [912, 355] on input "checkbox" at bounding box center [911, 359] width 8 height 8
checkbox input "true"
click at [798, 405] on input "checkbox" at bounding box center [793, 409] width 8 height 8
checkbox input "true"
click at [791, 432] on td at bounding box center [793, 444] width 177 height 25
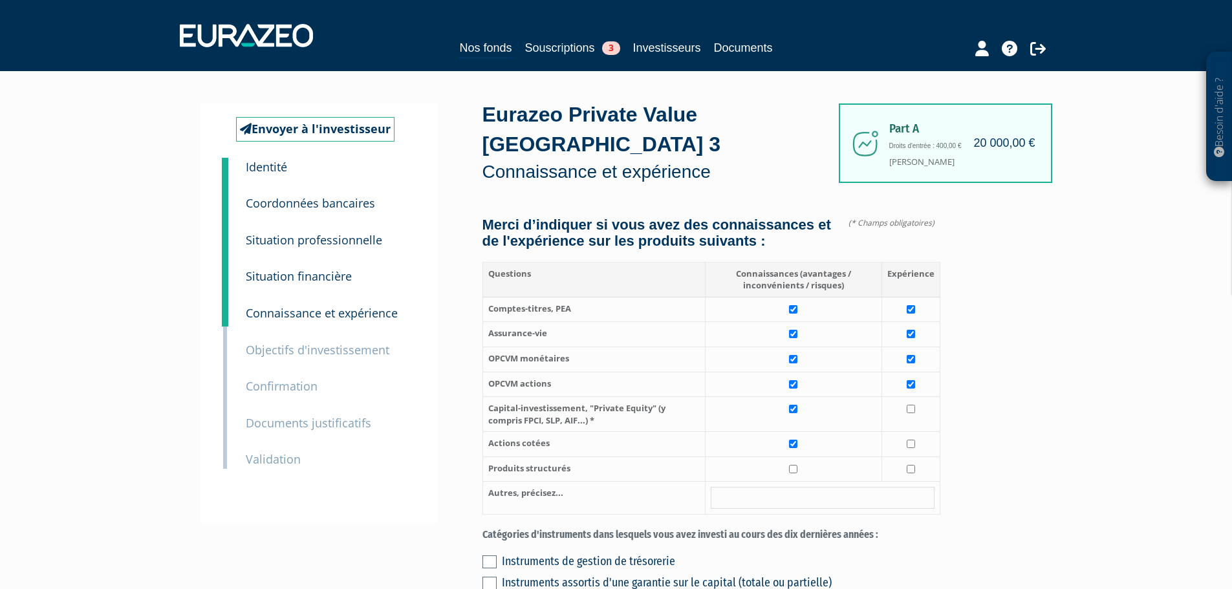
checkbox input "true"
click at [911, 440] on input "checkbox" at bounding box center [911, 444] width 8 height 8
checkbox input "true"
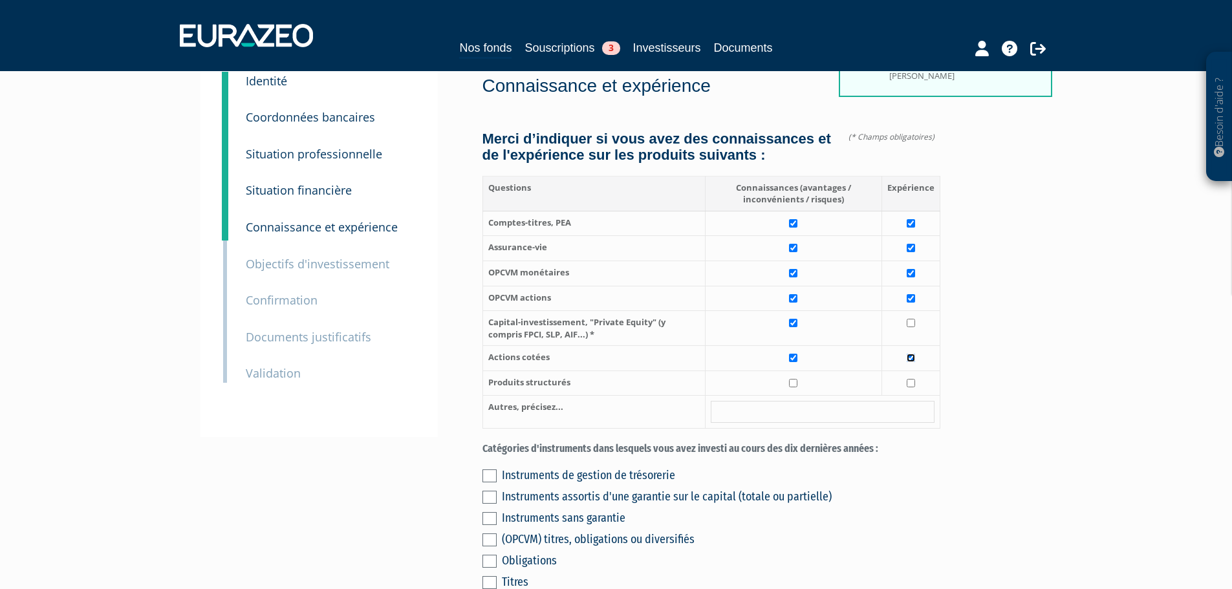
scroll to position [259, 0]
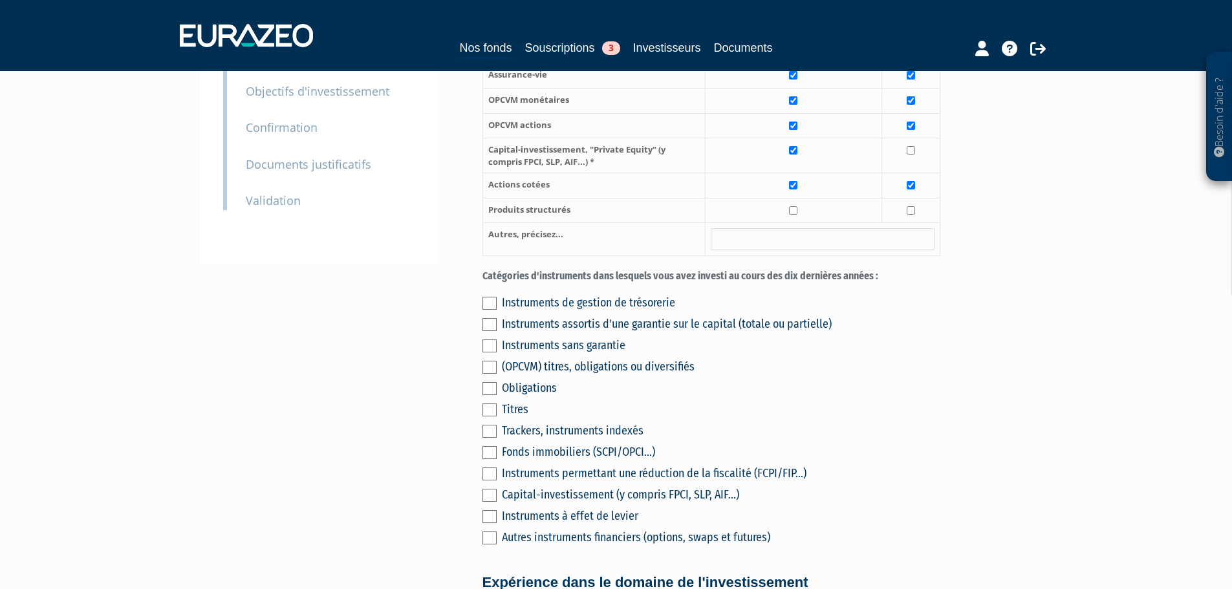
click at [488, 366] on div "Instruments de gestion de trésorerie Instruments assortis d'une garantie sur le…" at bounding box center [712, 418] width 458 height 256
click at [488, 382] on label at bounding box center [490, 388] width 14 height 13
click at [0, 0] on input "checkbox" at bounding box center [0, 0] width 0 height 0
click at [497, 353] on div "Instruments de gestion de trésorerie Instruments assortis d'une garantie sur le…" at bounding box center [712, 418] width 458 height 256
click at [489, 361] on label at bounding box center [490, 367] width 14 height 13
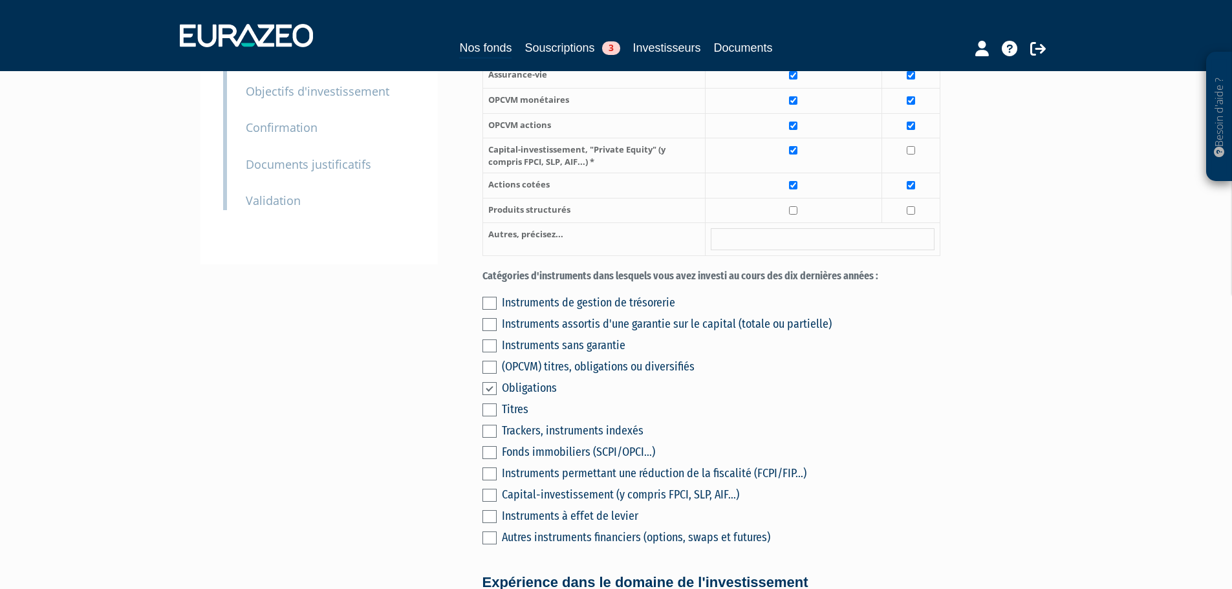
click at [0, 0] on input "checkbox" at bounding box center [0, 0] width 0 height 0
click at [489, 404] on label at bounding box center [490, 410] width 14 height 13
click at [0, 0] on input "checkbox" at bounding box center [0, 0] width 0 height 0
click at [491, 425] on label at bounding box center [490, 431] width 14 height 13
click at [0, 0] on input "checkbox" at bounding box center [0, 0] width 0 height 0
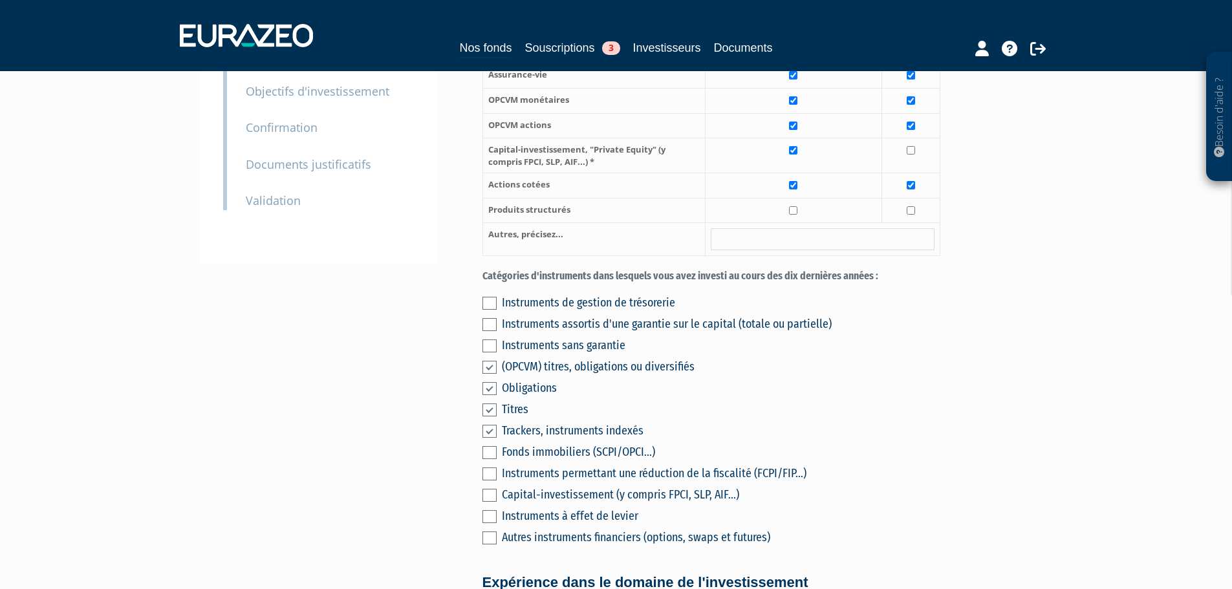
click at [494, 446] on label at bounding box center [490, 452] width 14 height 13
click at [0, 0] on input "checkbox" at bounding box center [0, 0] width 0 height 0
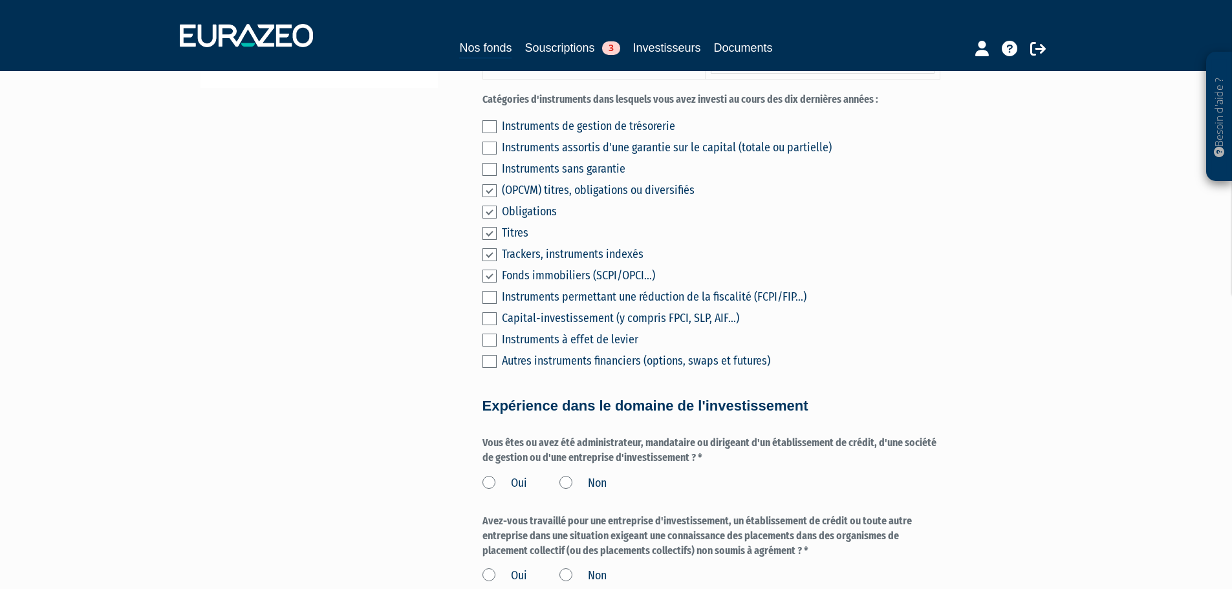
scroll to position [582, 0]
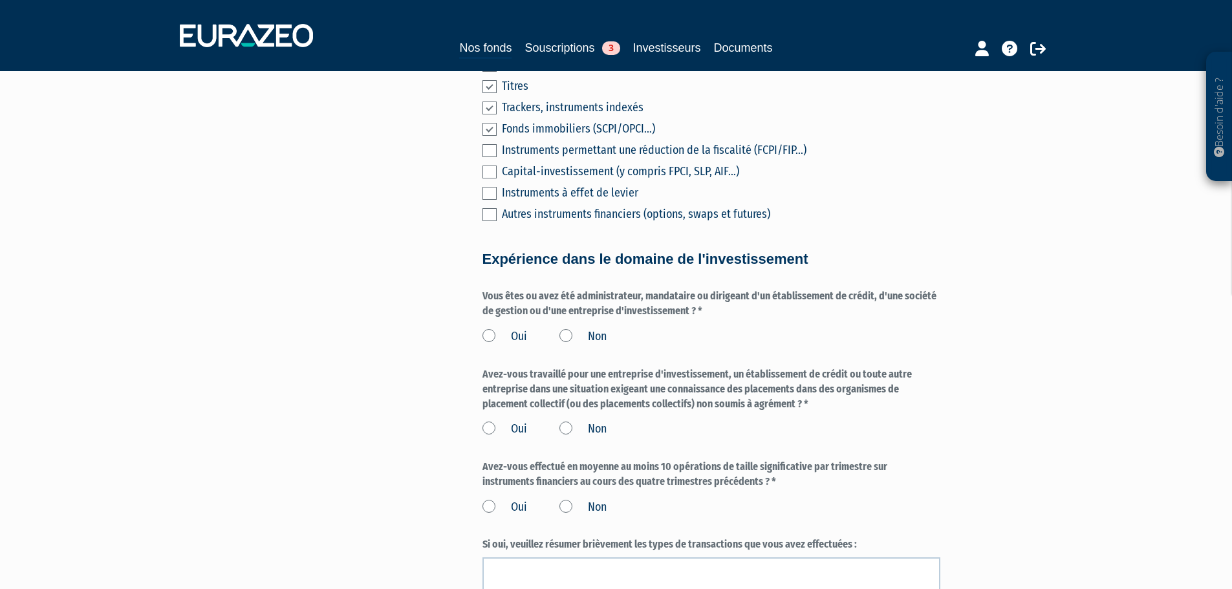
click at [579, 329] on label "Non" at bounding box center [583, 337] width 47 height 17
click at [0, 0] on input "Non" at bounding box center [0, 0] width 0 height 0
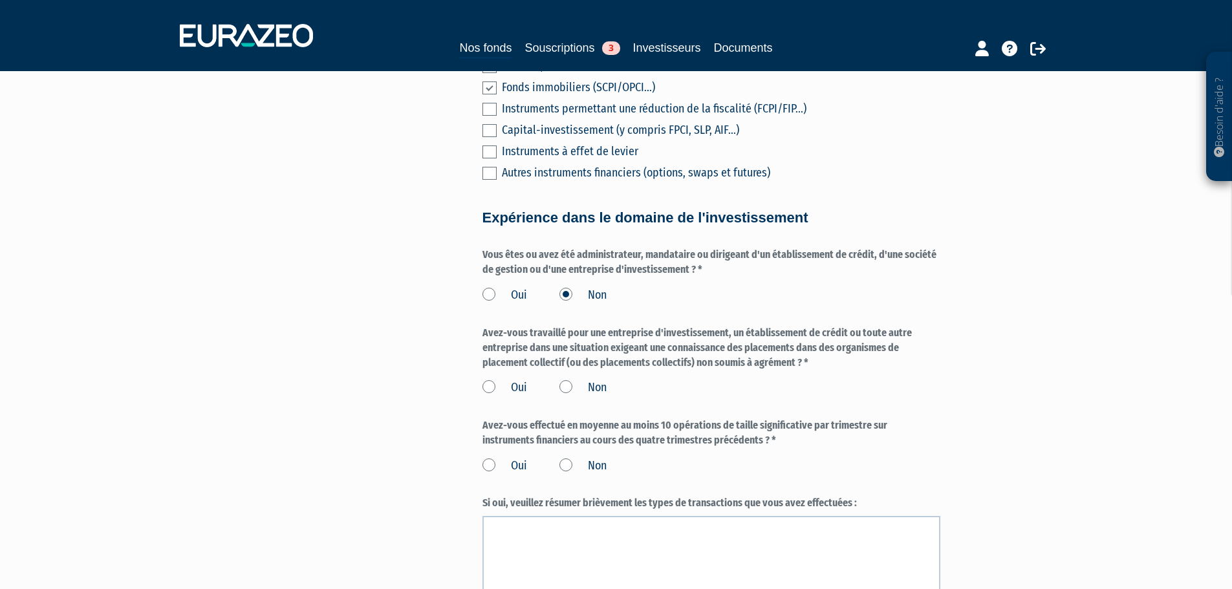
scroll to position [647, 0]
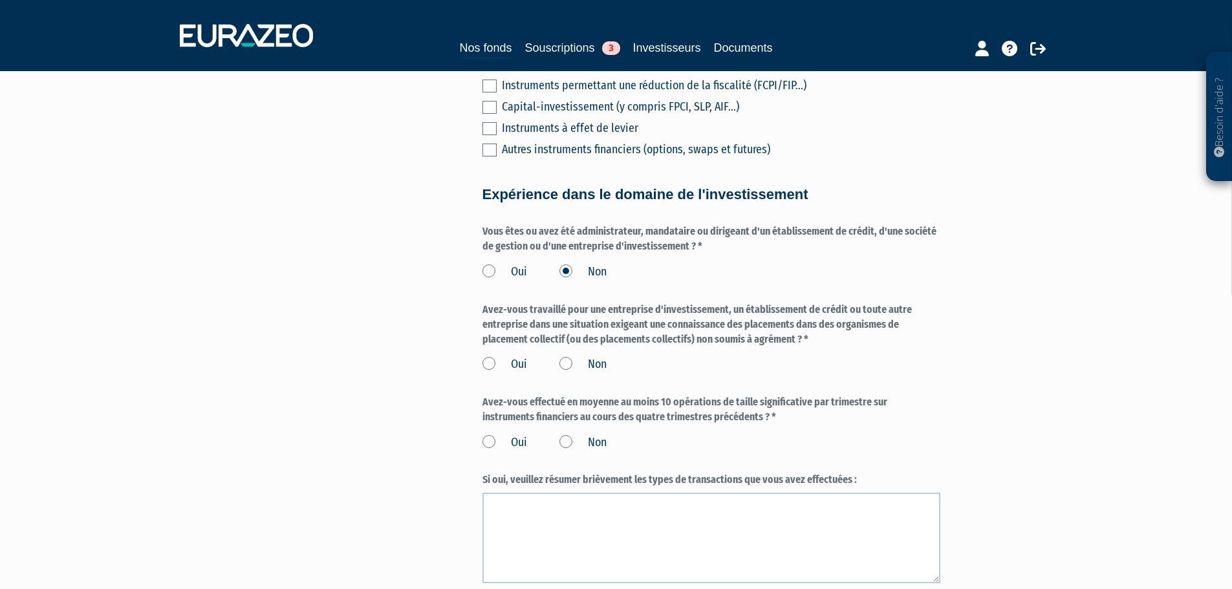
click at [558, 352] on div "Oui Non" at bounding box center [712, 362] width 458 height 21
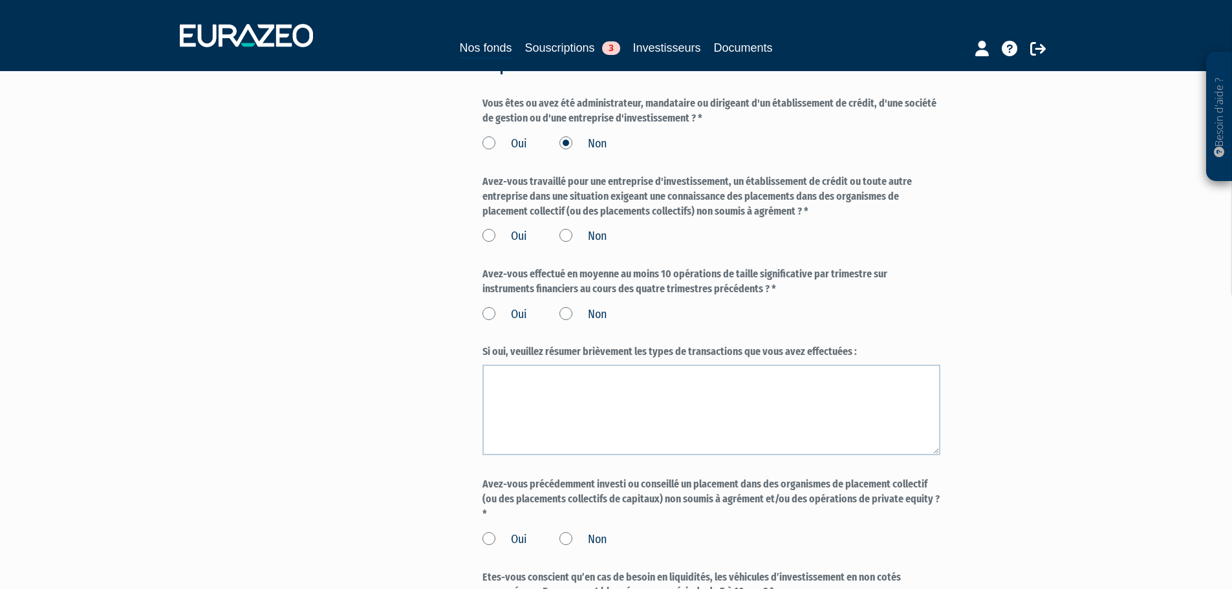
scroll to position [776, 0]
click at [565, 227] on label "Non" at bounding box center [583, 235] width 47 height 17
click at [0, 0] on input "Non" at bounding box center [0, 0] width 0 height 0
click at [564, 305] on label "Non" at bounding box center [583, 313] width 47 height 17
click at [0, 0] on input "Non" at bounding box center [0, 0] width 0 height 0
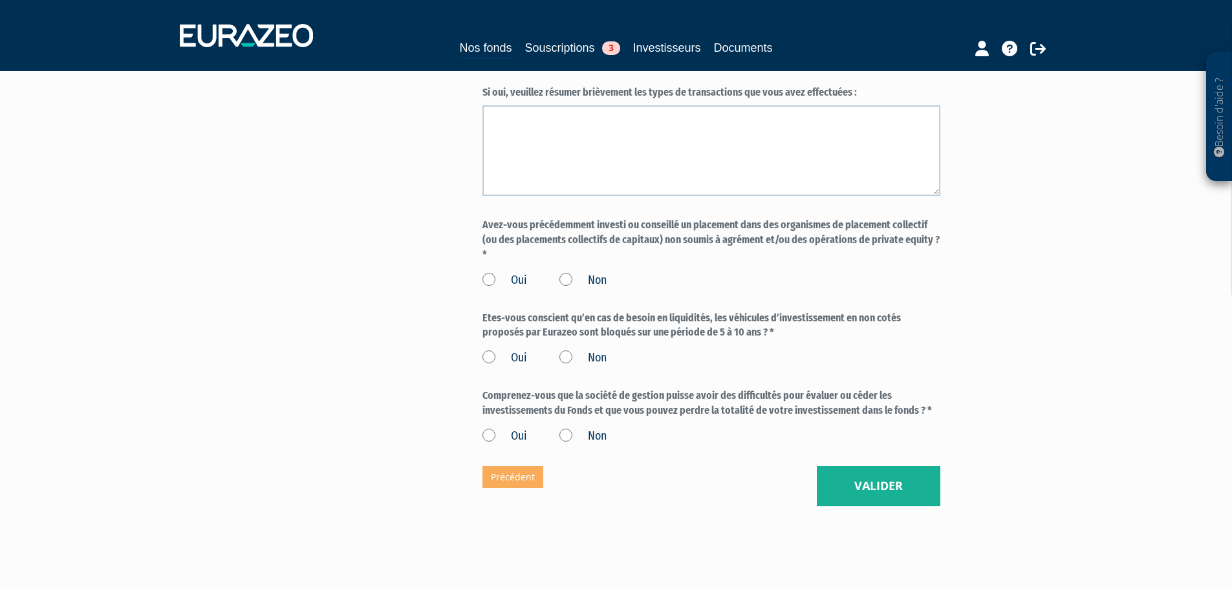
scroll to position [1035, 0]
click at [567, 272] on label "Non" at bounding box center [583, 280] width 47 height 17
click at [0, 0] on input "Non" at bounding box center [0, 0] width 0 height 0
click at [487, 349] on label "Oui" at bounding box center [505, 357] width 45 height 17
click at [0, 0] on input "Oui" at bounding box center [0, 0] width 0 height 0
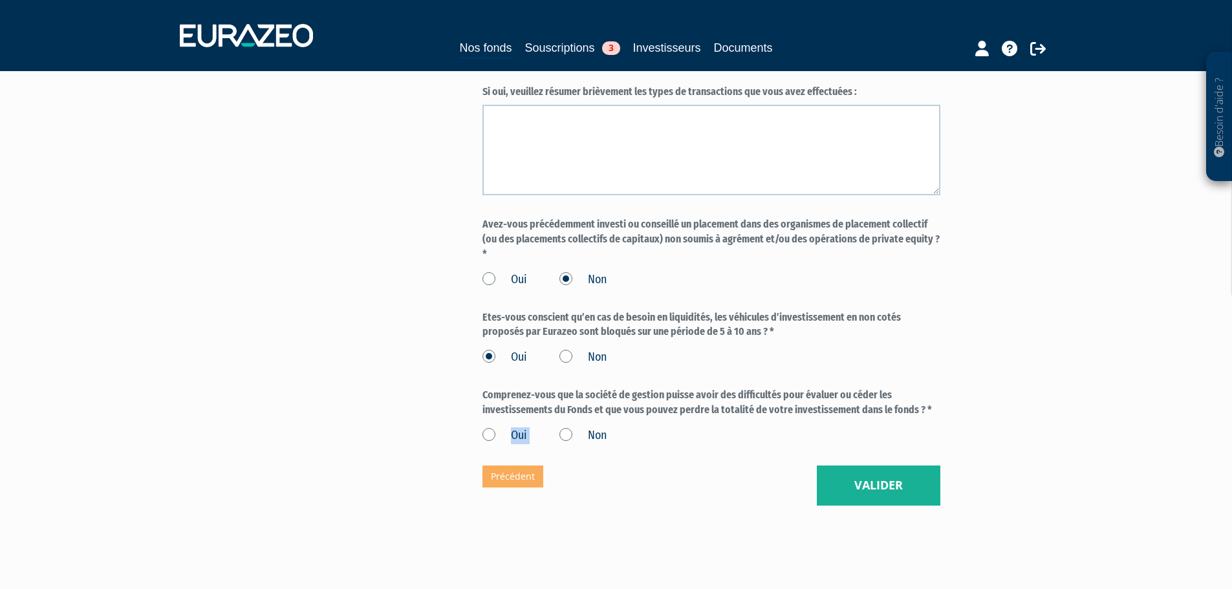
click at [492, 428] on label "Oui" at bounding box center [505, 436] width 45 height 17
click at [487, 428] on label "Oui" at bounding box center [505, 436] width 45 height 17
click at [0, 0] on input "Oui" at bounding box center [0, 0] width 0 height 0
click at [837, 467] on button "Valider" at bounding box center [879, 486] width 124 height 40
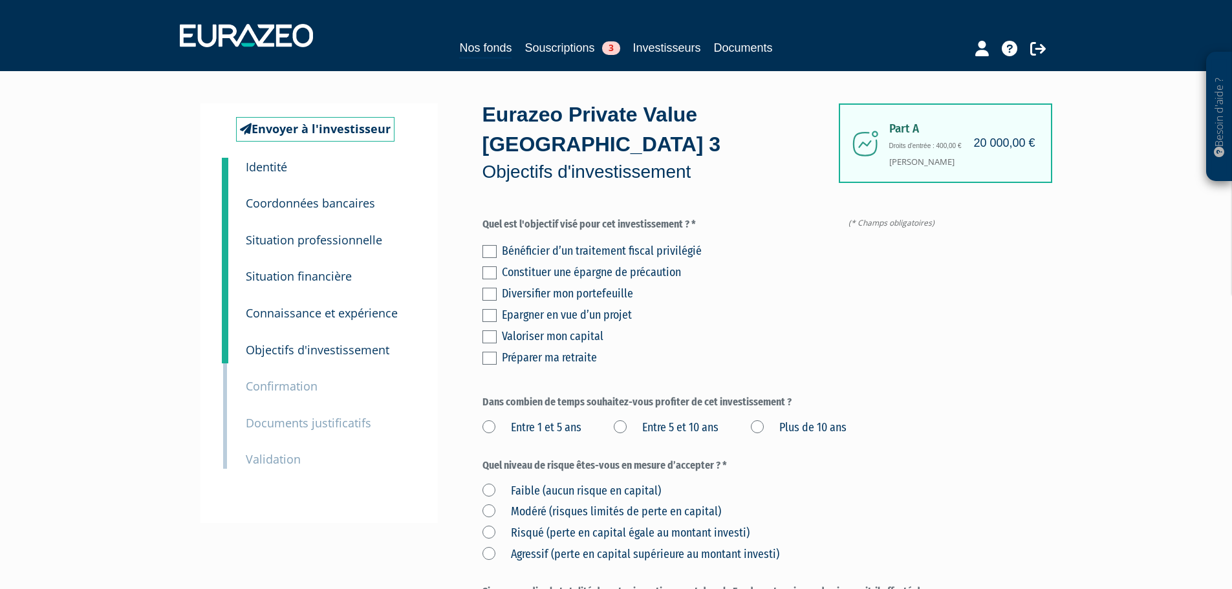
click at [490, 267] on label at bounding box center [490, 273] width 14 height 13
click at [0, 0] on input "checkbox" at bounding box center [0, 0] width 0 height 0
click at [490, 267] on label at bounding box center [490, 273] width 14 height 13
click at [0, 0] on input "checkbox" at bounding box center [0, 0] width 0 height 0
click at [494, 288] on label at bounding box center [490, 294] width 14 height 13
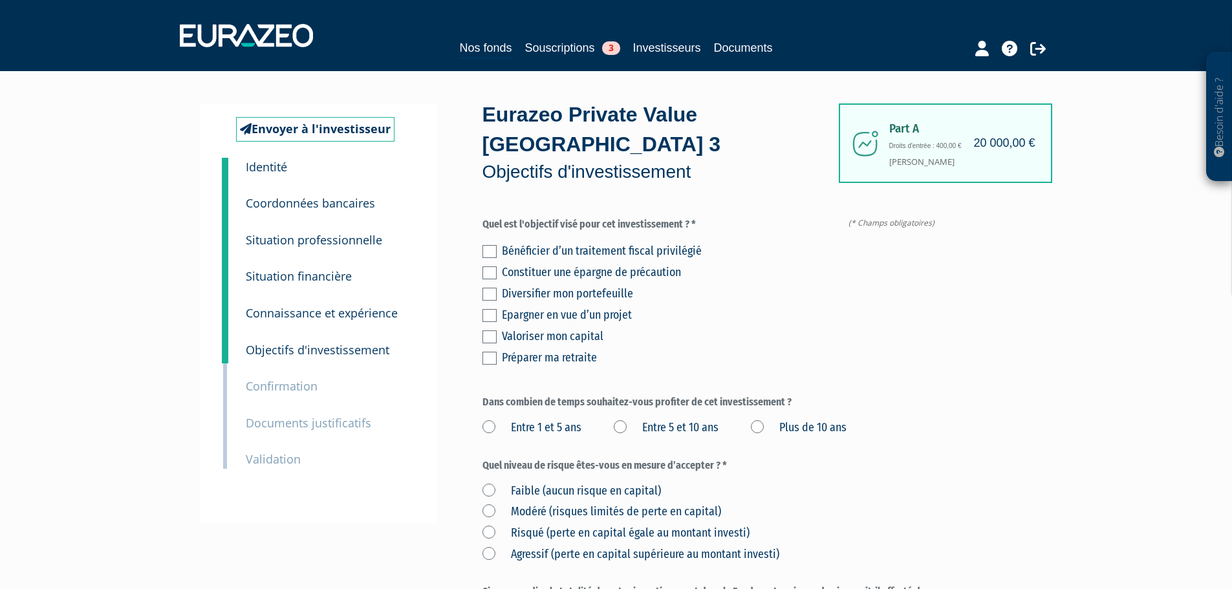
click at [0, 0] on input "checkbox" at bounding box center [0, 0] width 0 height 0
click at [490, 309] on label at bounding box center [490, 315] width 14 height 13
click at [0, 0] on input "checkbox" at bounding box center [0, 0] width 0 height 0
click at [490, 309] on label at bounding box center [490, 315] width 14 height 13
click at [0, 0] on input "checkbox" at bounding box center [0, 0] width 0 height 0
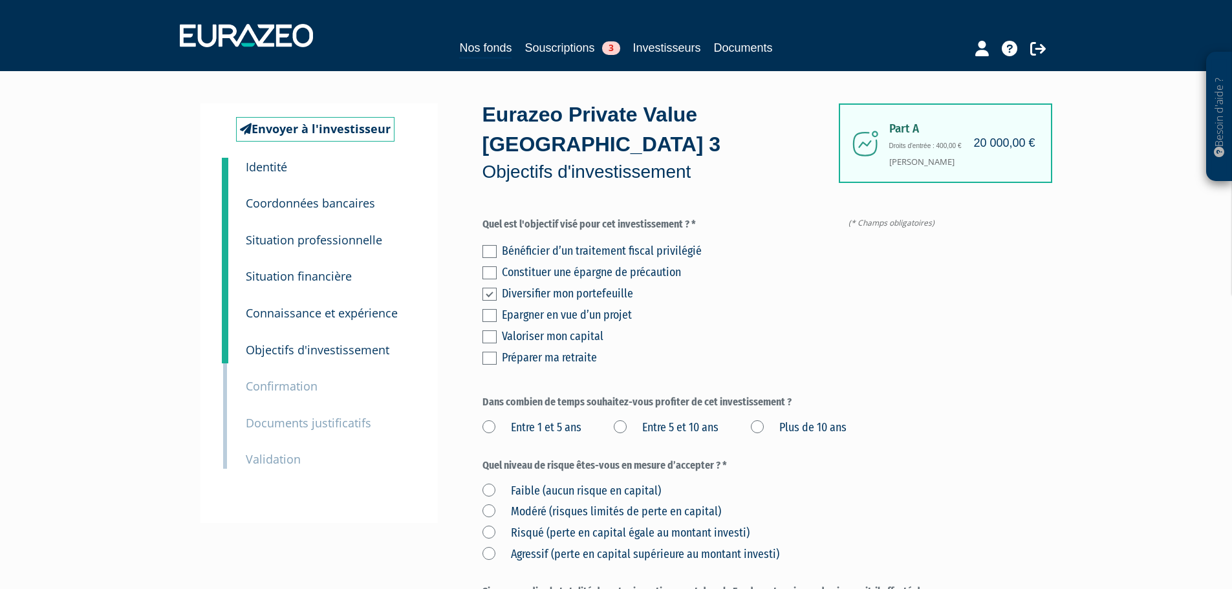
click at [494, 331] on label at bounding box center [490, 337] width 14 height 13
click at [0, 0] on input "checkbox" at bounding box center [0, 0] width 0 height 0
click at [755, 338] on div "Bénéficier d’un traitement fiscal privilégié Constituer une épargne de précauti…" at bounding box center [712, 303] width 458 height 128
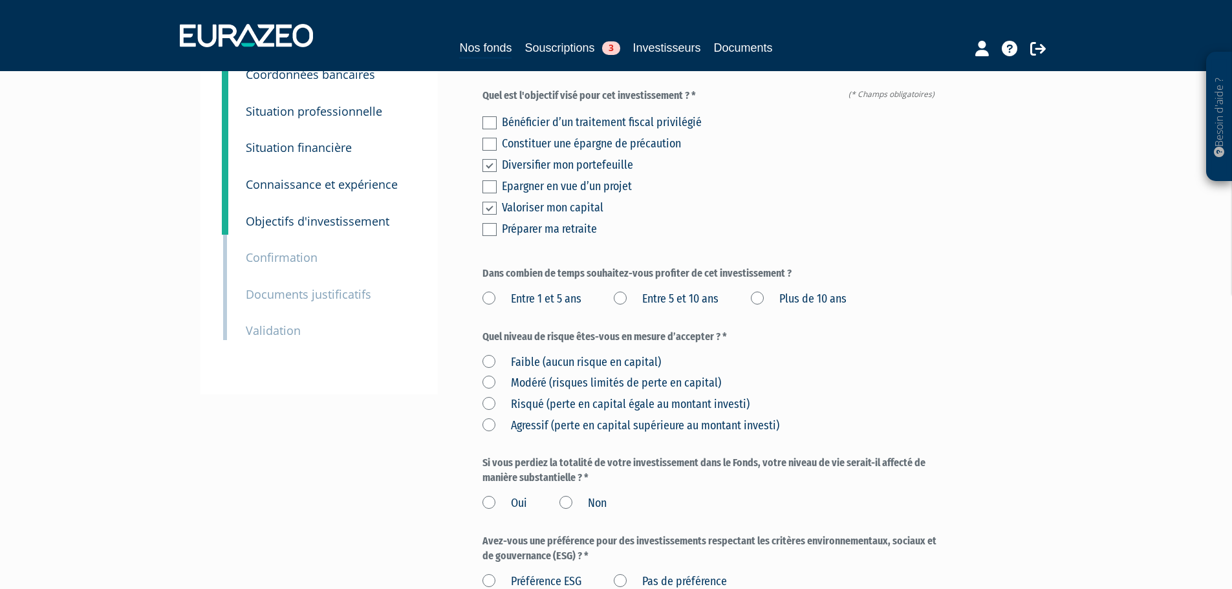
scroll to position [129, 0]
click at [618, 290] on label "Entre 5 et 10 ans" at bounding box center [666, 298] width 105 height 17
click at [0, 0] on ans "Entre 5 et 10 ans" at bounding box center [0, 0] width 0 height 0
click at [937, 349] on div "Faible (aucun risque en capital) [GEOGRAPHIC_DATA] (risques limités de perte en…" at bounding box center [712, 391] width 458 height 85
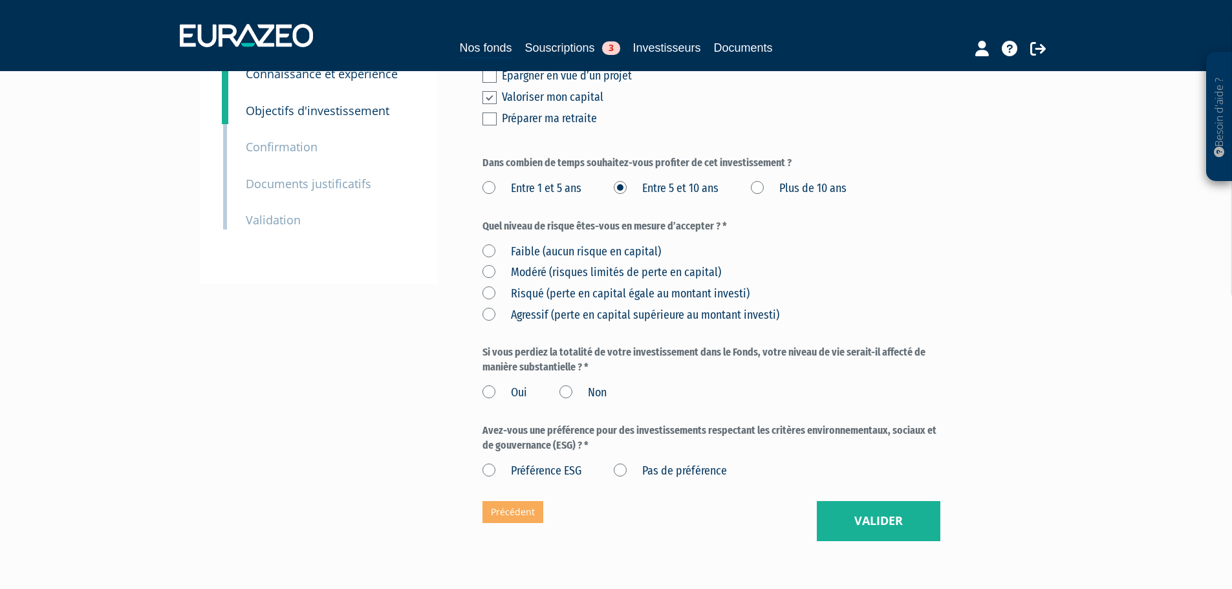
scroll to position [259, 0]
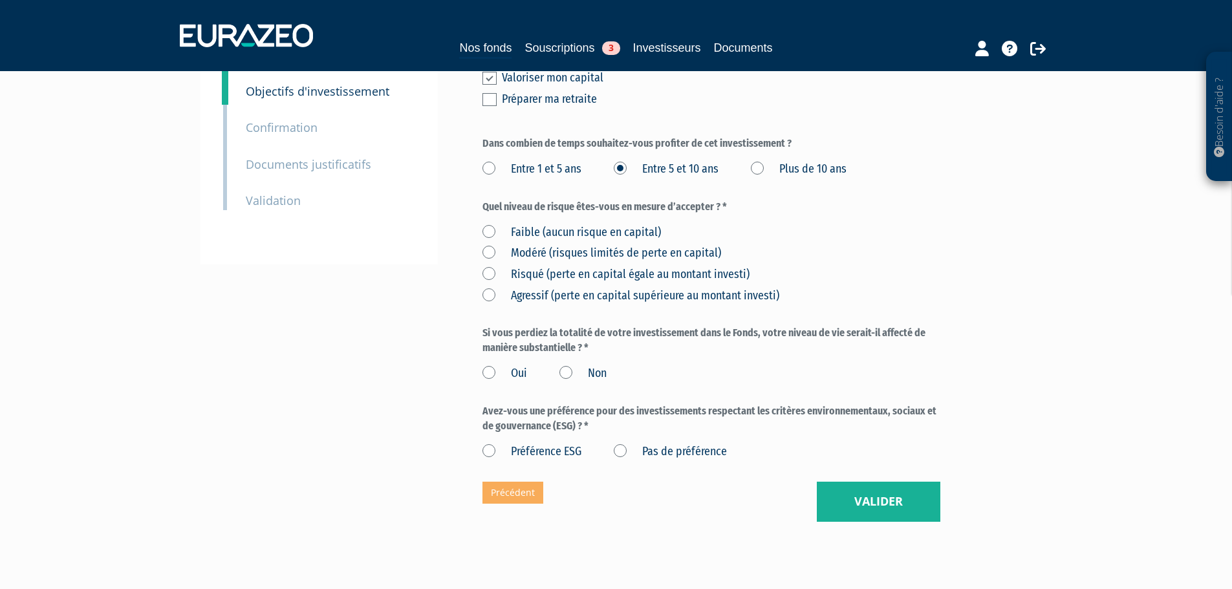
click at [526, 267] on label "Risqué (perte en capital égale au montant investi)" at bounding box center [616, 275] width 267 height 17
click at [0, 0] on investi\) "Risqué (perte en capital égale au montant investi)" at bounding box center [0, 0] width 0 height 0
click at [513, 366] on label "Oui" at bounding box center [505, 374] width 45 height 17
click at [0, 0] on input "Oui" at bounding box center [0, 0] width 0 height 0
click at [571, 366] on label "Non" at bounding box center [583, 374] width 47 height 17
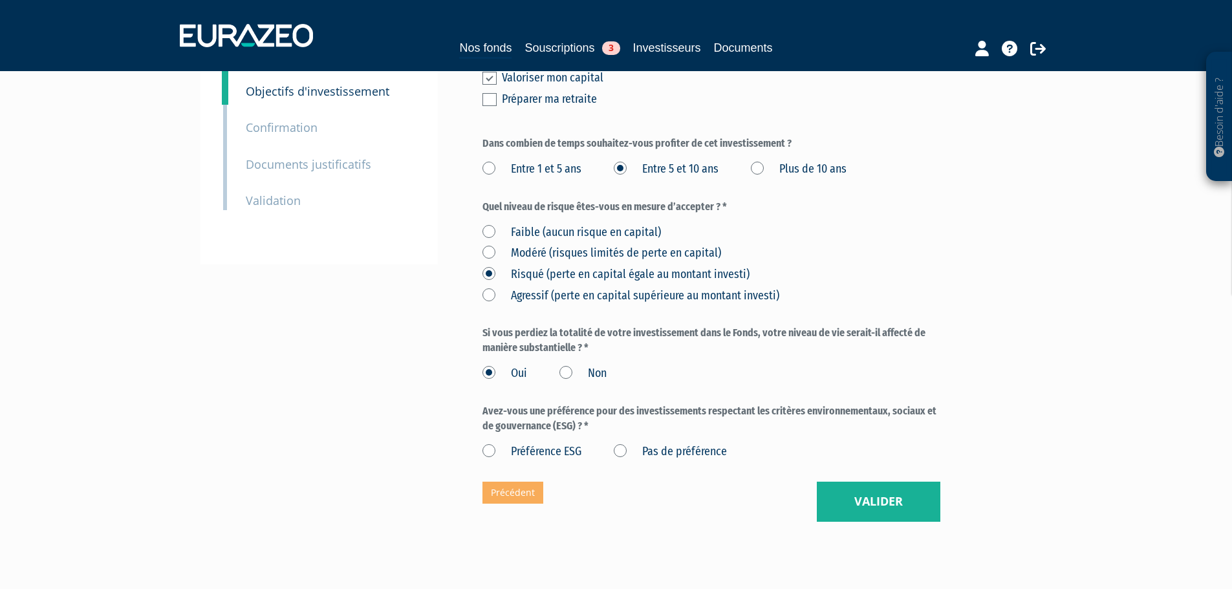
click at [0, 0] on input "Non" at bounding box center [0, 0] width 0 height 0
click at [620, 444] on label "Pas de préférence" at bounding box center [670, 452] width 113 height 17
click at [0, 0] on préférence "Pas de préférence" at bounding box center [0, 0] width 0 height 0
click at [902, 482] on button "Valider" at bounding box center [879, 502] width 124 height 40
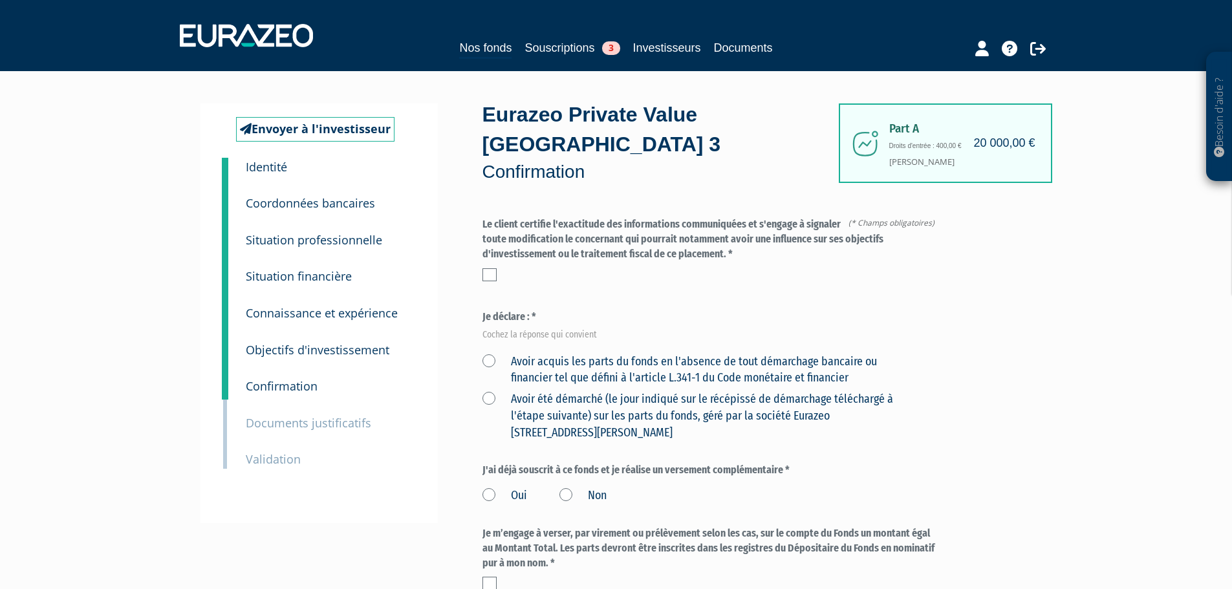
click at [489, 354] on label "Avoir acquis les parts du fonds en l'absence de tout démarchage bancaire ou fin…" at bounding box center [697, 370] width 428 height 33
click at [0, 0] on financier "Avoir acquis les parts du fonds en l'absence de tout démarchage bancaire ou fin…" at bounding box center [0, 0] width 0 height 0
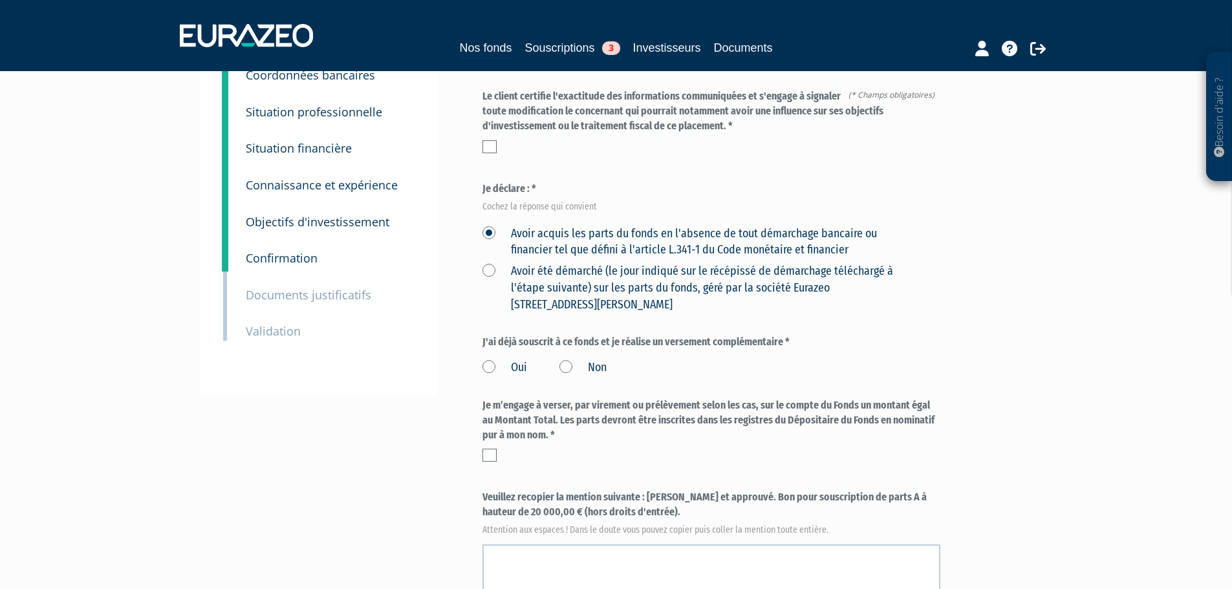
scroll to position [129, 0]
click at [568, 358] on label "Non" at bounding box center [583, 366] width 47 height 17
click at [0, 0] on input "Non" at bounding box center [0, 0] width 0 height 0
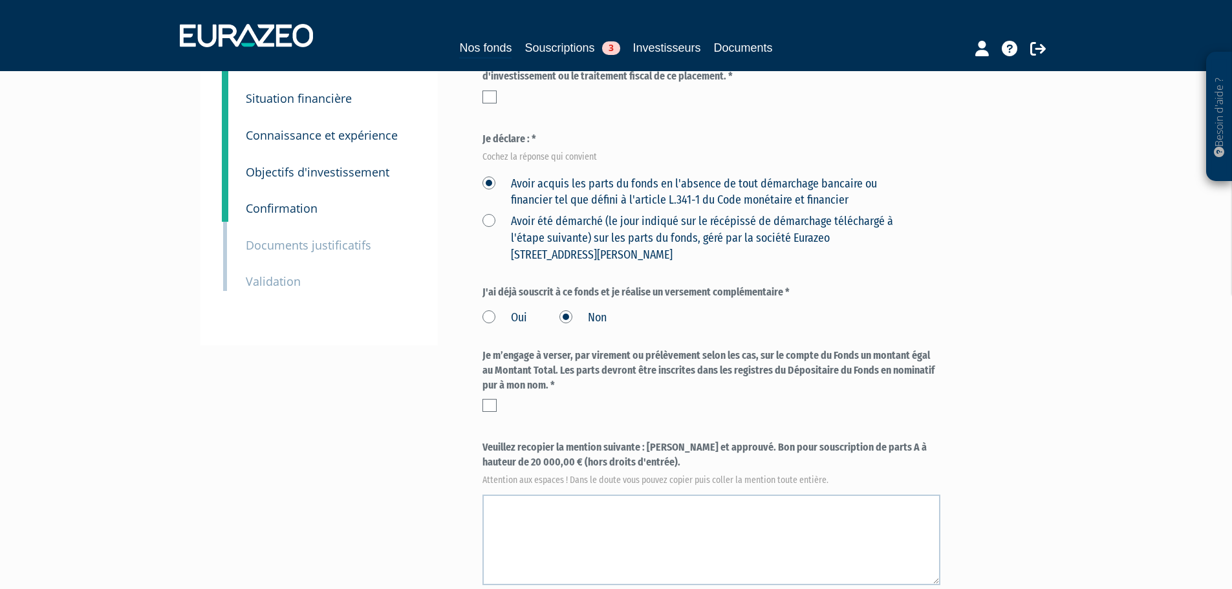
scroll to position [259, 0]
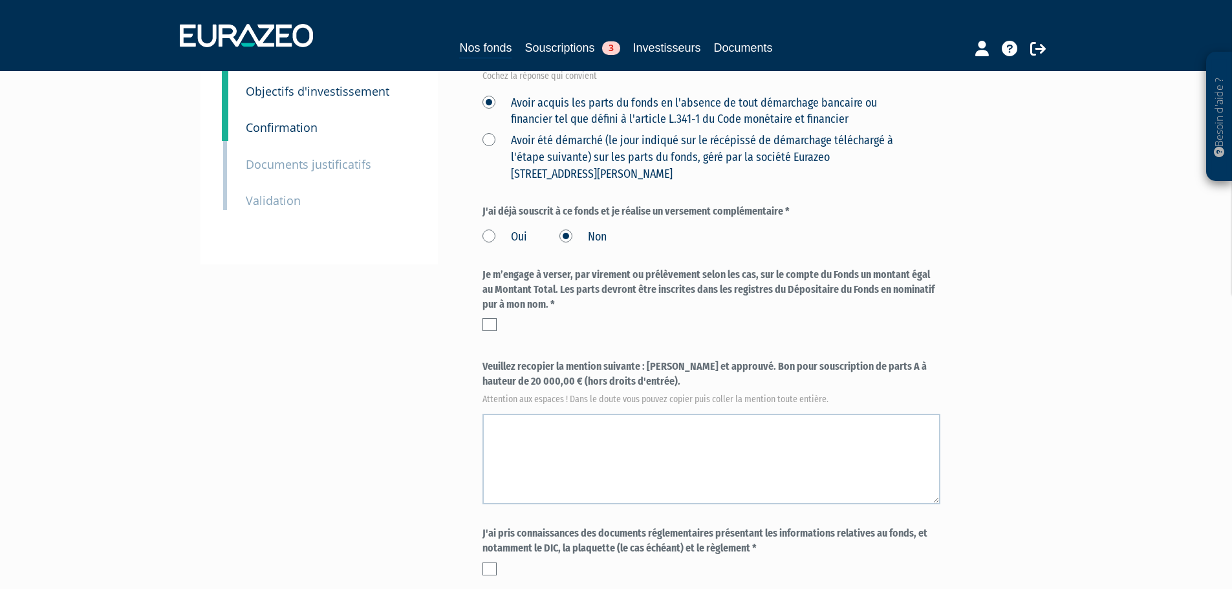
click at [488, 318] on label at bounding box center [490, 324] width 14 height 13
click at [0, 0] on input "checkbox" at bounding box center [0, 0] width 0 height 0
drag, startPoint x: 637, startPoint y: 358, endPoint x: 648, endPoint y: 337, distance: 23.8
click at [648, 360] on label "Veuillez recopier la mention suivante : Lu et approuvé. Bon pour souscription d…" at bounding box center [712, 381] width 458 height 43
copy label "Lu et approuvé. Bon pour souscription de parts A à hauteur de 20 000,00 € (hors…"
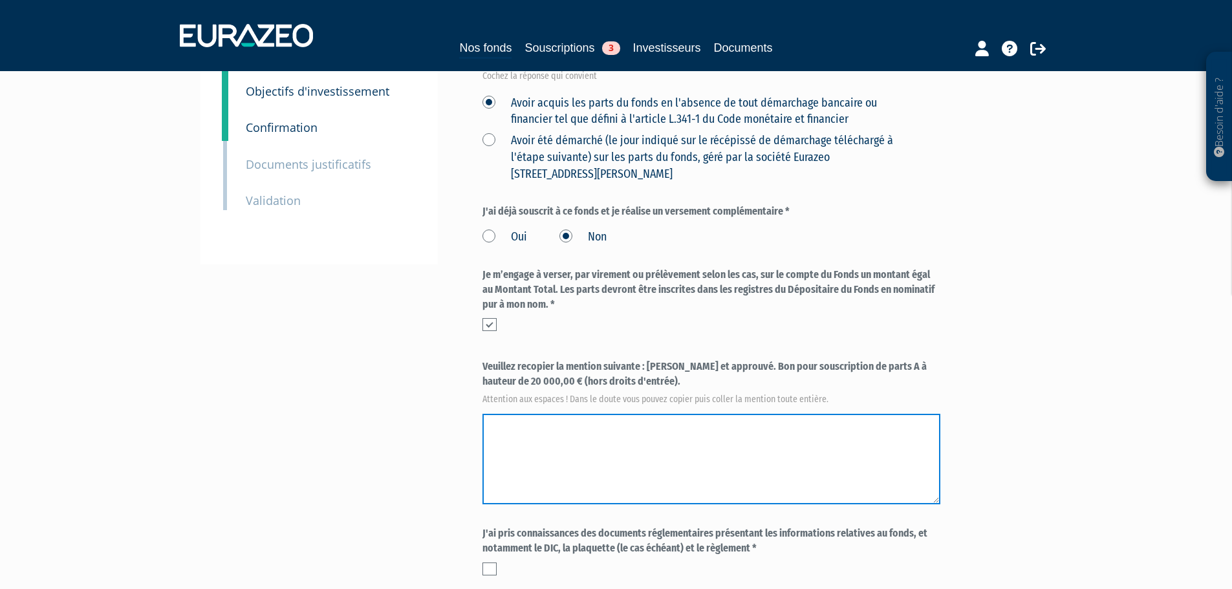
click at [650, 414] on textarea at bounding box center [712, 459] width 458 height 91
paste textarea "Lu et approuvé. Bon pour souscription de parts A à hauteur de 20 000,00 € (hors…"
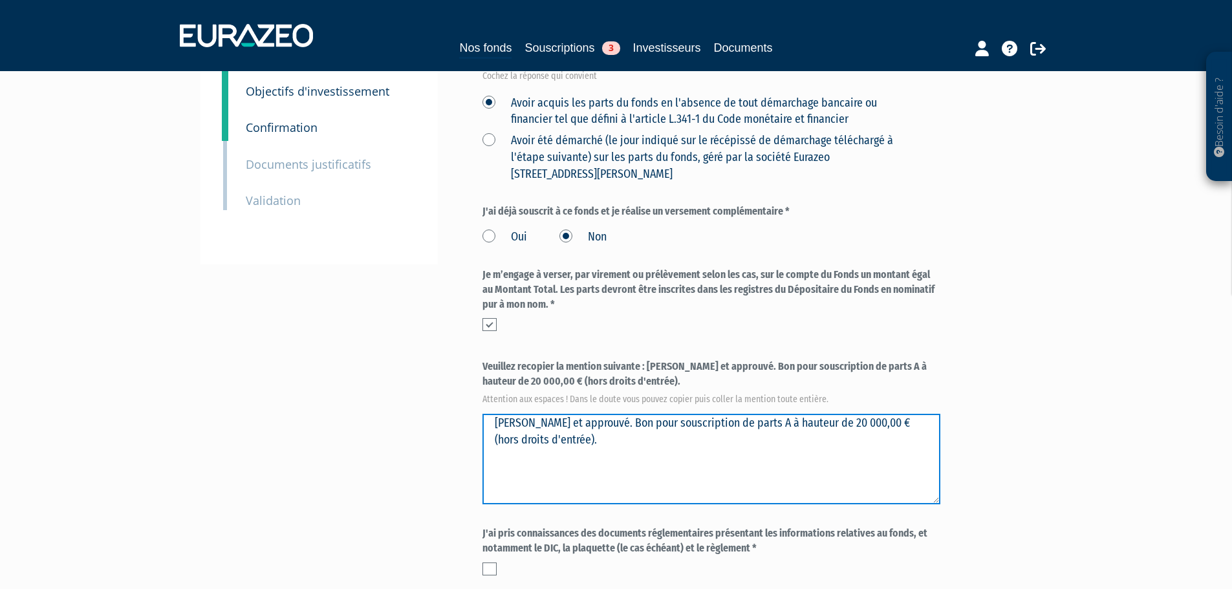
drag, startPoint x: 646, startPoint y: 392, endPoint x: 441, endPoint y: 407, distance: 205.6
click at [441, 407] on div "Envoyer à l'investisseur 1 Identité 2 Coordonnées bancaires 3 Situation profess…" at bounding box center [616, 283] width 813 height 877
click at [614, 414] on textarea at bounding box center [712, 459] width 458 height 91
drag, startPoint x: 629, startPoint y: 397, endPoint x: 501, endPoint y: 398, distance: 128.1
click at [501, 414] on textarea at bounding box center [712, 459] width 458 height 91
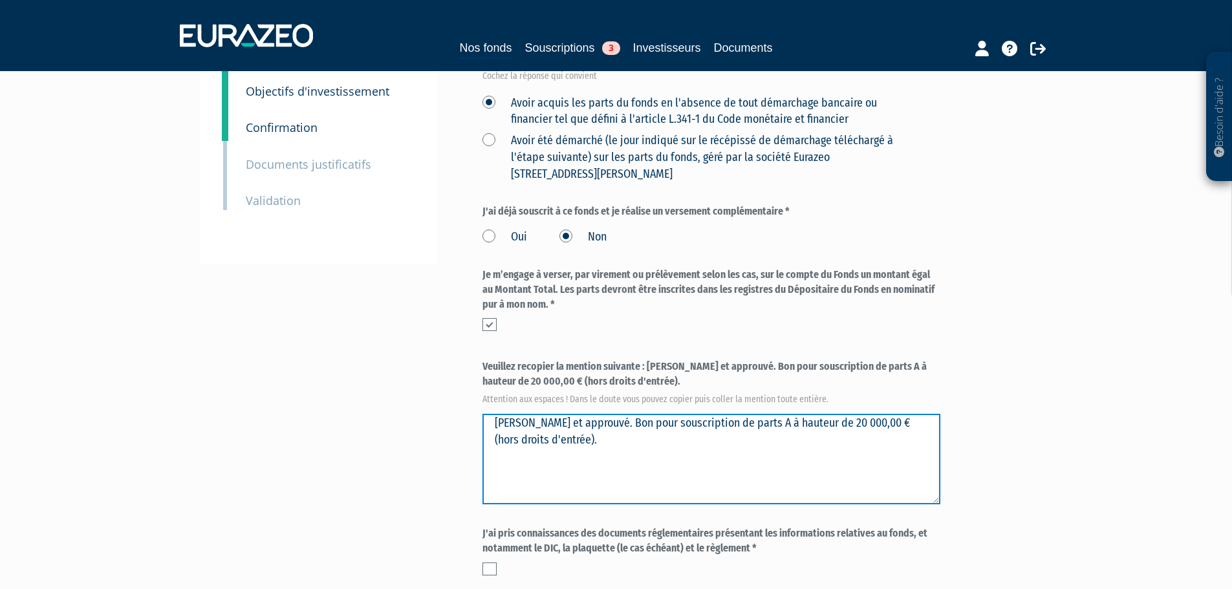
type textarea "Lu et approuvé. Bon pour souscription de parts A à hauteur de 20 000,00 € (hors…"
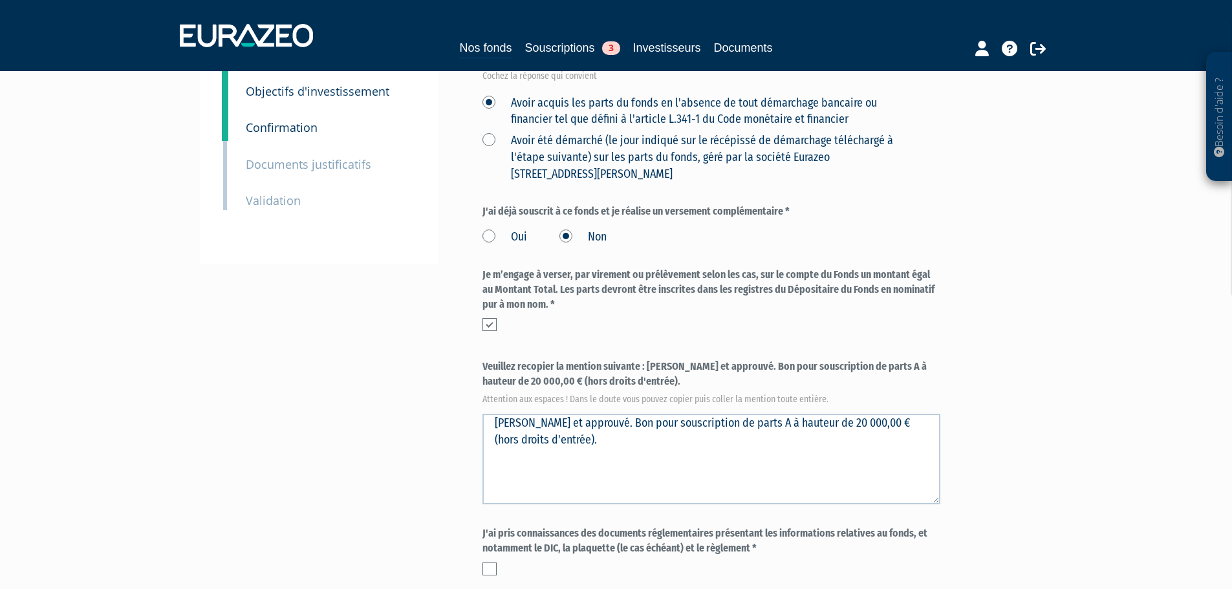
click at [462, 411] on div "Envoyer à l'investisseur 1 Identité 2 Coordonnées bancaires 3 Situation profess…" at bounding box center [616, 283] width 813 height 877
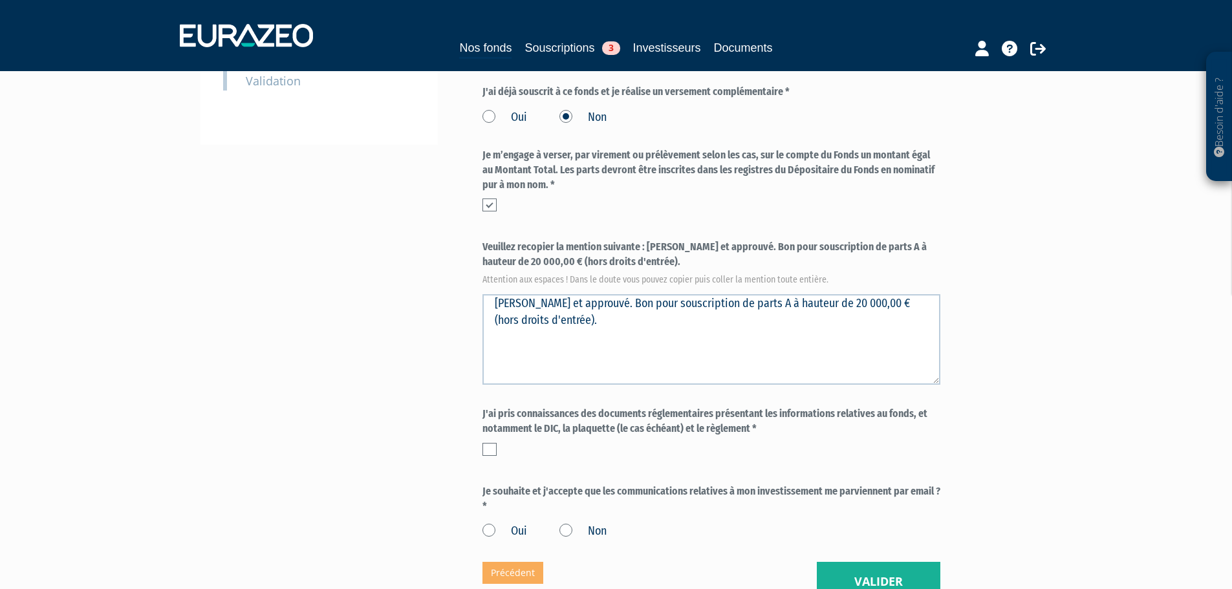
scroll to position [388, 0]
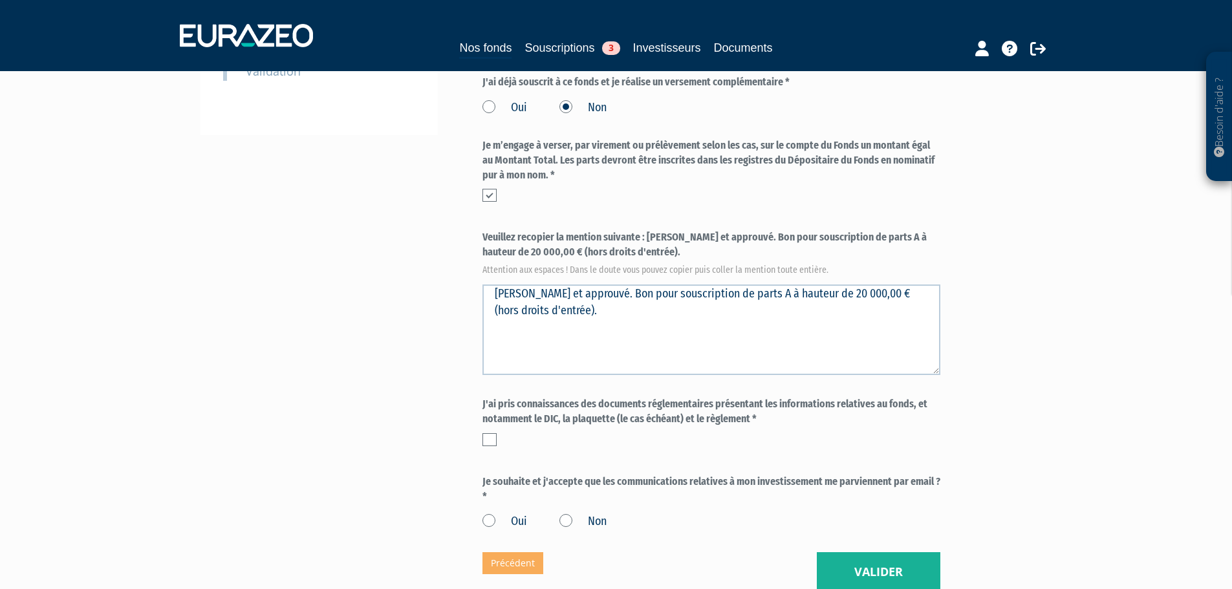
click at [503, 433] on div at bounding box center [712, 439] width 458 height 13
click at [498, 433] on div at bounding box center [712, 439] width 458 height 13
click at [486, 433] on label at bounding box center [490, 439] width 14 height 13
click at [0, 0] on input "checkbox" at bounding box center [0, 0] width 0 height 0
click at [491, 514] on label "Oui" at bounding box center [505, 522] width 45 height 17
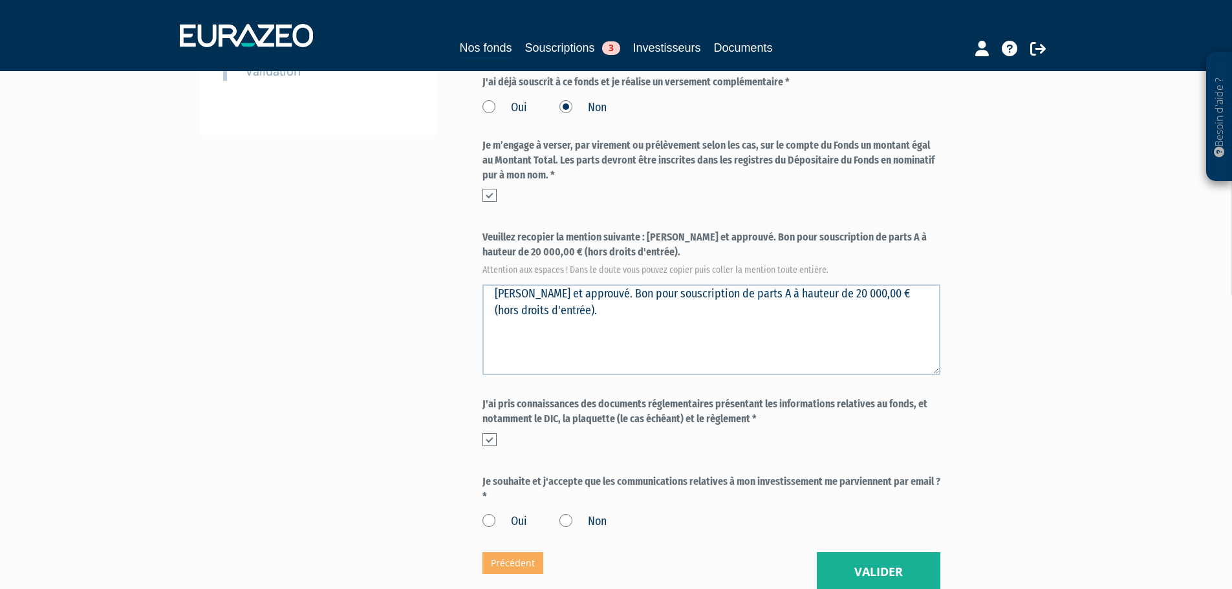
click at [0, 0] on input "Oui" at bounding box center [0, 0] width 0 height 0
click at [843, 552] on button "Valider" at bounding box center [879, 572] width 124 height 40
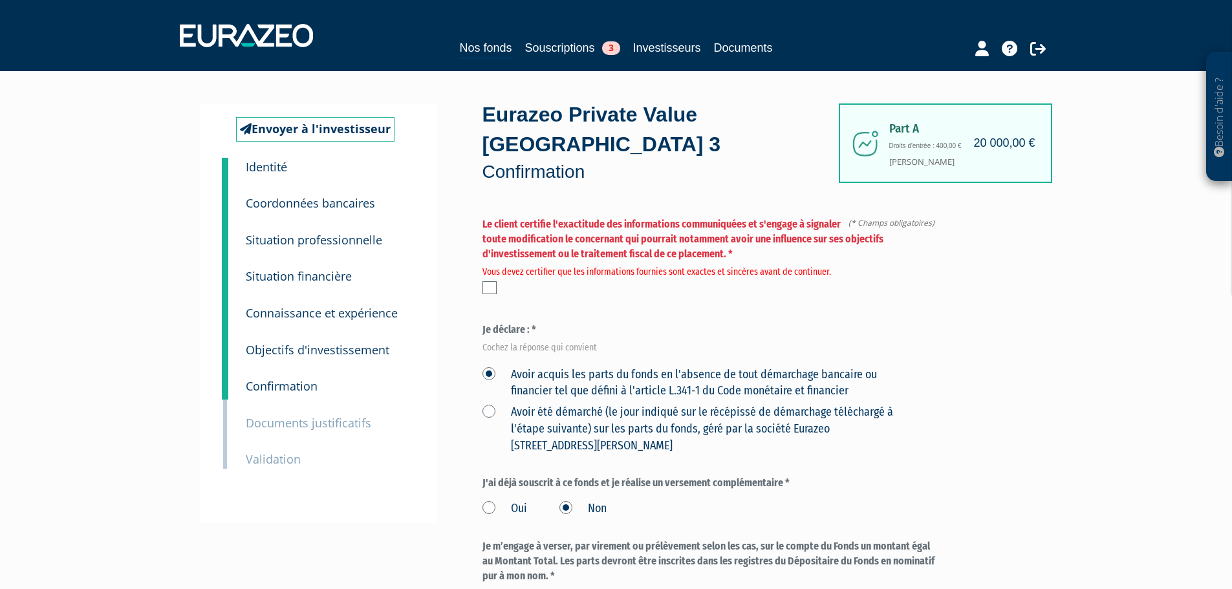
click at [493, 281] on label at bounding box center [490, 287] width 14 height 13
click at [0, 0] on input "checkbox" at bounding box center [0, 0] width 0 height 0
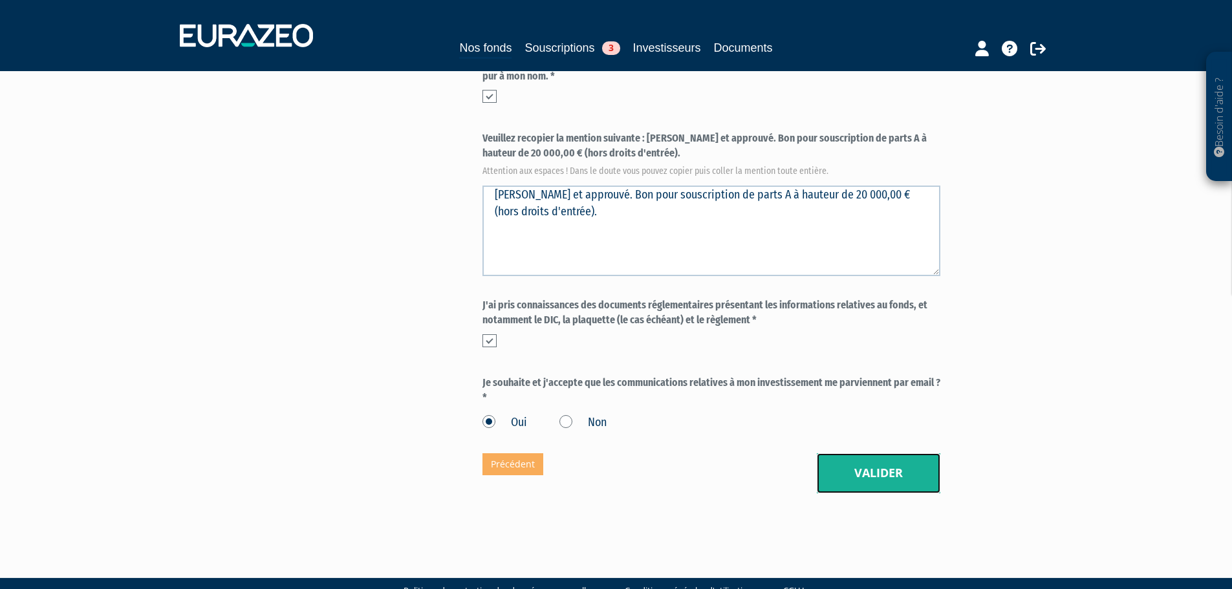
click at [884, 454] on button "Valider" at bounding box center [879, 474] width 124 height 40
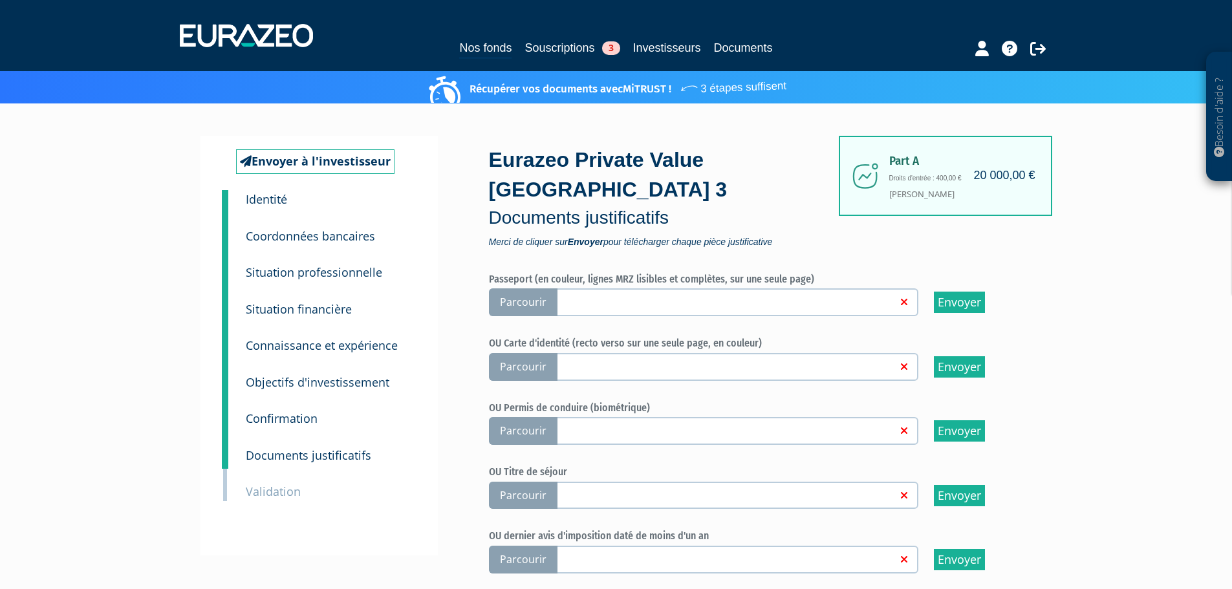
click at [527, 353] on span "Parcourir" at bounding box center [523, 367] width 69 height 28
click at [0, 0] on input "Parcourir" at bounding box center [0, 0] width 0 height 0
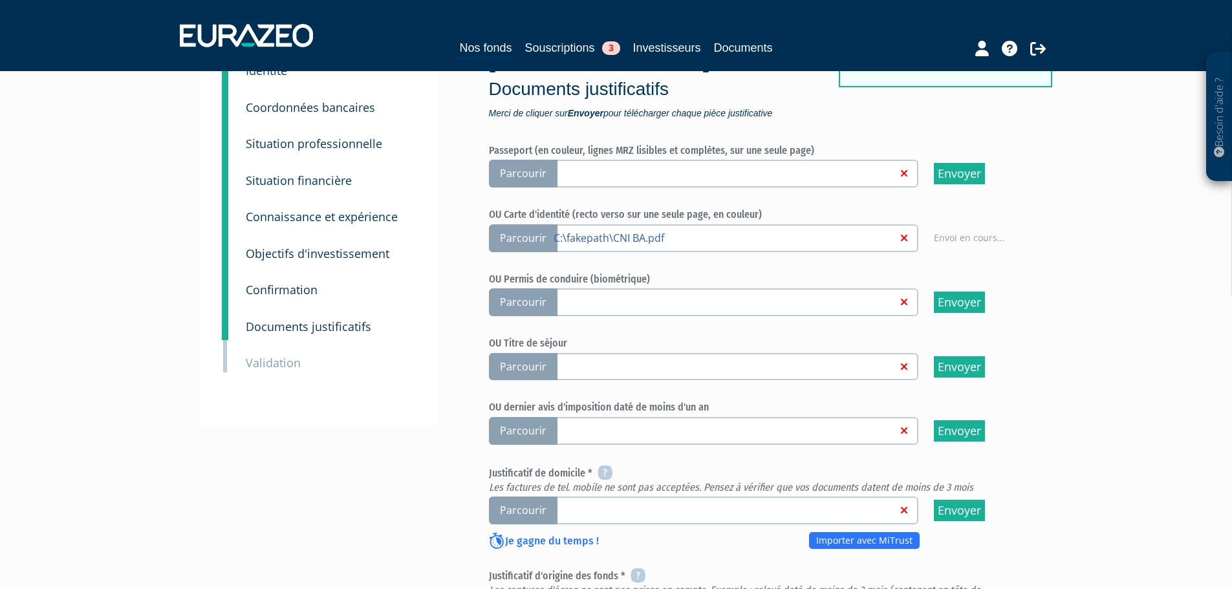
scroll to position [129, 0]
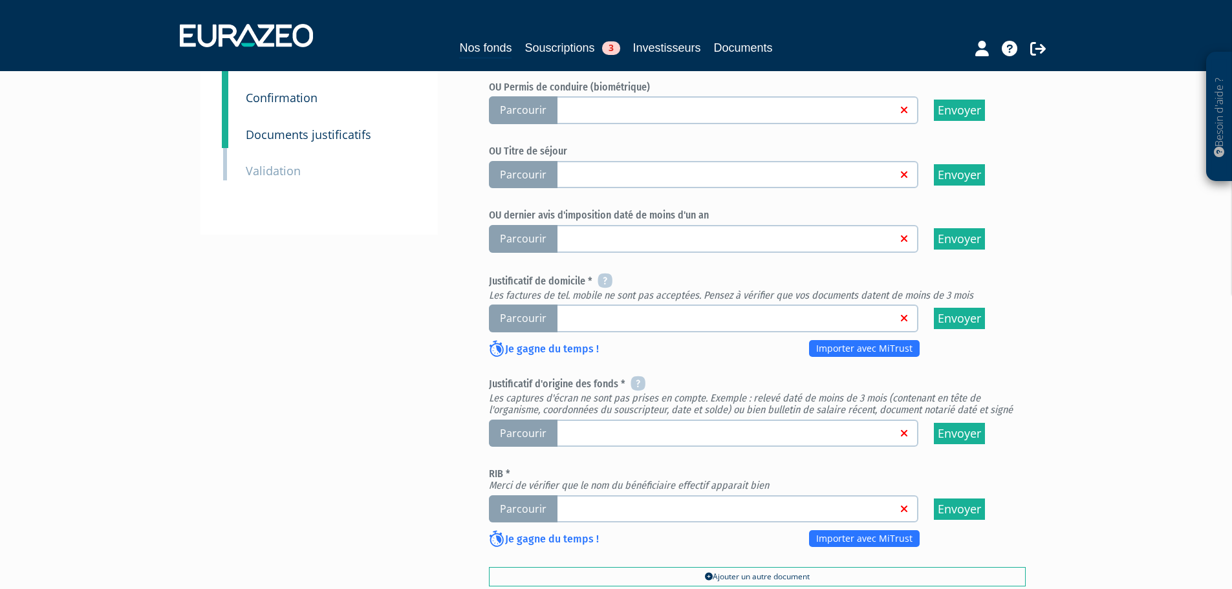
scroll to position [323, 0]
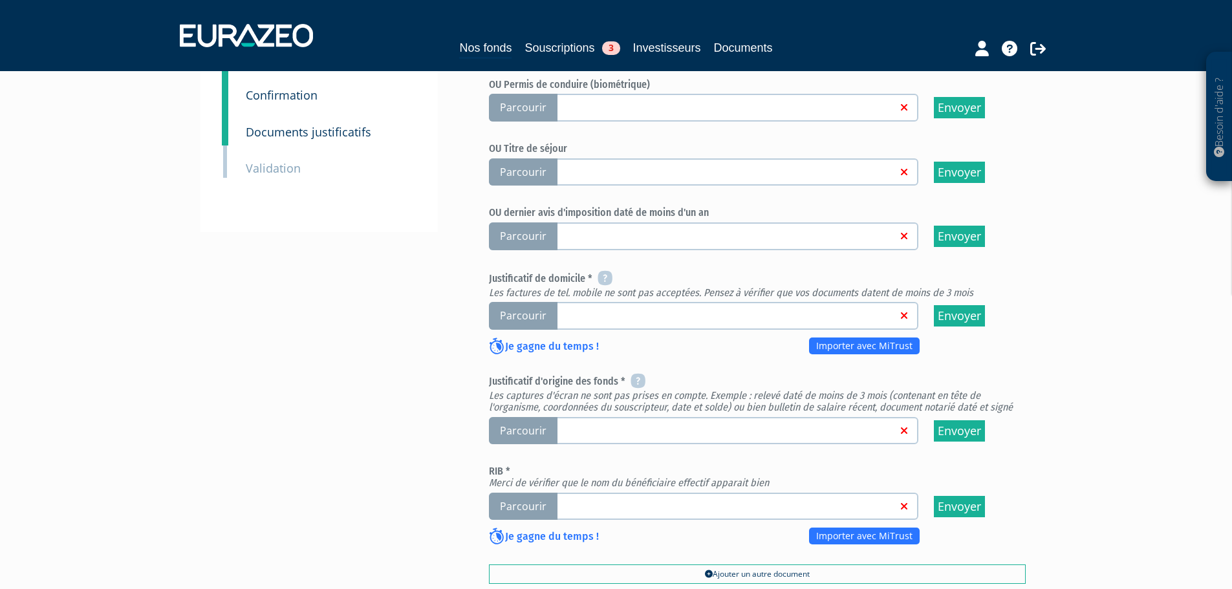
click at [519, 302] on span "Parcourir" at bounding box center [523, 316] width 69 height 28
click at [0, 0] on input "Parcourir" at bounding box center [0, 0] width 0 height 0
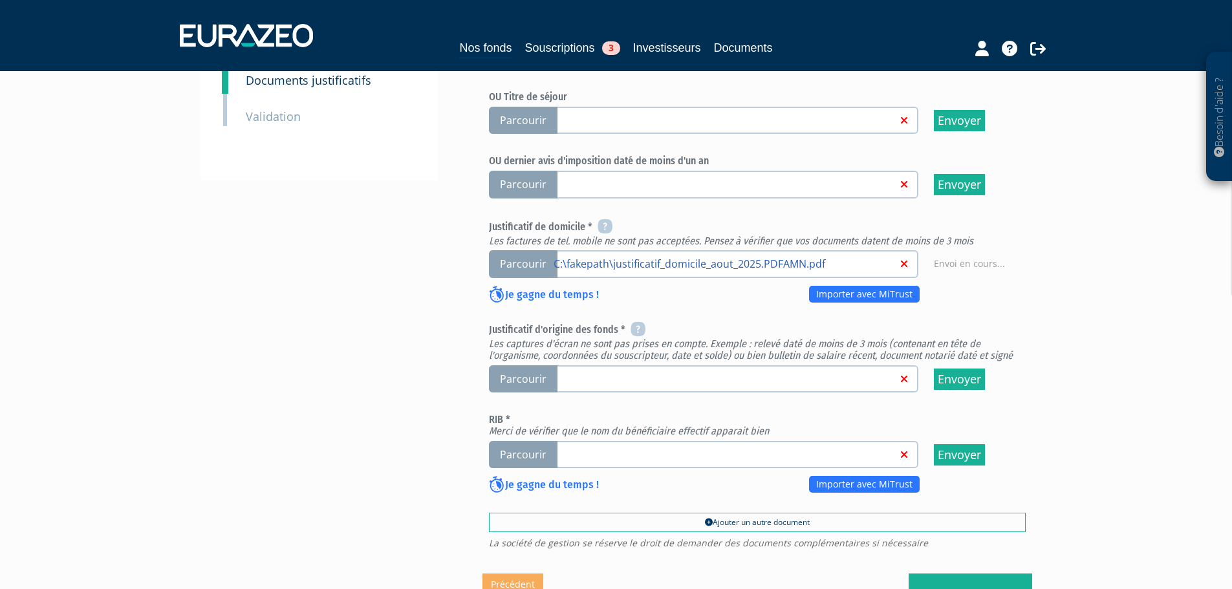
scroll to position [453, 0]
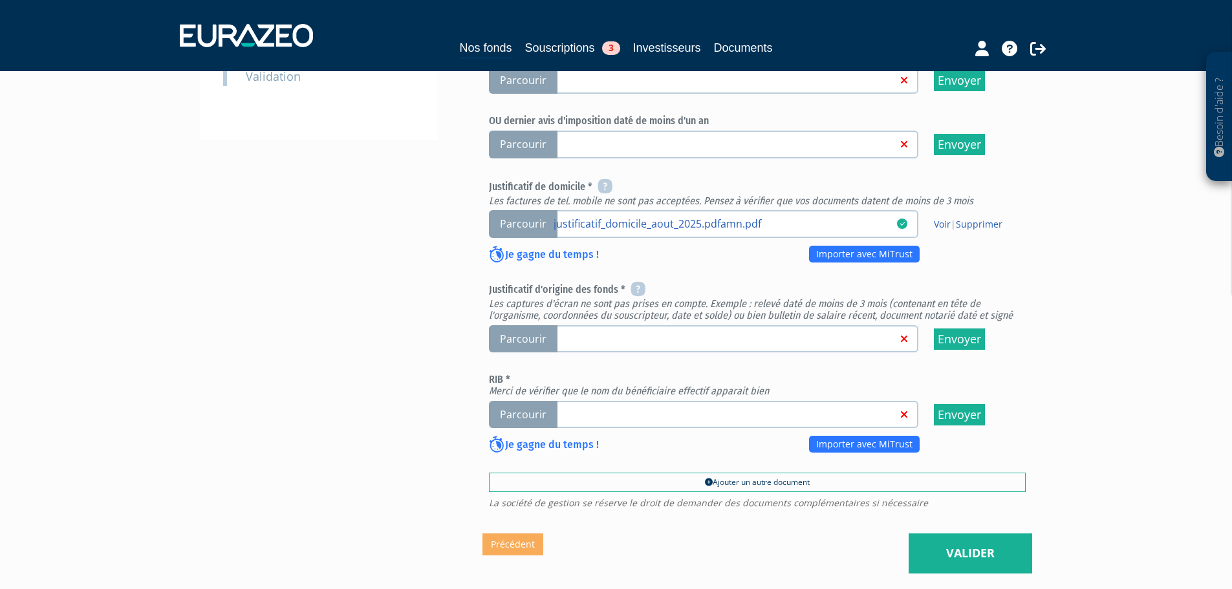
scroll to position [453, 0]
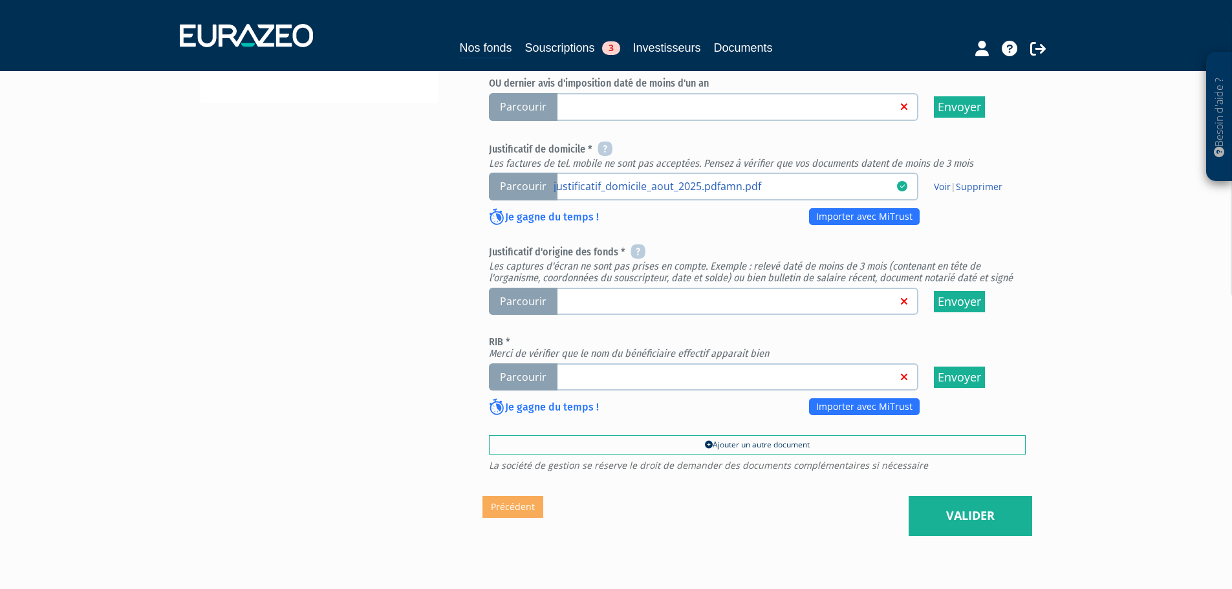
click at [538, 288] on span "Parcourir" at bounding box center [523, 302] width 69 height 28
click at [0, 0] on input "Parcourir" at bounding box center [0, 0] width 0 height 0
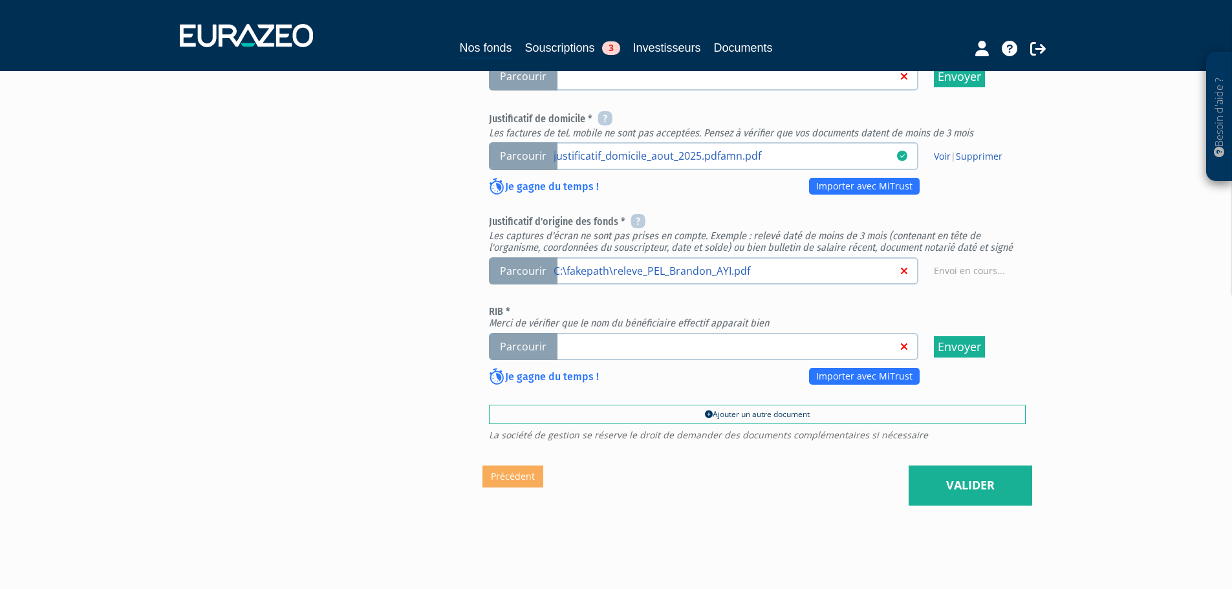
scroll to position [496, 0]
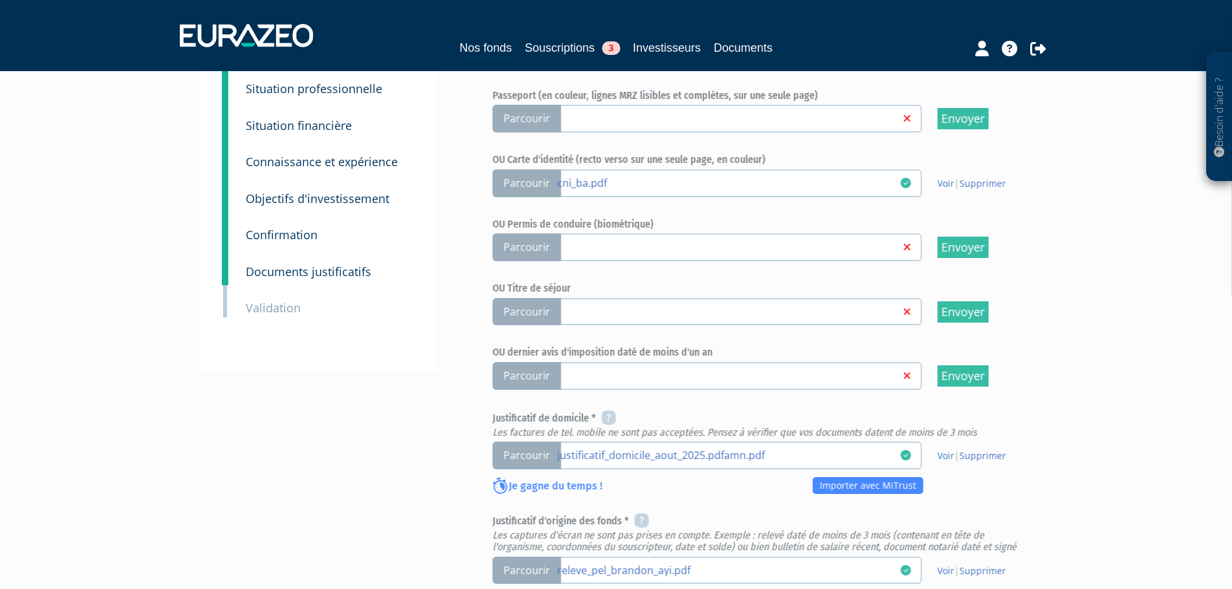
scroll to position [496, 0]
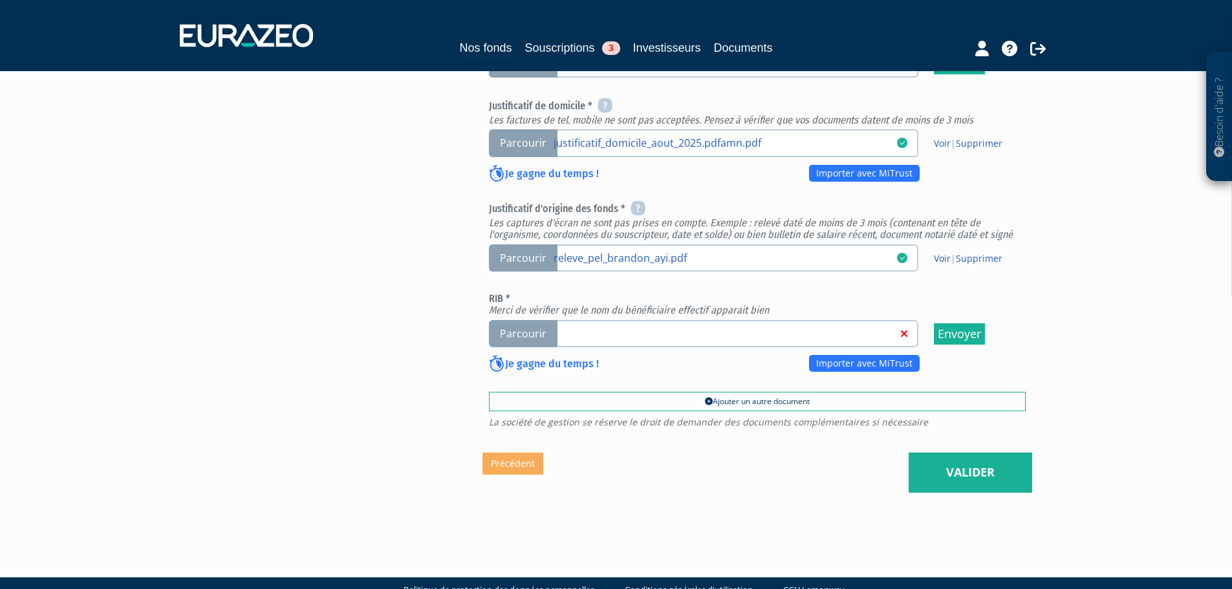
click at [533, 304] on em "Merci de vérifier que le nom du bénéficiaire effectif apparait bien" at bounding box center [629, 310] width 280 height 12
click at [540, 320] on span "Parcourir" at bounding box center [523, 334] width 69 height 28
click at [0, 0] on input "Parcourir" at bounding box center [0, 0] width 0 height 0
drag, startPoint x: 394, startPoint y: 285, endPoint x: 447, endPoint y: 320, distance: 63.5
click at [393, 285] on div "Envoyer à l'investisseur 1 Identité 2 Coordonnées bancaires 3 Situation profess…" at bounding box center [616, 66] width 813 height 853
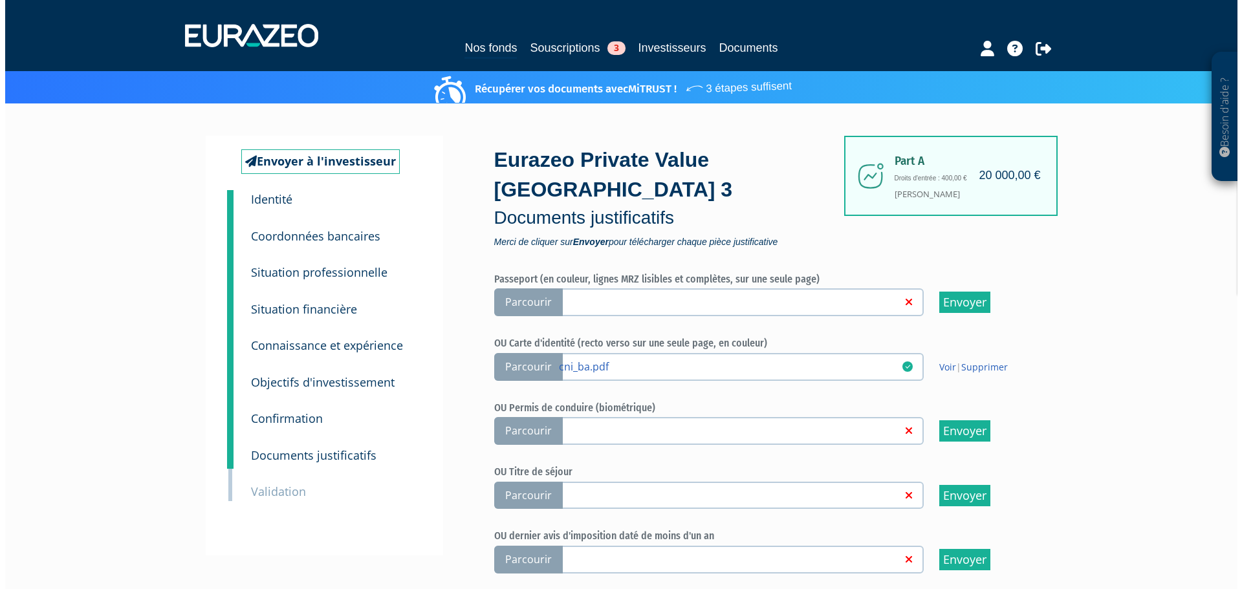
scroll to position [496, 0]
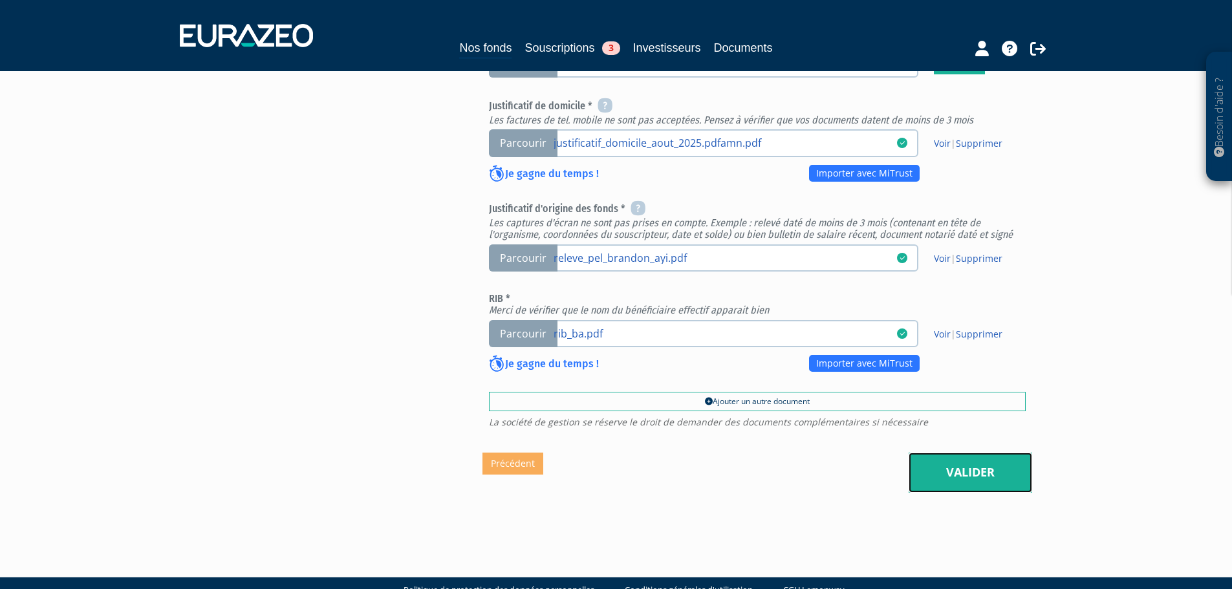
click at [968, 453] on link "Valider" at bounding box center [971, 473] width 124 height 40
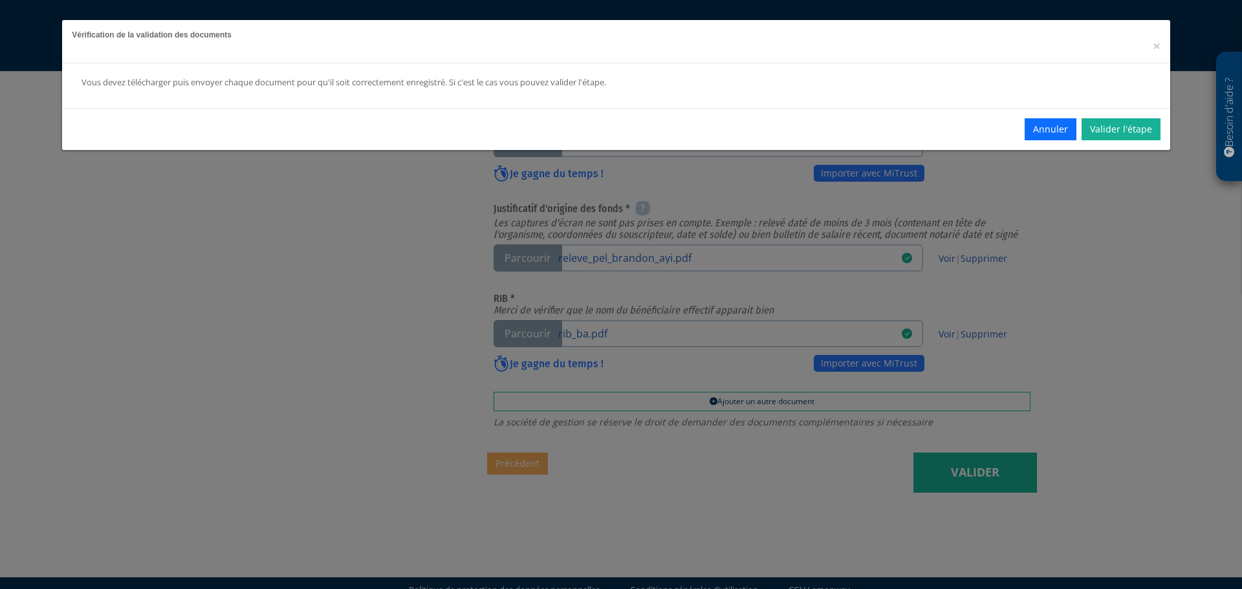
click at [1089, 144] on div "Annuler Valider l'étape" at bounding box center [616, 129] width 1108 height 42
click at [1102, 135] on link "Valider l'étape" at bounding box center [1121, 129] width 79 height 22
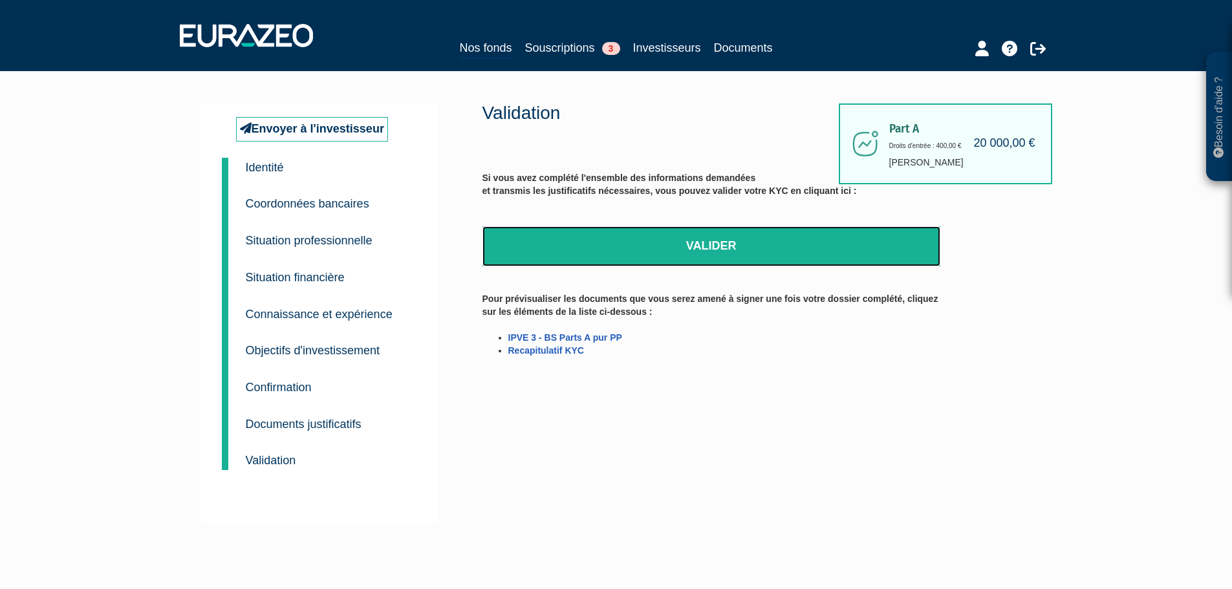
click at [666, 248] on link "Valider" at bounding box center [712, 246] width 458 height 40
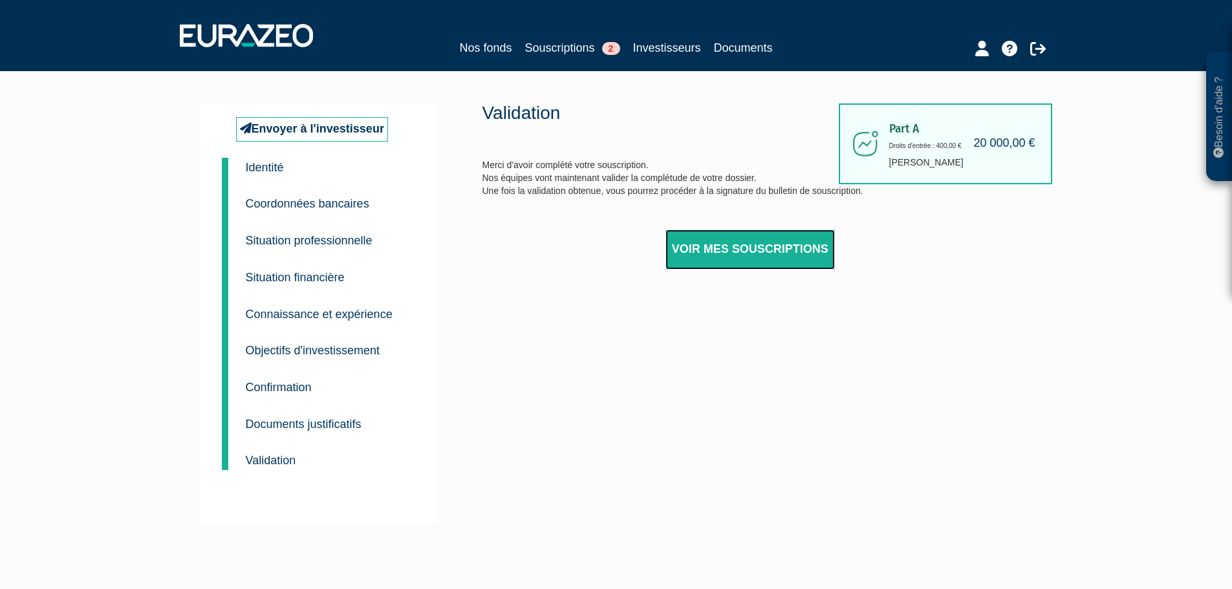
click at [798, 249] on link "Voir mes souscriptions" at bounding box center [750, 250] width 169 height 40
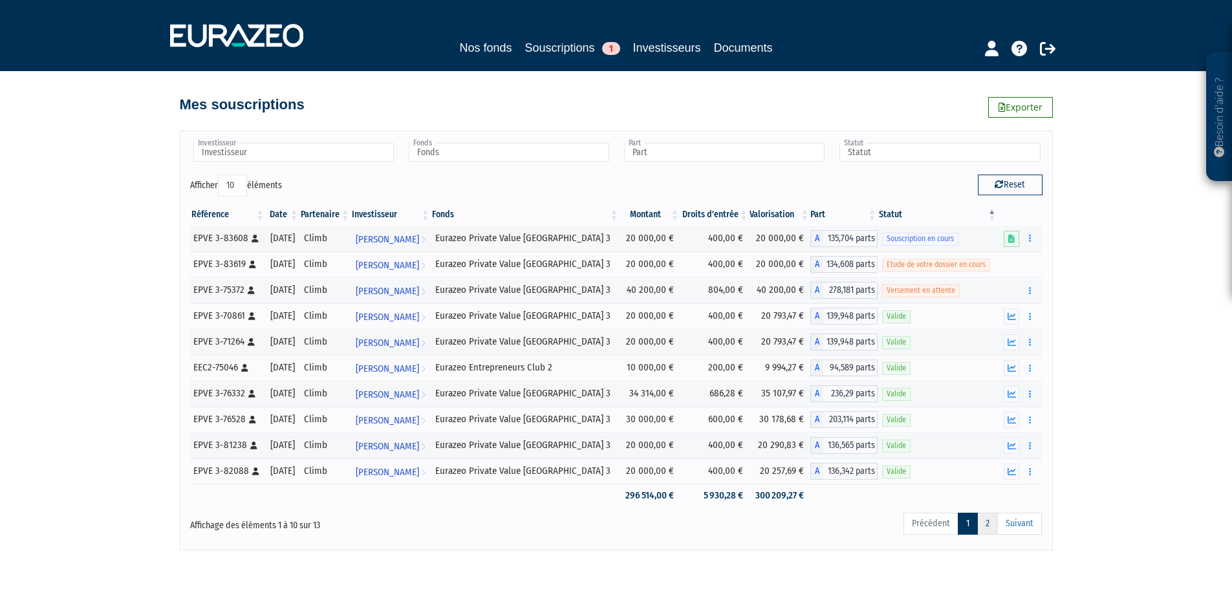
click at [994, 518] on link "2" at bounding box center [988, 524] width 21 height 22
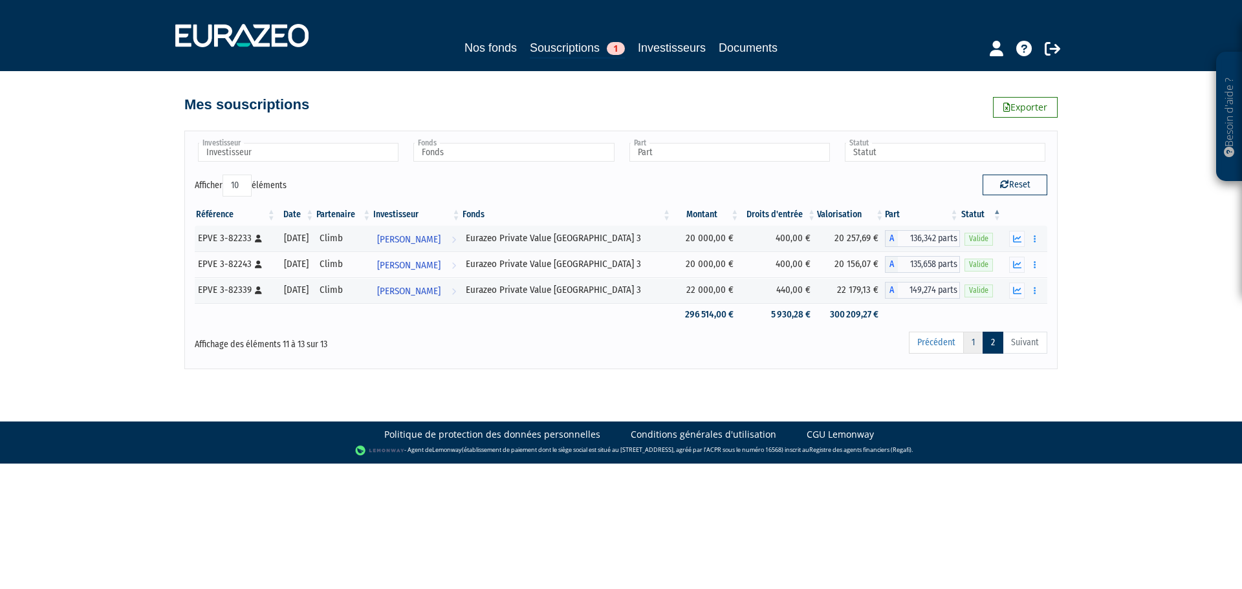
click at [978, 347] on link "1" at bounding box center [973, 343] width 20 height 22
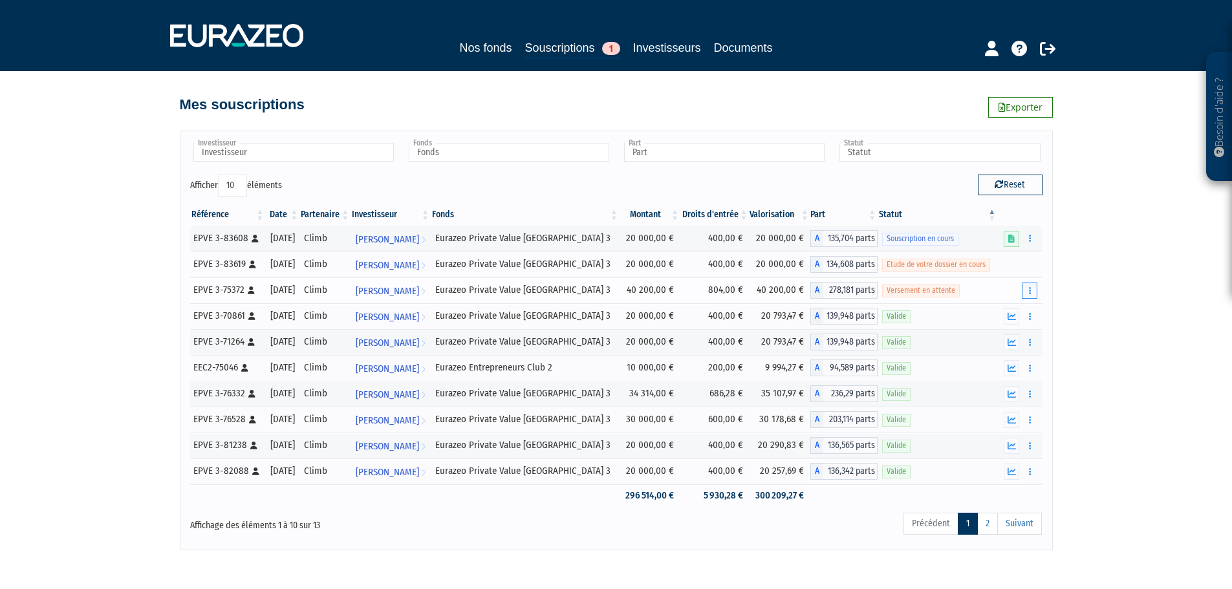
click at [1026, 287] on button "button" at bounding box center [1030, 291] width 16 height 16
click at [1104, 392] on div "Besoin d'aide ? × J'ai besoin d'aide Si vous avez une question à propos du fonc…" at bounding box center [616, 275] width 1232 height 551
